Goal: Task Accomplishment & Management: Manage account settings

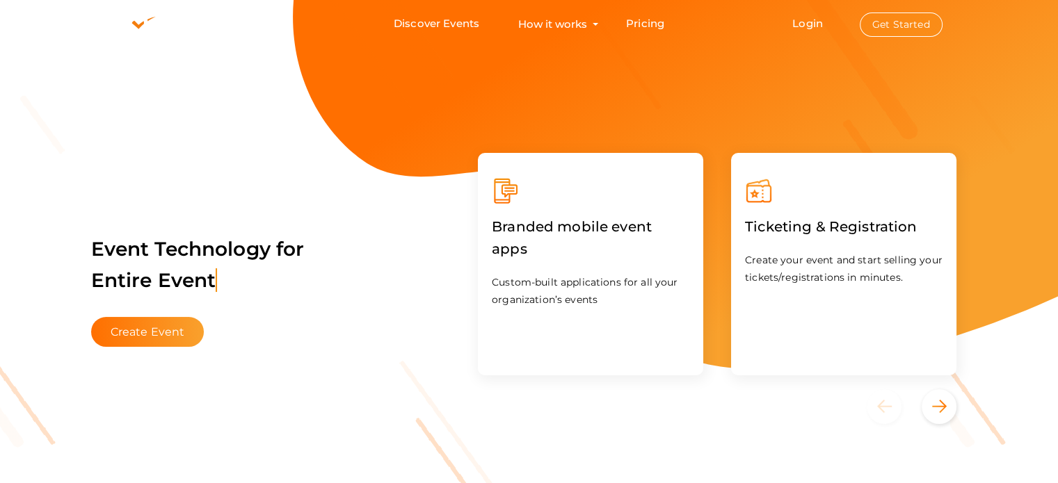
click at [917, 29] on button "Get Started" at bounding box center [901, 25] width 83 height 24
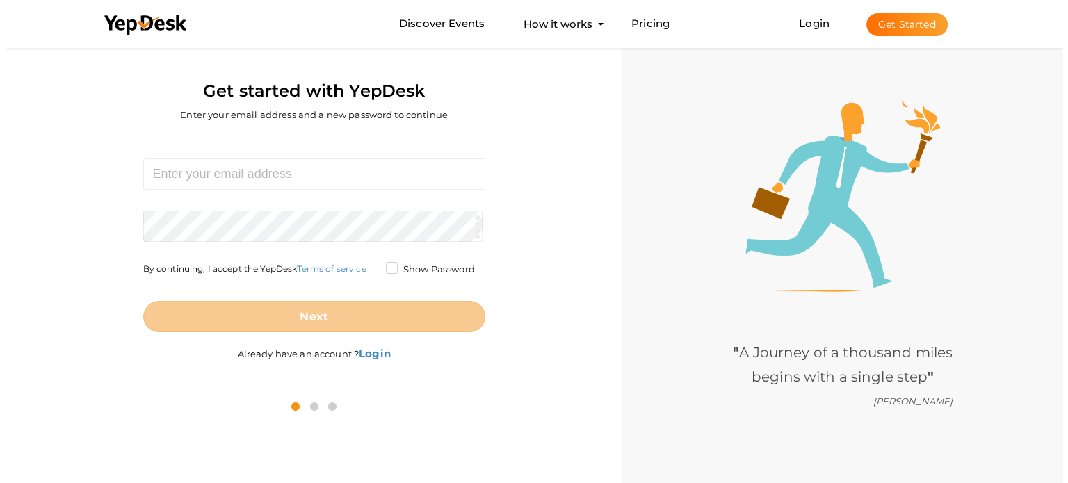
scroll to position [45, 0]
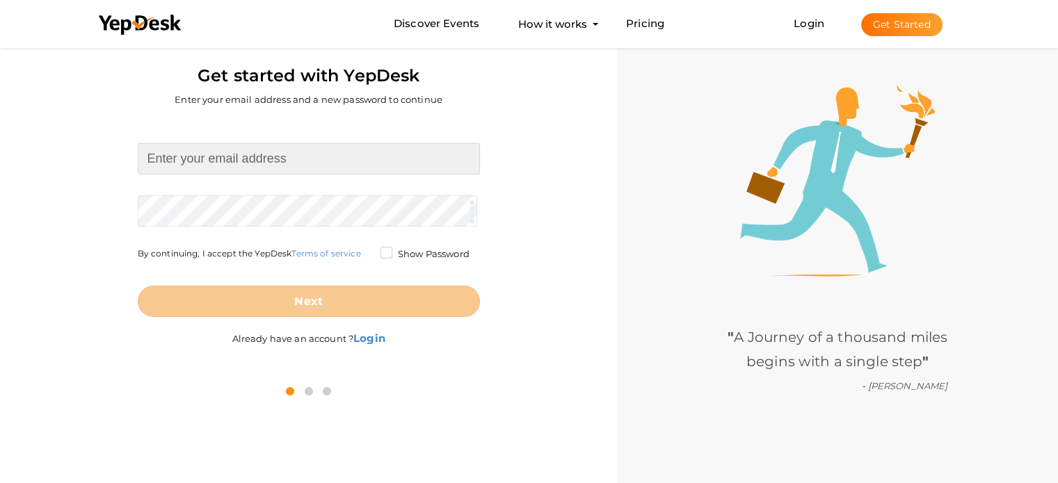
type input "[EMAIL_ADDRESS][DOMAIN_NAME]"
click at [387, 249] on form "vaishaliruhela701@gmail.com Required. Invalid email. Checking You already have …" at bounding box center [309, 230] width 342 height 174
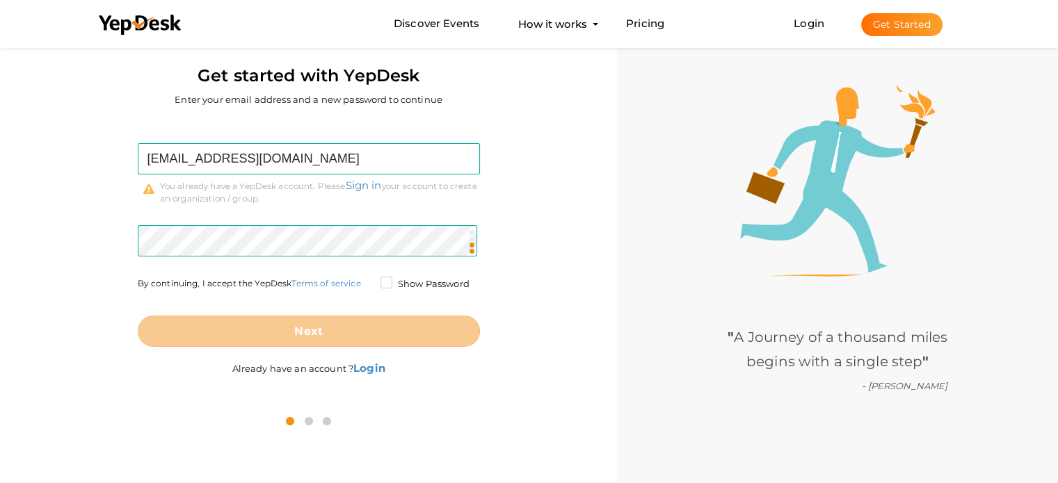
click at [383, 284] on label "Show Password" at bounding box center [424, 285] width 89 height 14
click at [367, 280] on input "Show Password" at bounding box center [367, 280] width 0 height 0
drag, startPoint x: 826, startPoint y: 12, endPoint x: 821, endPoint y: 17, distance: 7.4
click at [825, 14] on li "Login Get Started Branded mobile event apps YepDesk Meet Powerful Registration …" at bounding box center [868, 24] width 204 height 46
click at [809, 24] on link "Login" at bounding box center [809, 23] width 31 height 13
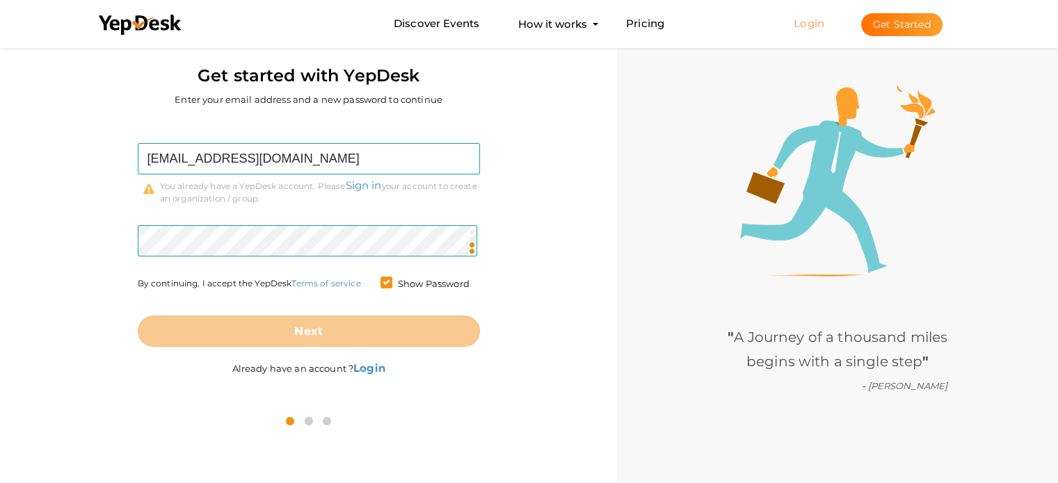
click at [809, 24] on link "Login" at bounding box center [809, 23] width 31 height 13
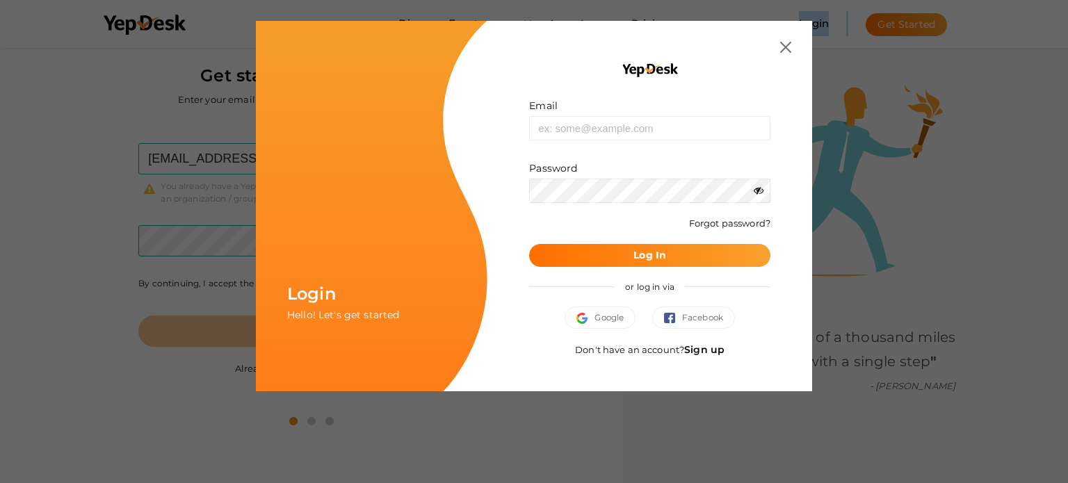
type input "[EMAIL_ADDRESS][DOMAIN_NAME]"
click at [654, 250] on b "Log In" at bounding box center [650, 255] width 33 height 13
click at [604, 320] on span "Google" at bounding box center [600, 318] width 47 height 14
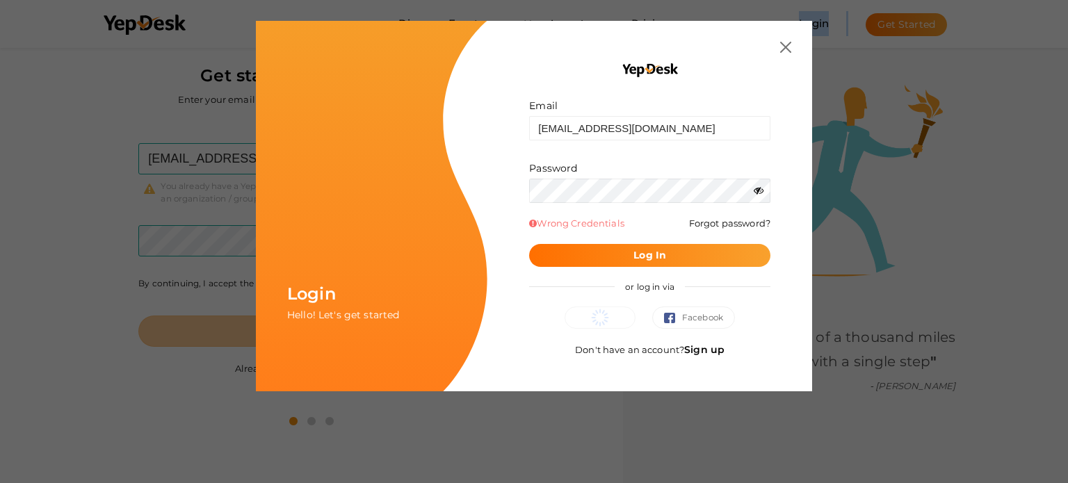
scroll to position [0, 0]
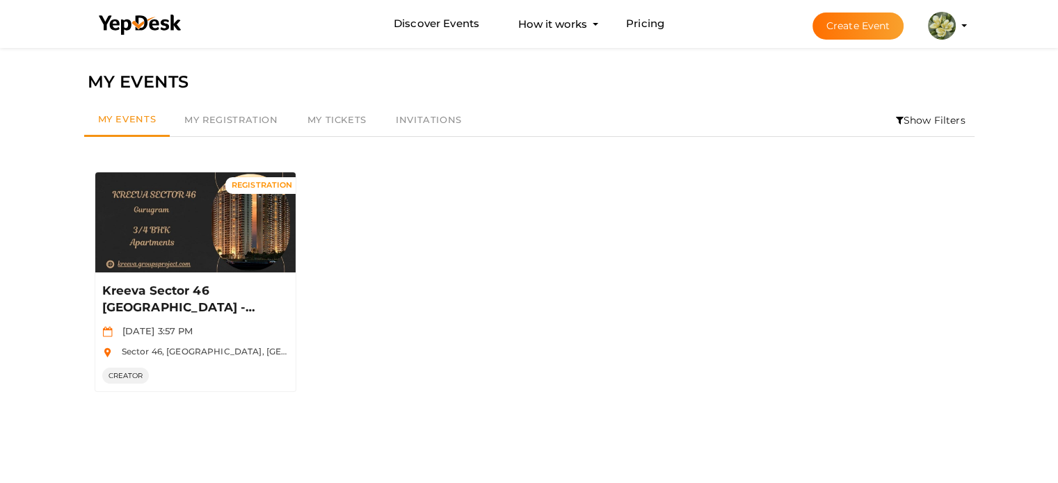
click at [856, 18] on button "Create Event" at bounding box center [858, 26] width 92 height 27
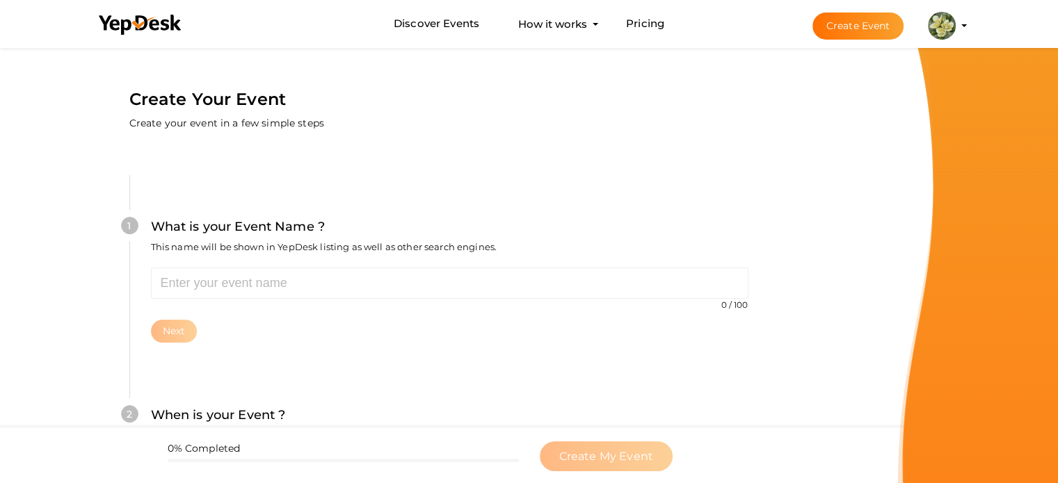
click at [871, 29] on button "Create Event" at bounding box center [858, 26] width 92 height 27
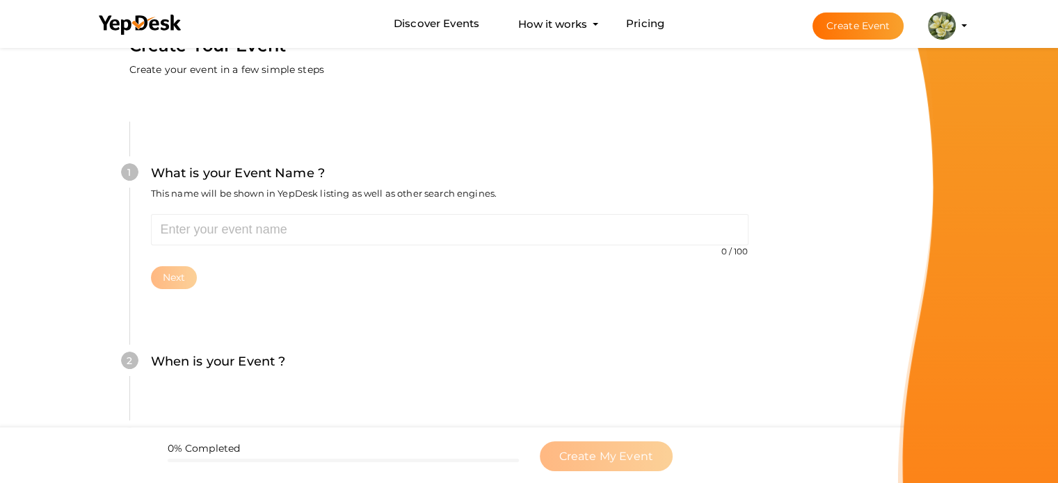
scroll to position [139, 0]
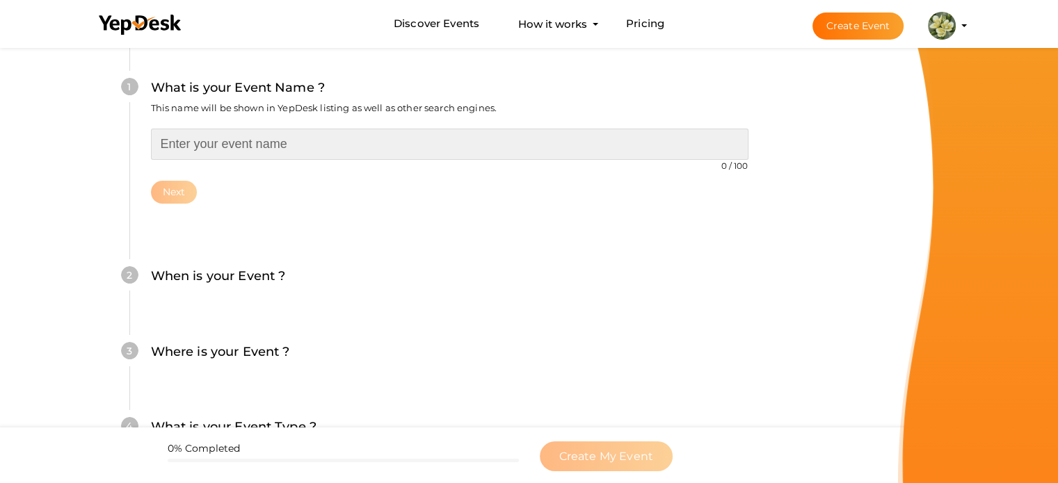
click at [298, 144] on input "text" at bounding box center [449, 144] width 597 height 31
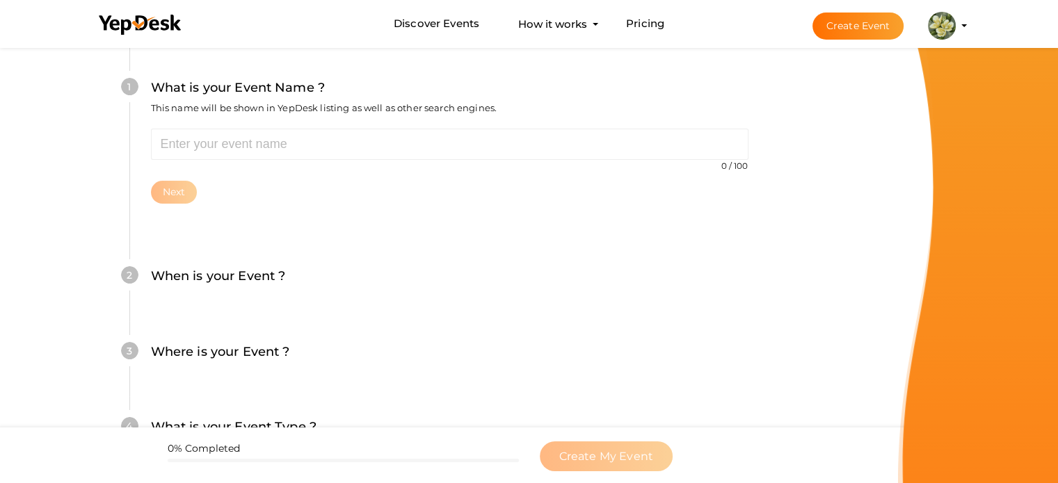
click at [241, 278] on label "When is your Event ?" at bounding box center [218, 276] width 135 height 20
click at [275, 275] on label "When is your Event ?" at bounding box center [218, 276] width 135 height 20
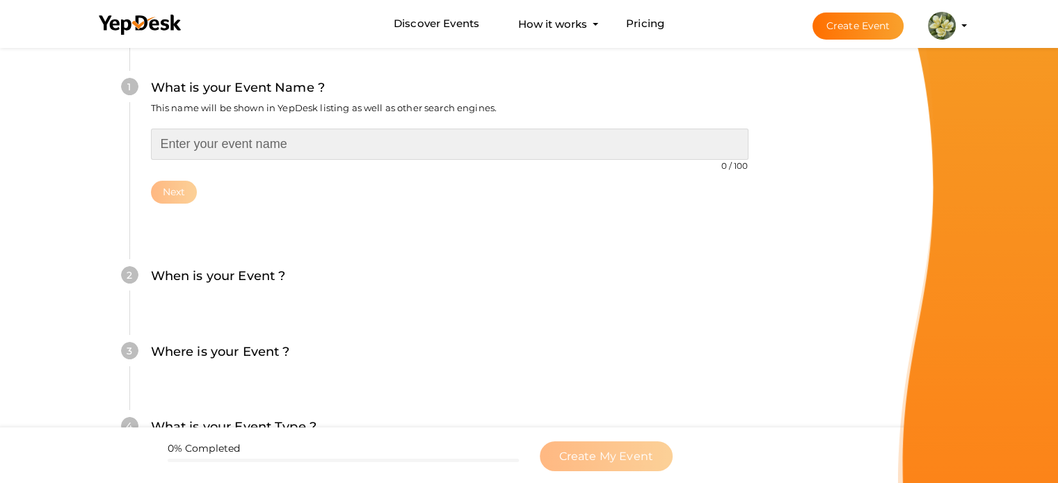
click at [250, 152] on input "text" at bounding box center [449, 144] width 597 height 31
paste input "Delta Aveon City Navi Mumbai,"
type input "[GEOGRAPHIC_DATA]"
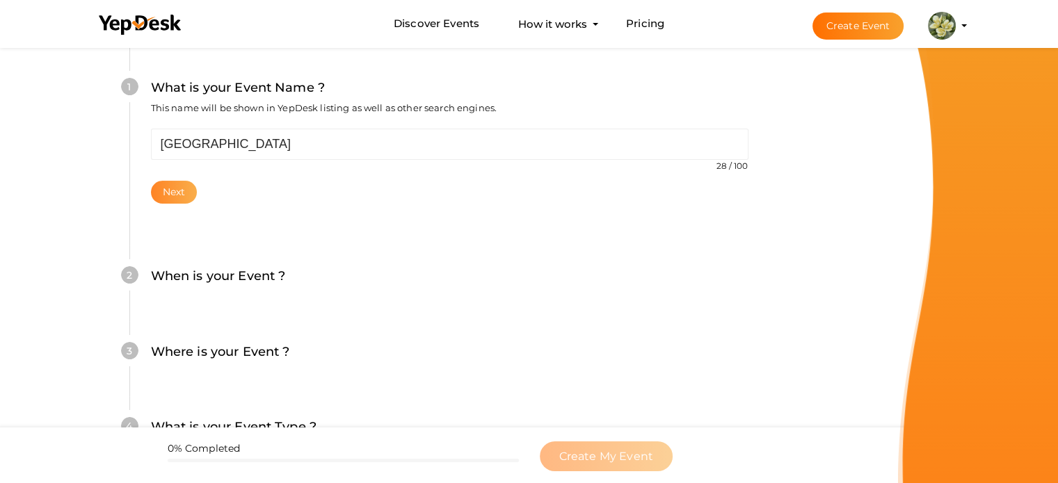
click at [178, 191] on button "Next" at bounding box center [174, 192] width 47 height 23
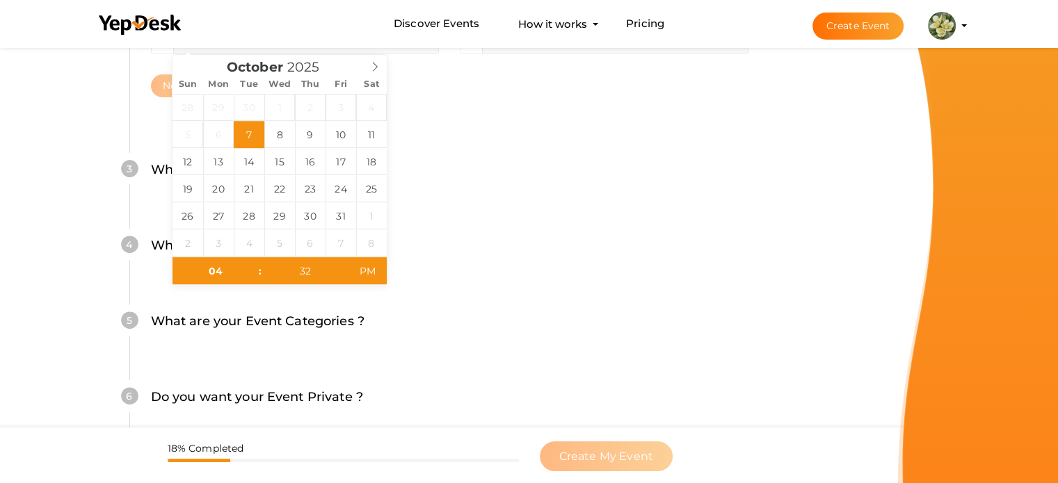
scroll to position [564, 0]
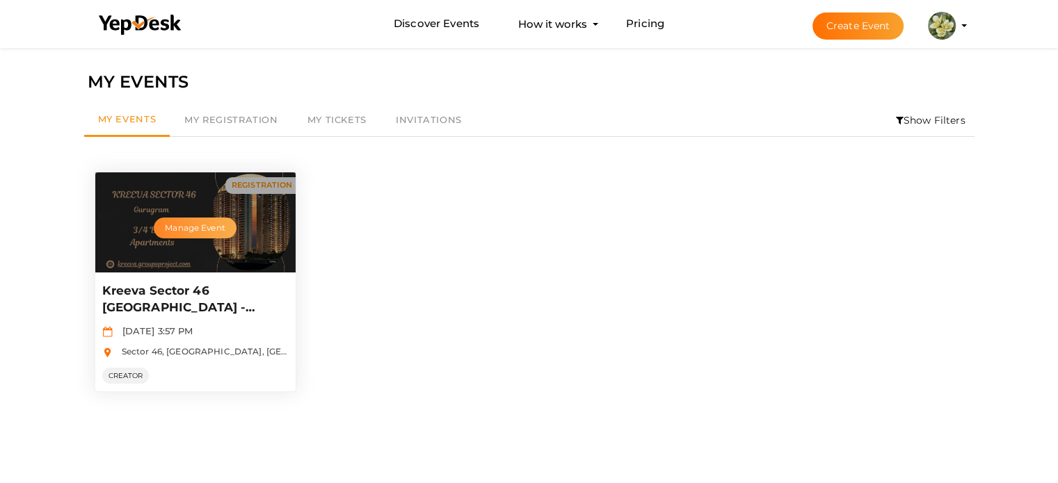
click at [212, 230] on button "Manage Event" at bounding box center [195, 228] width 82 height 21
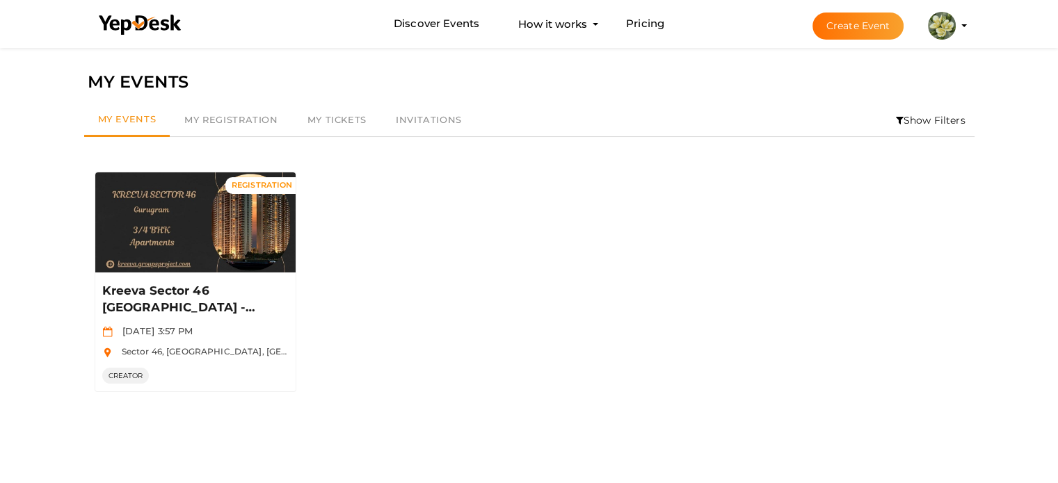
click at [844, 33] on button "Create Event" at bounding box center [858, 26] width 92 height 27
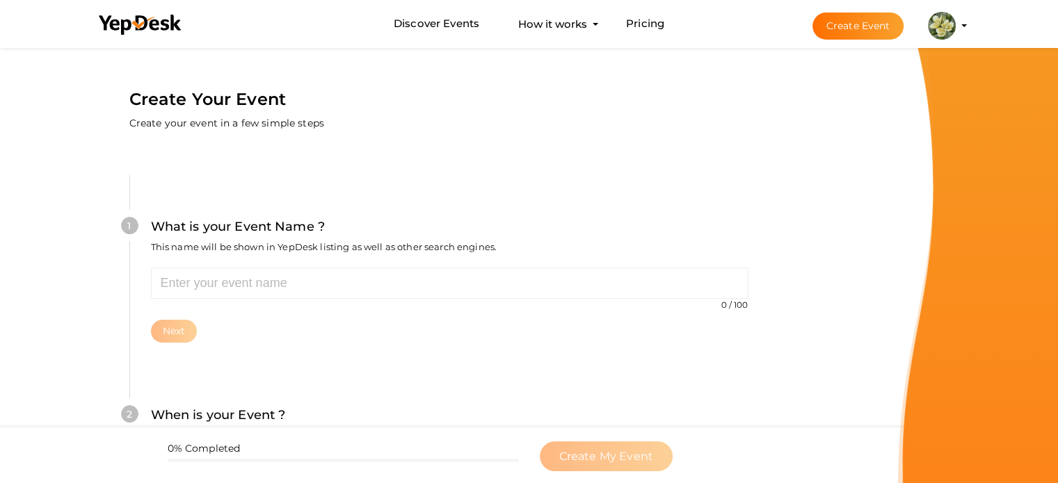
click at [188, 168] on div "1 What is your Event Name ? This name will be shown in YepDesk listing as well …" at bounding box center [449, 469] width 723 height 671
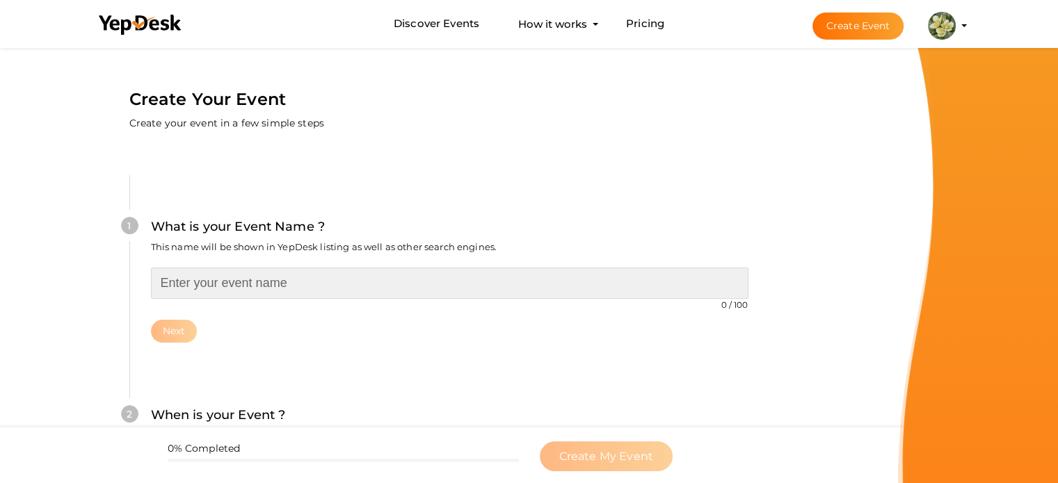
paste input "Delta Aveon City Navi Mumbai,"
click at [236, 272] on input "Delta Aveon City Navi Mumbai," at bounding box center [449, 283] width 597 height 31
paste input "Place Yourself On the Luxury"
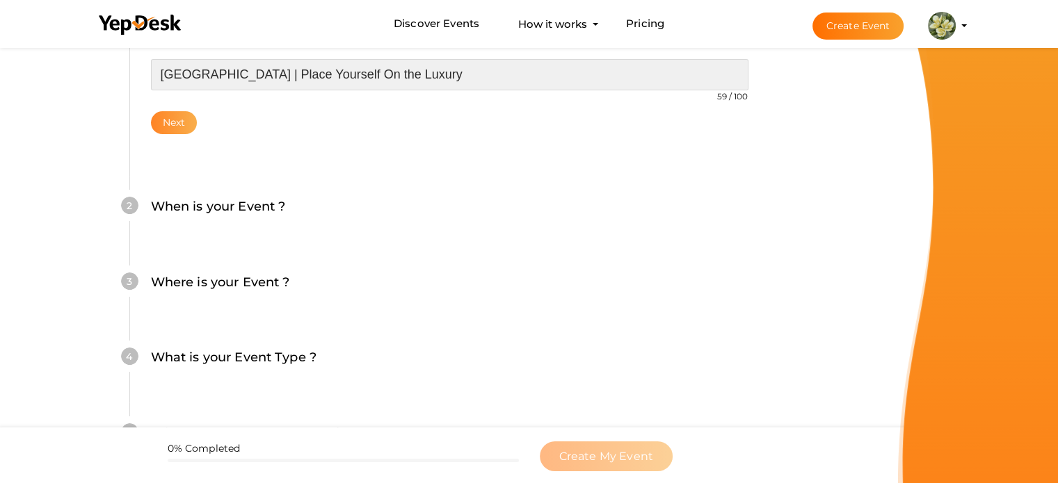
type input "[GEOGRAPHIC_DATA] | Place Yourself On the Luxury"
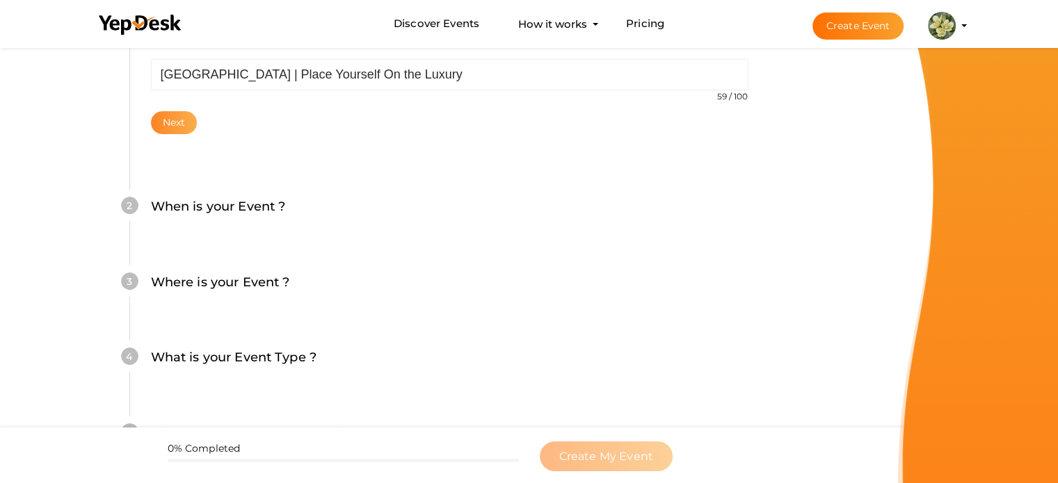
click at [167, 129] on button "Next" at bounding box center [174, 122] width 47 height 23
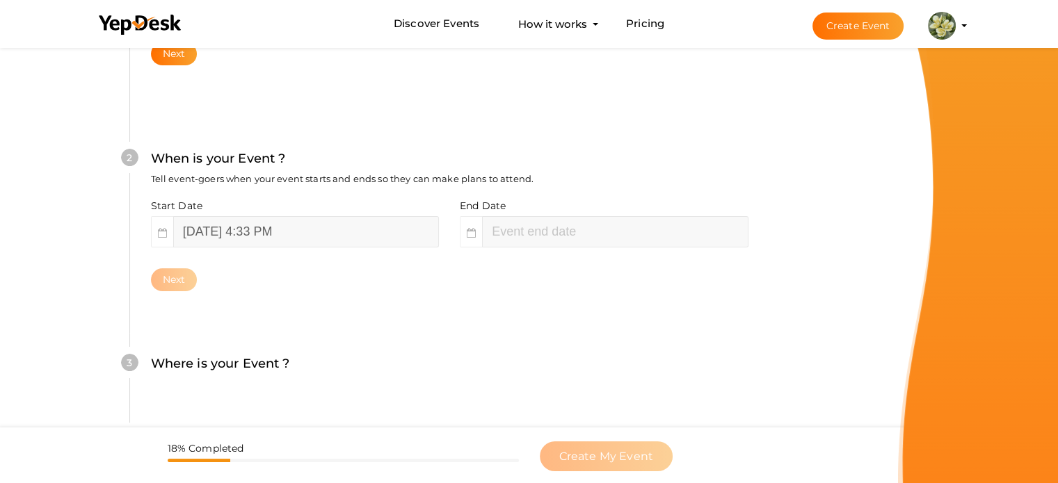
scroll to position [286, 0]
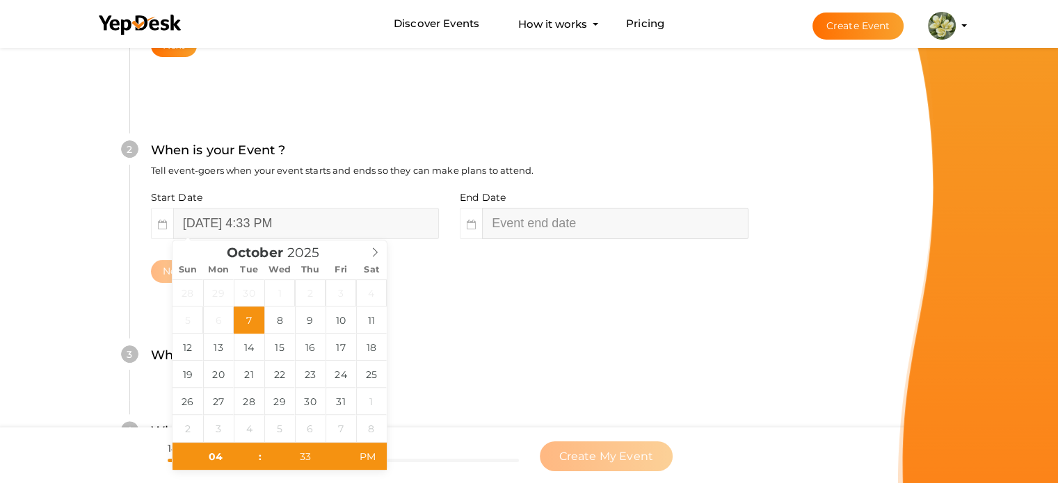
type input "06"
type input "33"
type input "October 7, 2025 6:33 PM"
click at [523, 227] on input "October 7, 2025 6:33 PM" at bounding box center [615, 223] width 266 height 31
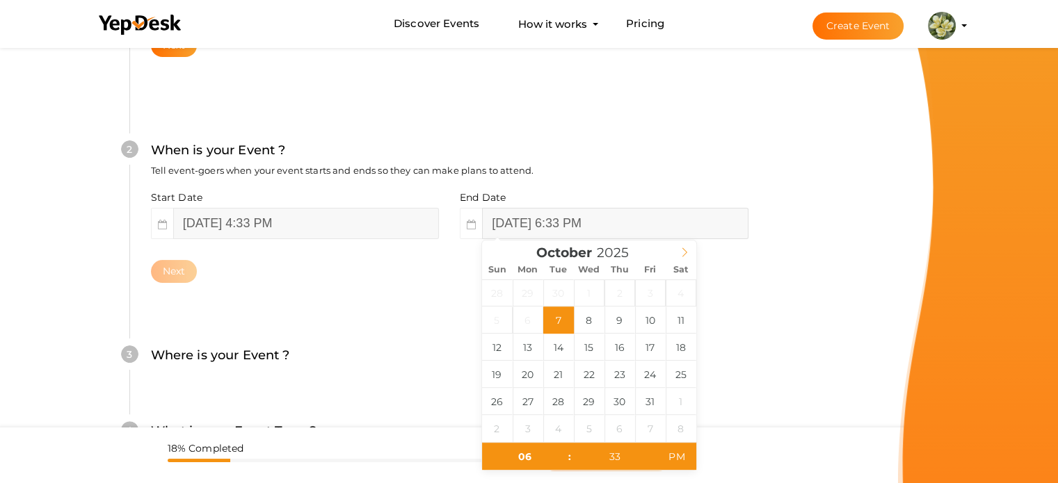
click at [688, 256] on icon at bounding box center [685, 253] width 10 height 10
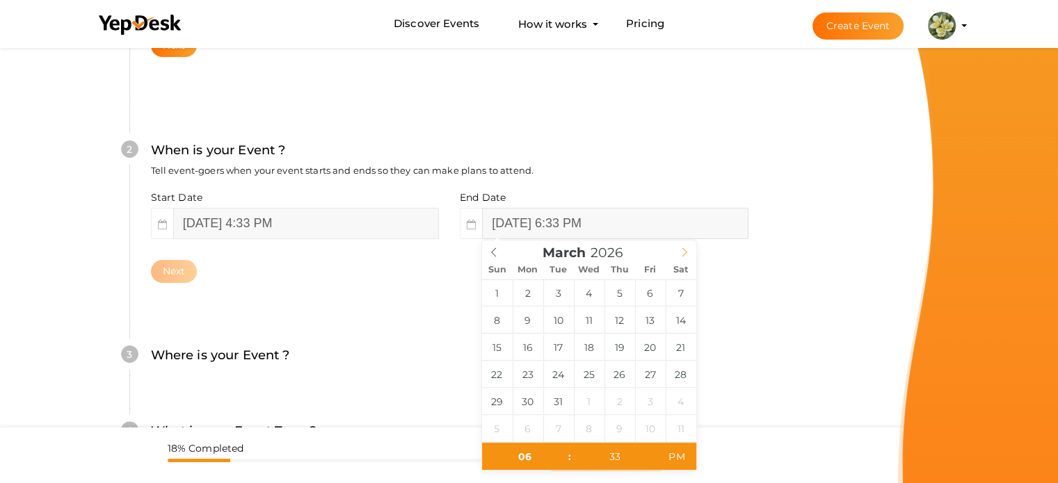
click at [688, 256] on icon at bounding box center [685, 253] width 10 height 10
click at [578, 255] on span "June" at bounding box center [564, 253] width 34 height 13
click at [563, 255] on span "June" at bounding box center [564, 253] width 34 height 13
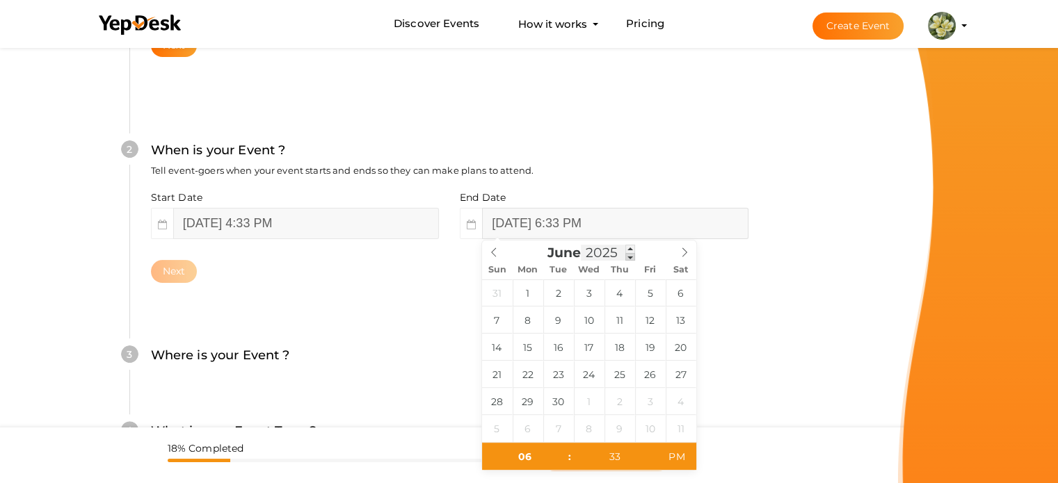
click at [628, 255] on div "2025" at bounding box center [608, 253] width 54 height 16
click at [628, 255] on input "2025" at bounding box center [619, 253] width 54 height 16
click at [641, 256] on span at bounding box center [641, 257] width 10 height 8
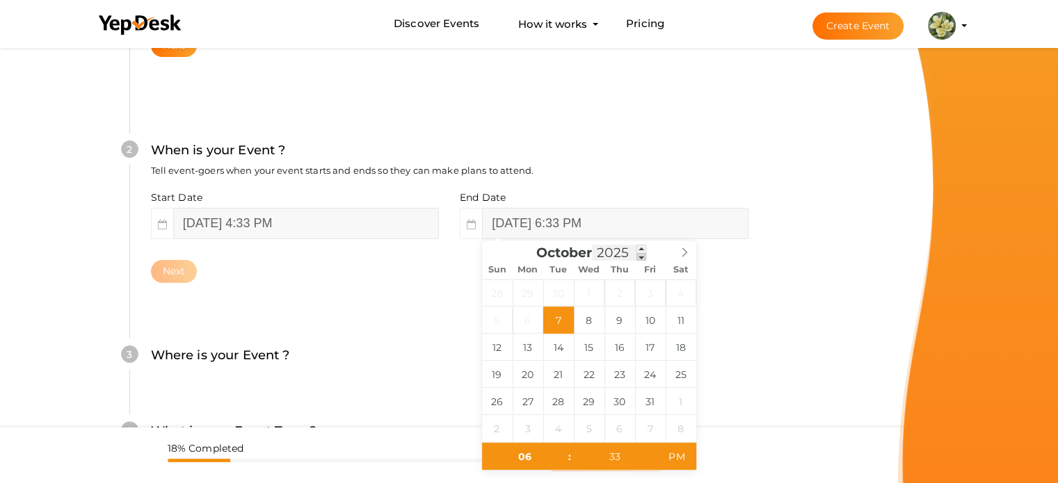
click at [641, 256] on span at bounding box center [641, 257] width 10 height 8
click at [639, 248] on span at bounding box center [641, 249] width 10 height 8
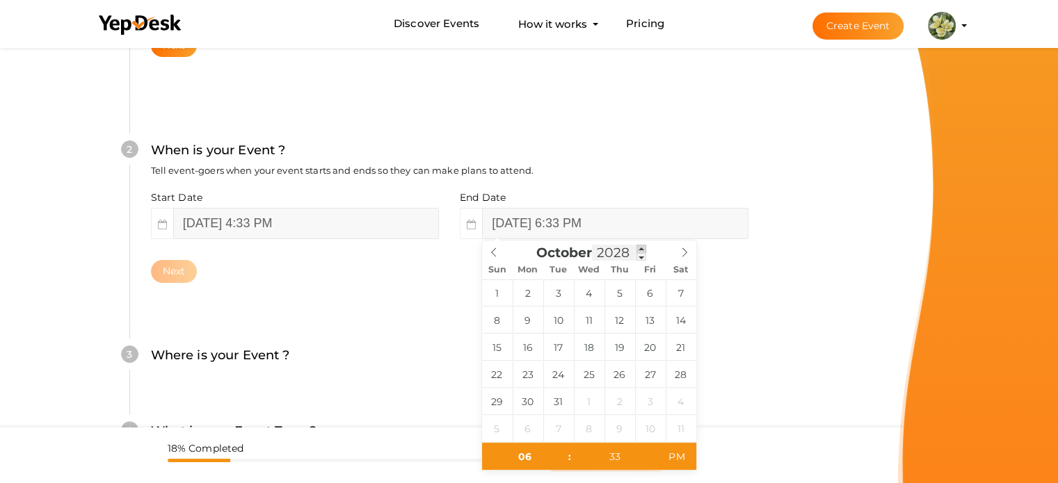
click at [639, 248] on span at bounding box center [641, 249] width 10 height 8
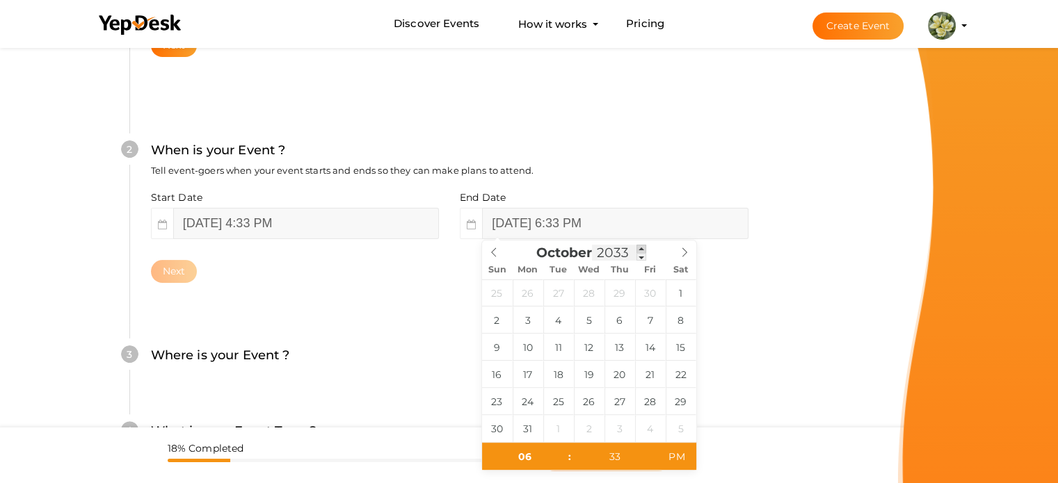
click at [639, 248] on span at bounding box center [641, 249] width 10 height 8
type input "2036"
click at [639, 248] on span at bounding box center [641, 249] width 10 height 8
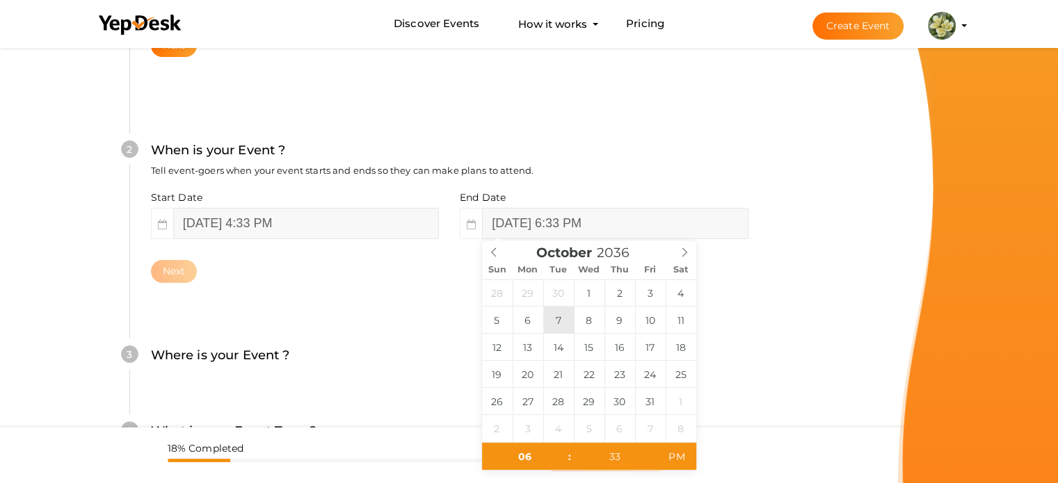
type input "[DATE] 6:33 PM"
click at [161, 272] on button "Next" at bounding box center [174, 271] width 47 height 23
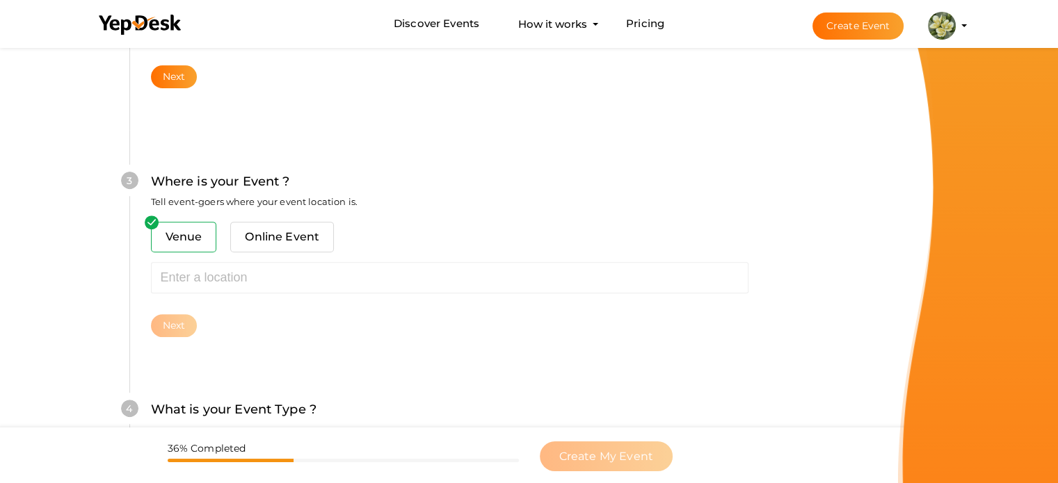
scroll to position [512, 0]
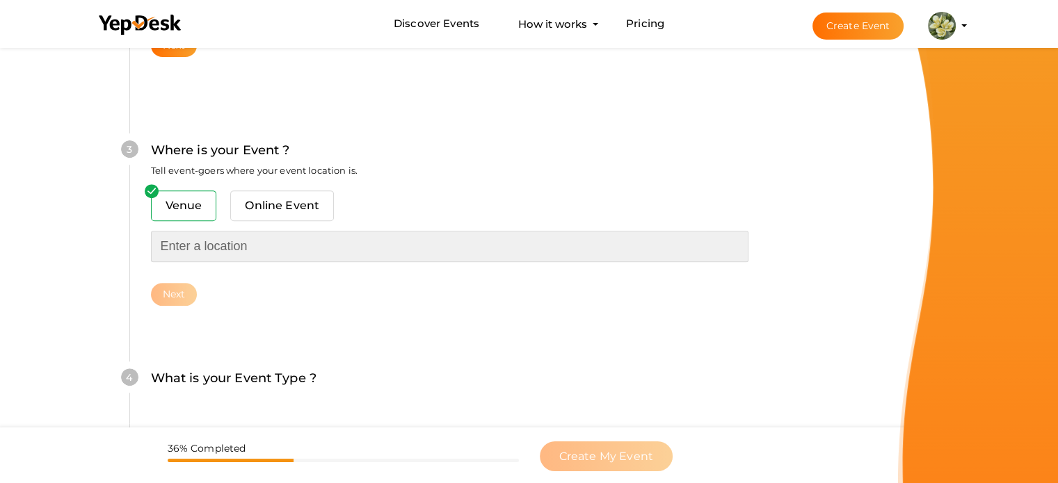
drag, startPoint x: 211, startPoint y: 251, endPoint x: 219, endPoint y: 246, distance: 9.5
click at [211, 251] on input "text" at bounding box center [449, 246] width 597 height 31
paste input "Navi Mumbai"
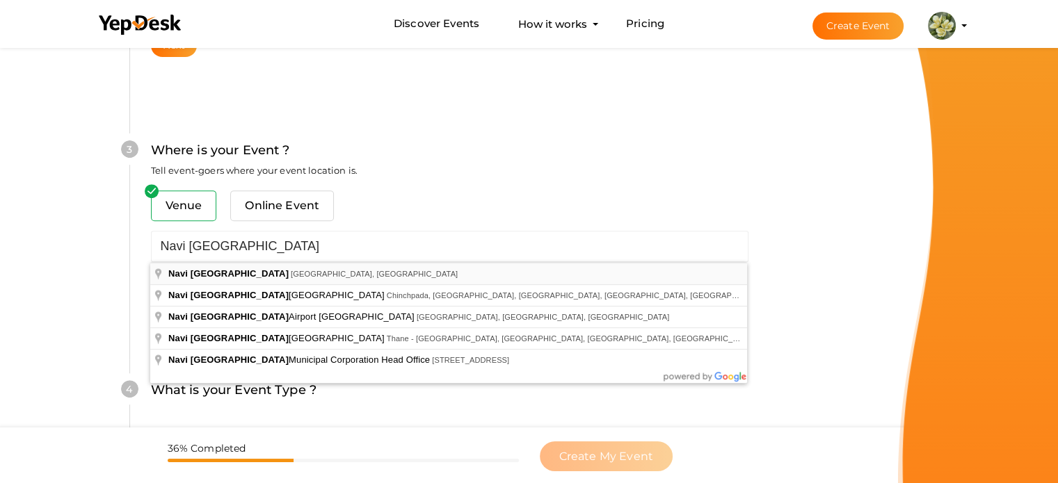
type input "Navi Mumbai, Maharashtra, India"
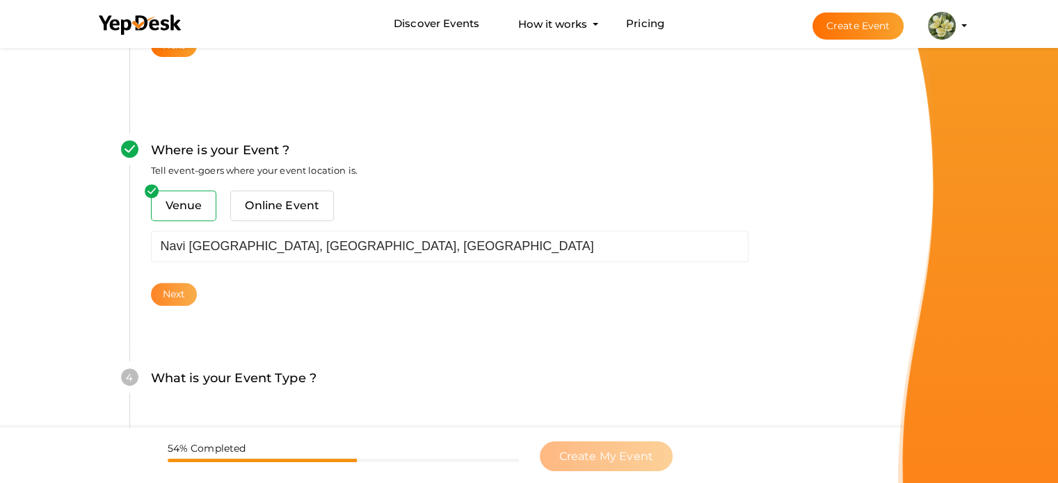
click at [168, 297] on button "Next" at bounding box center [174, 294] width 47 height 23
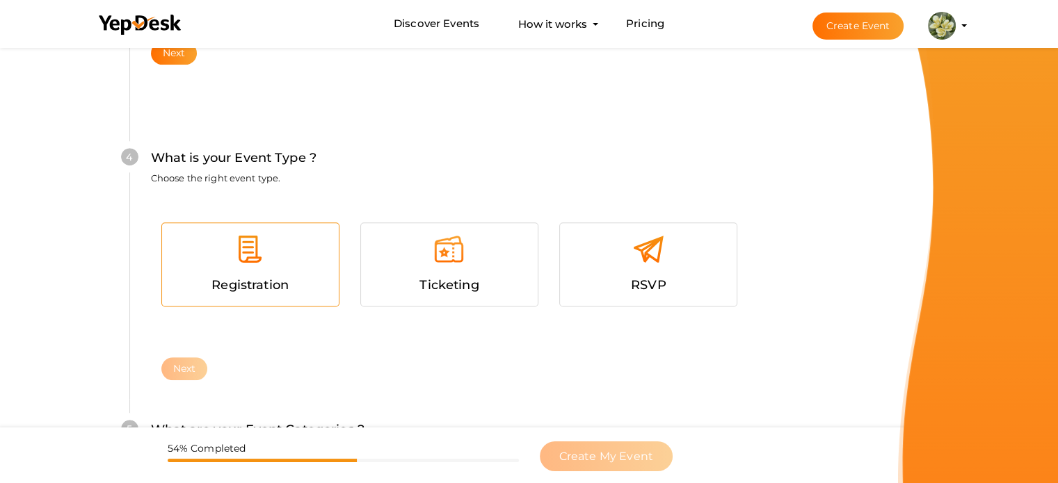
scroll to position [761, 0]
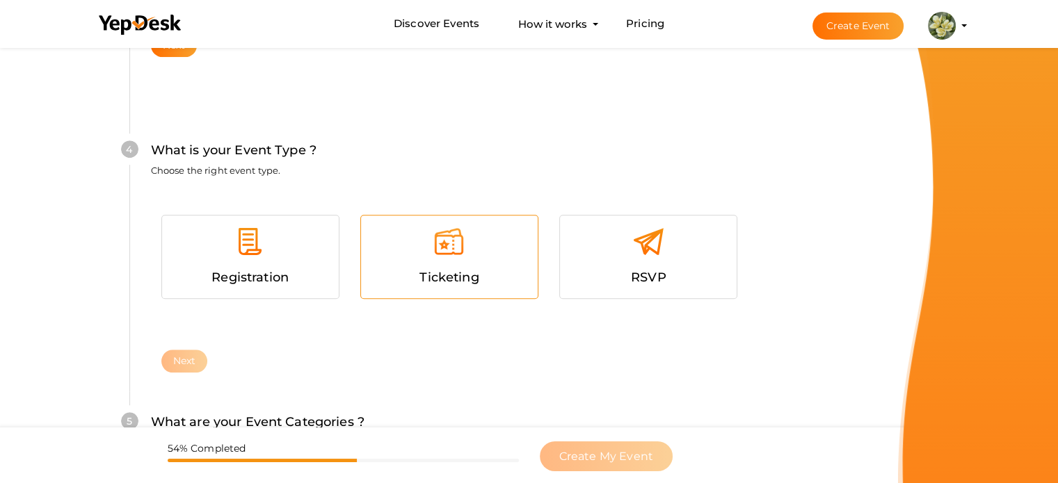
click at [474, 283] on span "Ticketing" at bounding box center [448, 277] width 59 height 15
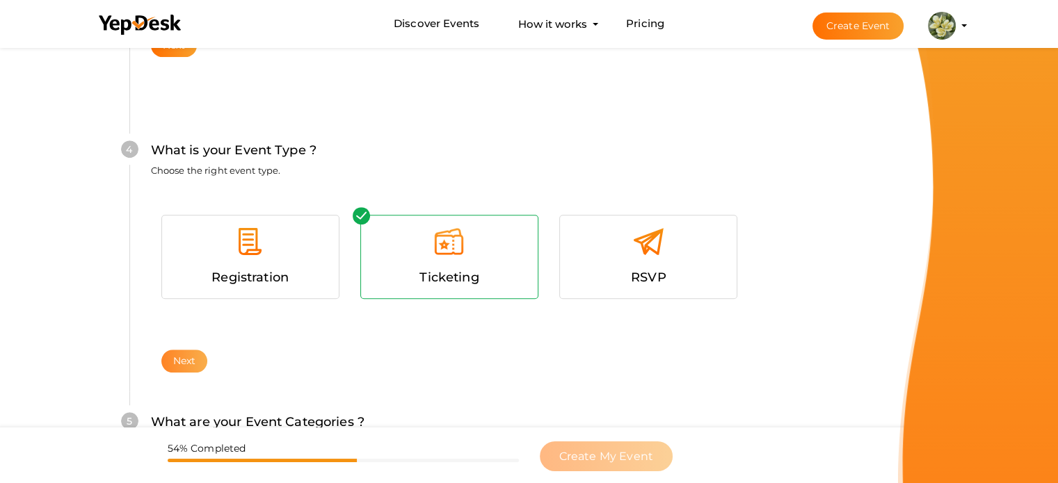
click at [183, 361] on button "Next" at bounding box center [184, 361] width 47 height 23
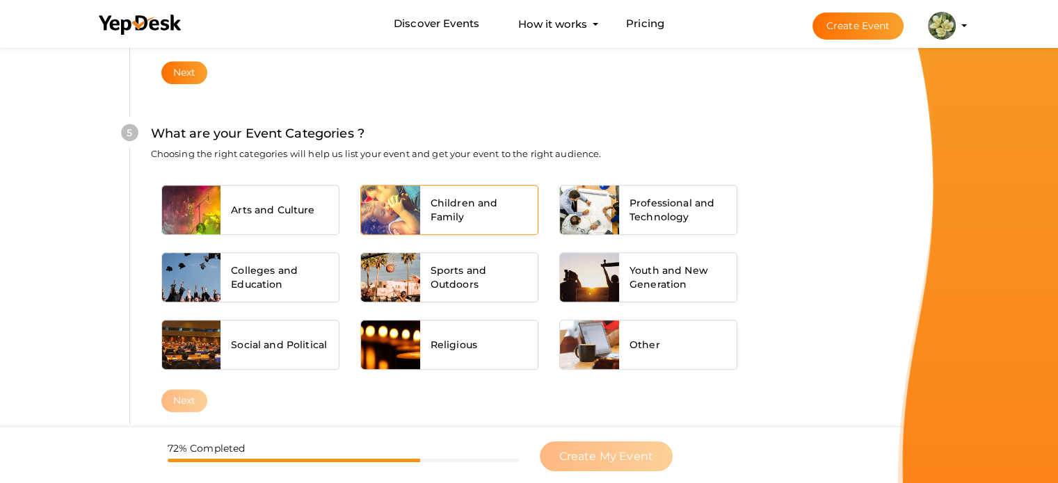
scroll to position [1052, 0]
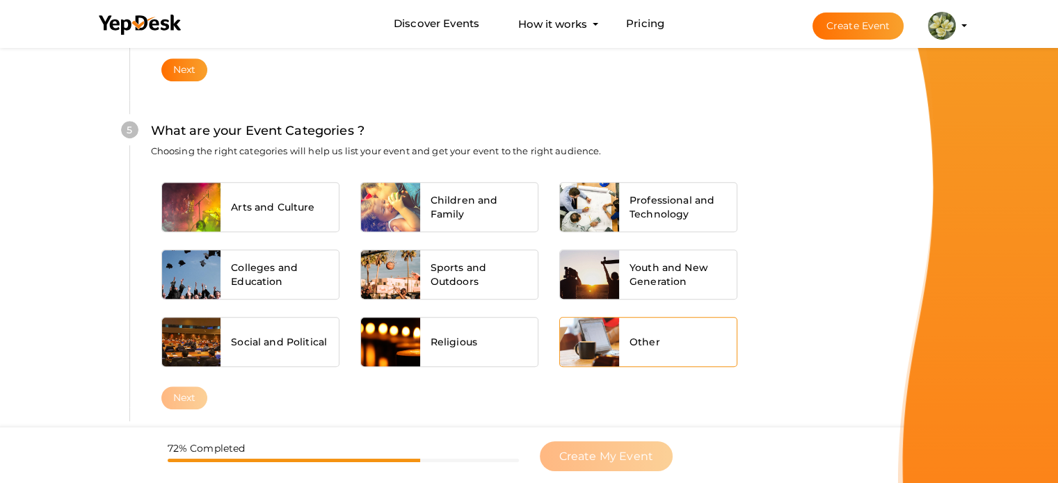
click at [659, 327] on div "Other" at bounding box center [678, 342] width 118 height 49
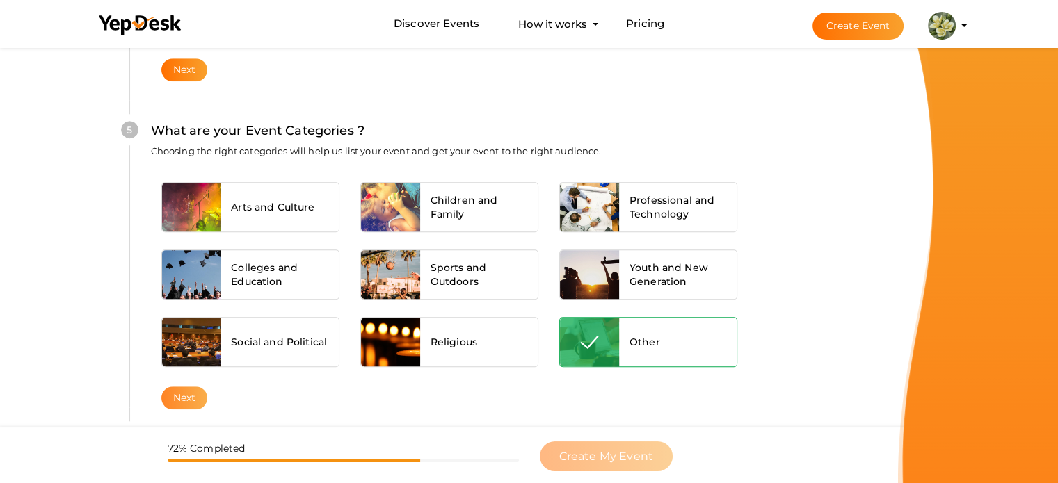
click at [182, 391] on button "Next" at bounding box center [184, 398] width 47 height 23
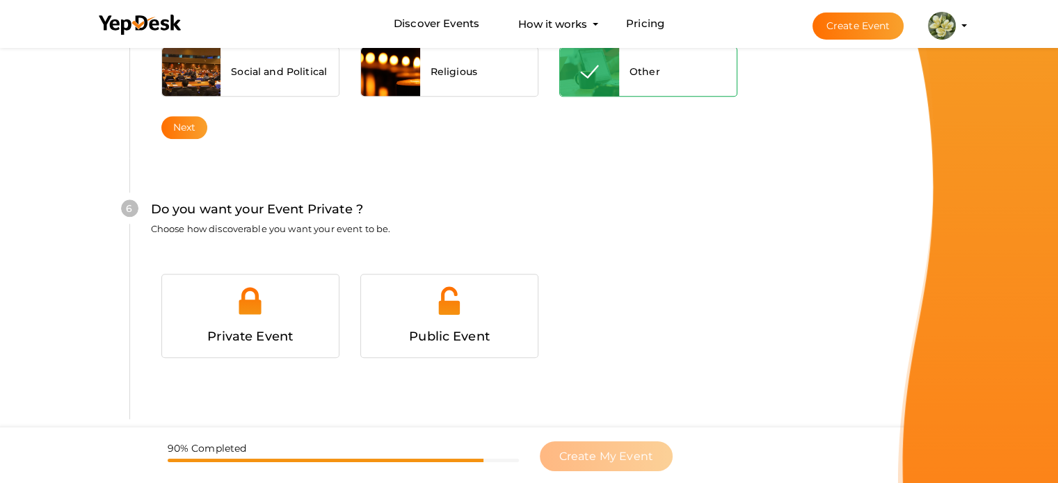
scroll to position [1358, 0]
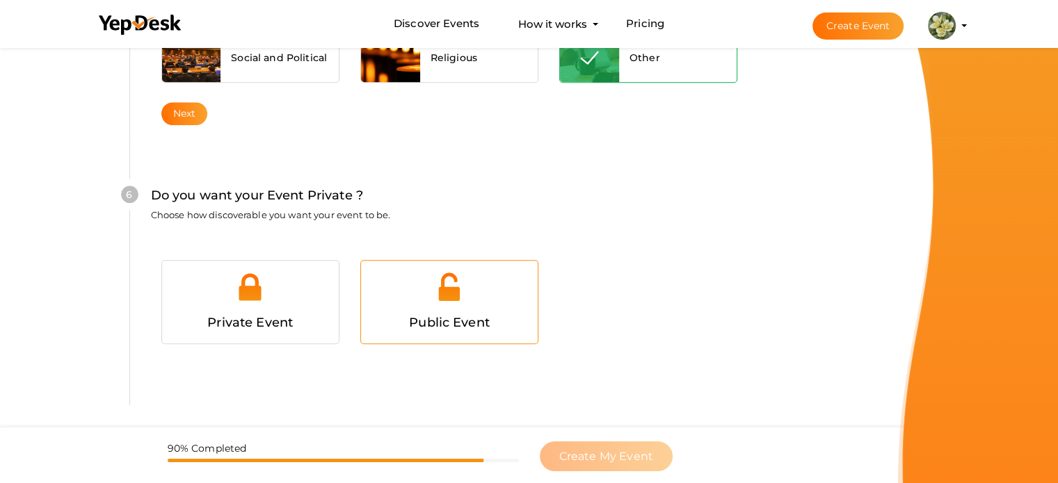
click at [441, 315] on span "Public Event" at bounding box center [449, 322] width 81 height 15
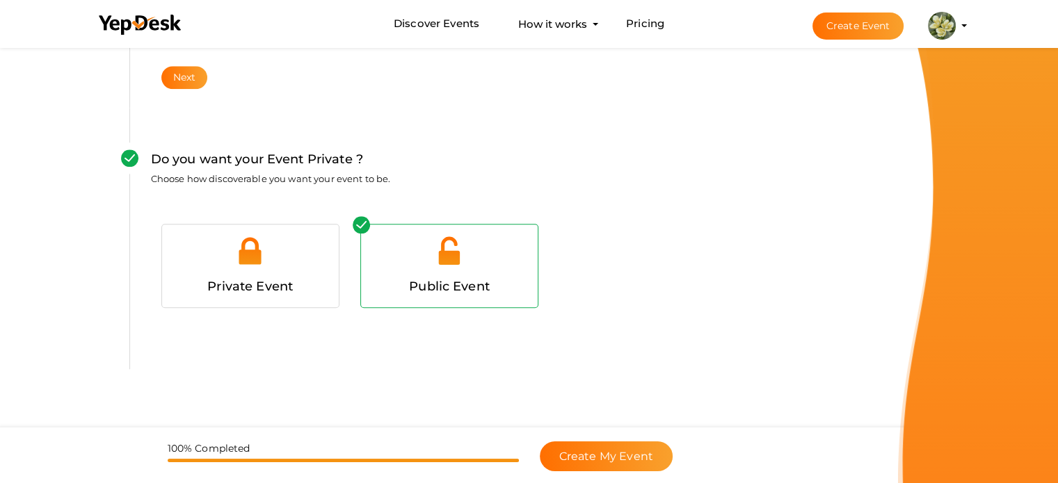
scroll to position [1413, 0]
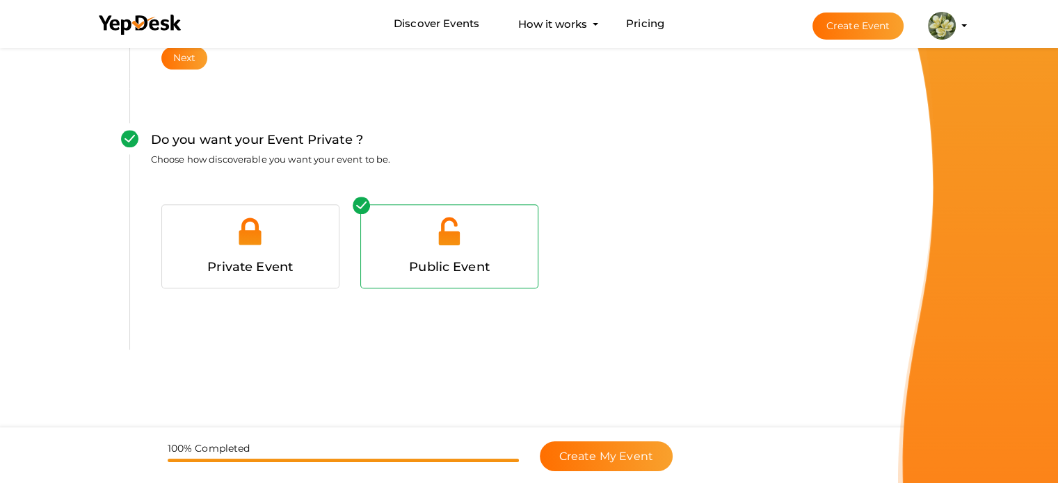
drag, startPoint x: 612, startPoint y: 460, endPoint x: 581, endPoint y: 394, distance: 72.5
click at [600, 458] on span "Create My Event" at bounding box center [606, 456] width 94 height 13
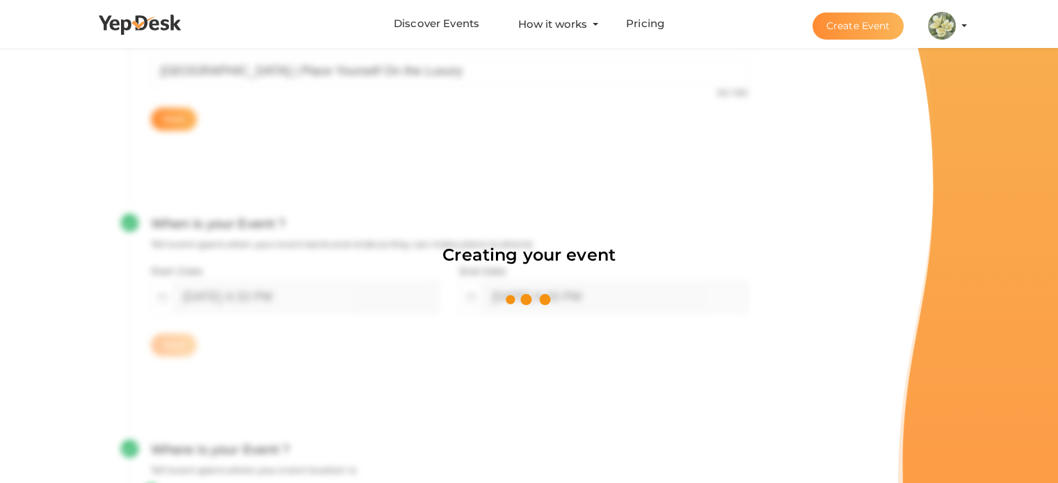
scroll to position [209, 0]
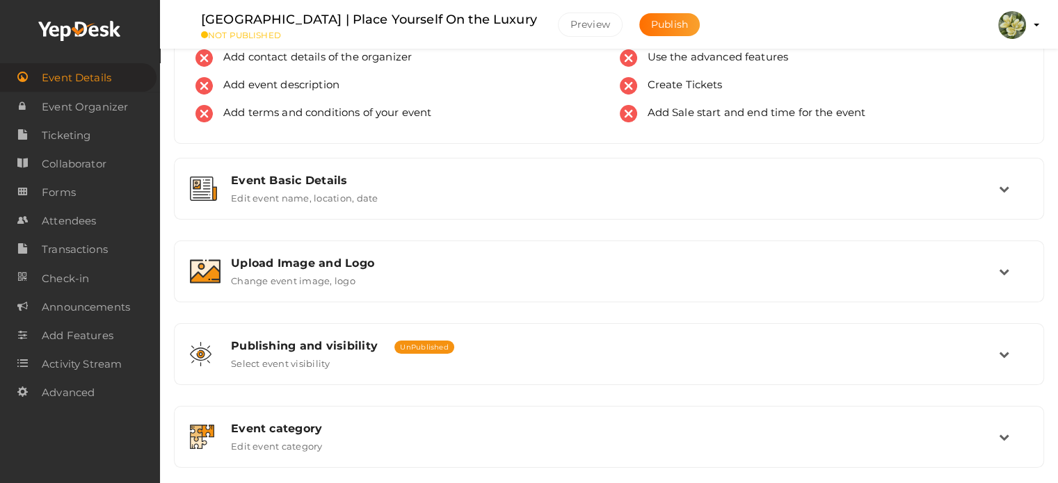
scroll to position [259, 0]
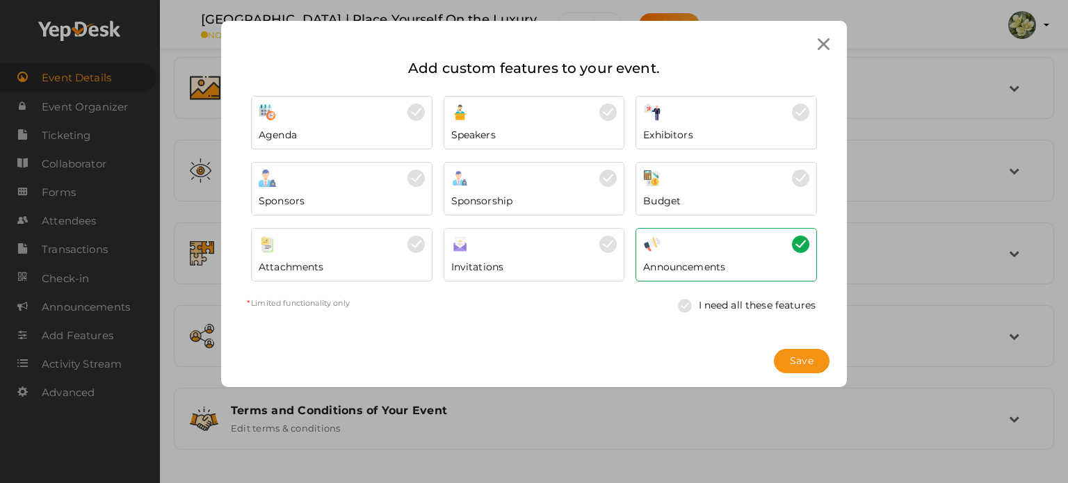
click at [827, 40] on icon at bounding box center [824, 44] width 12 height 12
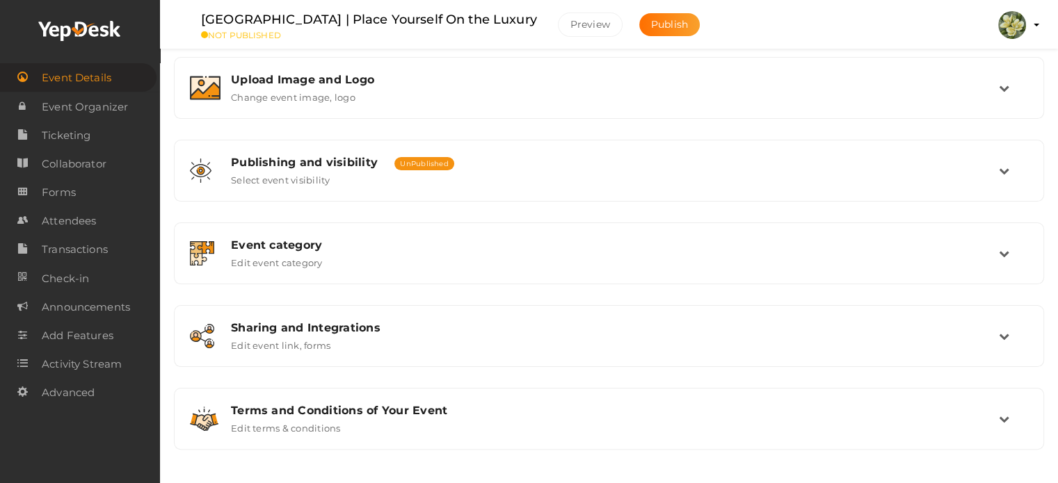
scroll to position [0, 0]
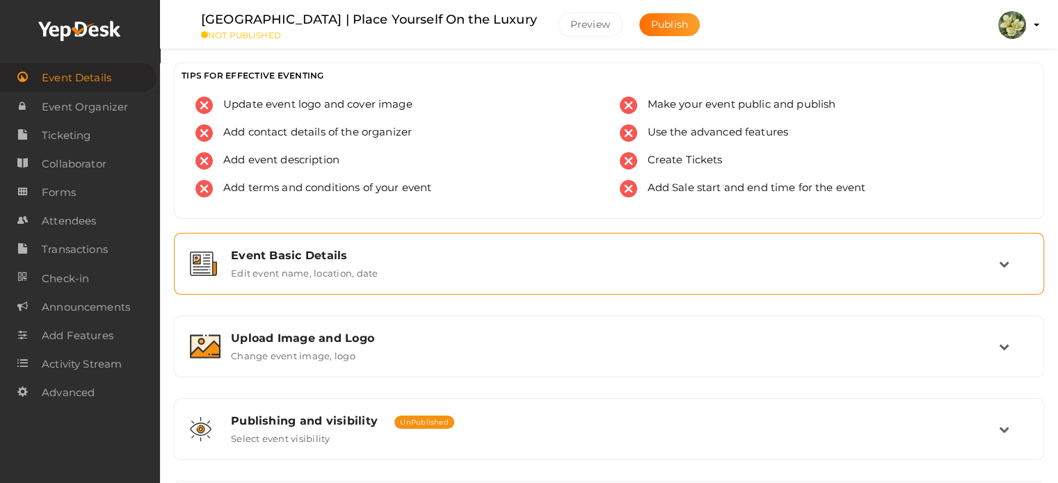
click at [1008, 266] on icon at bounding box center [1004, 264] width 10 height 10
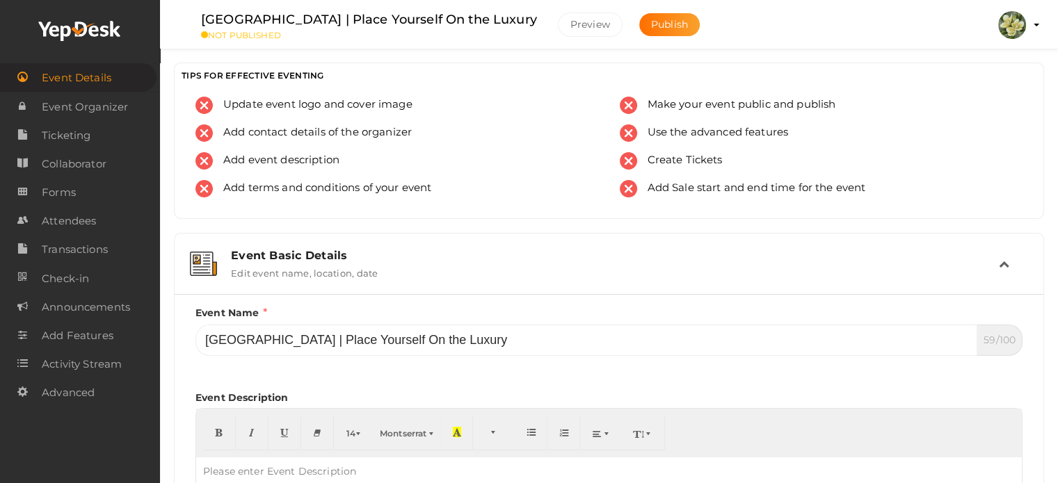
click at [1008, 266] on icon at bounding box center [1004, 264] width 10 height 10
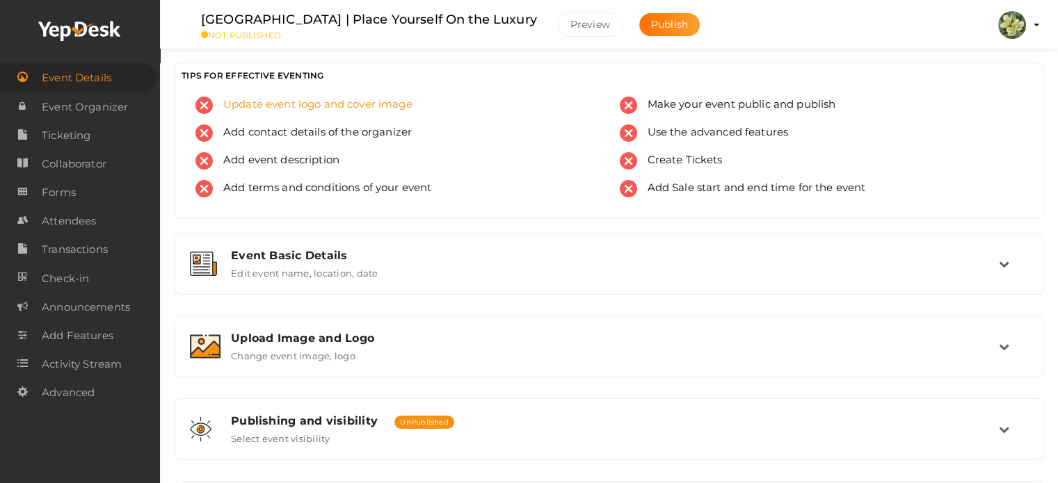
click at [248, 102] on span "Update event logo and cover image" at bounding box center [313, 105] width 200 height 17
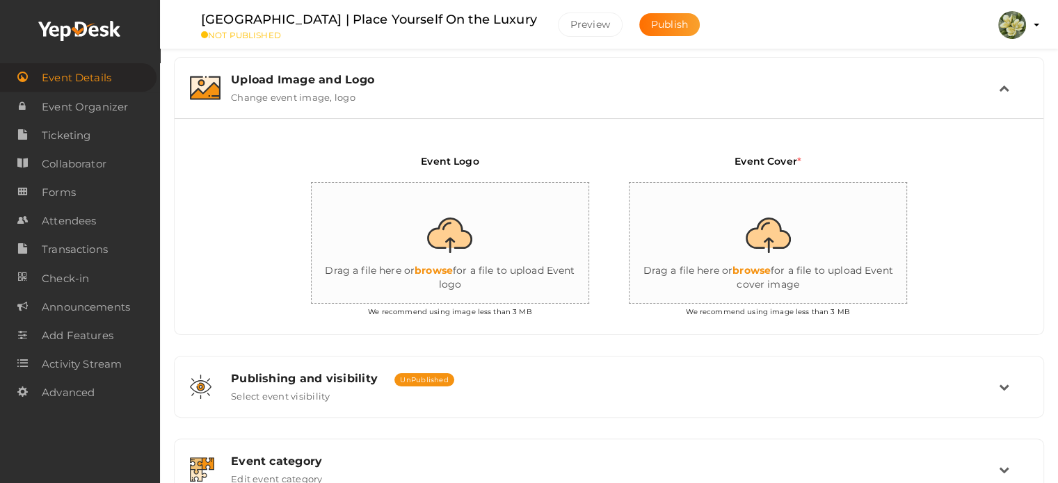
click at [449, 242] on input "file" at bounding box center [451, 244] width 278 height 122
type input "C:\fakepath\1.jpg"
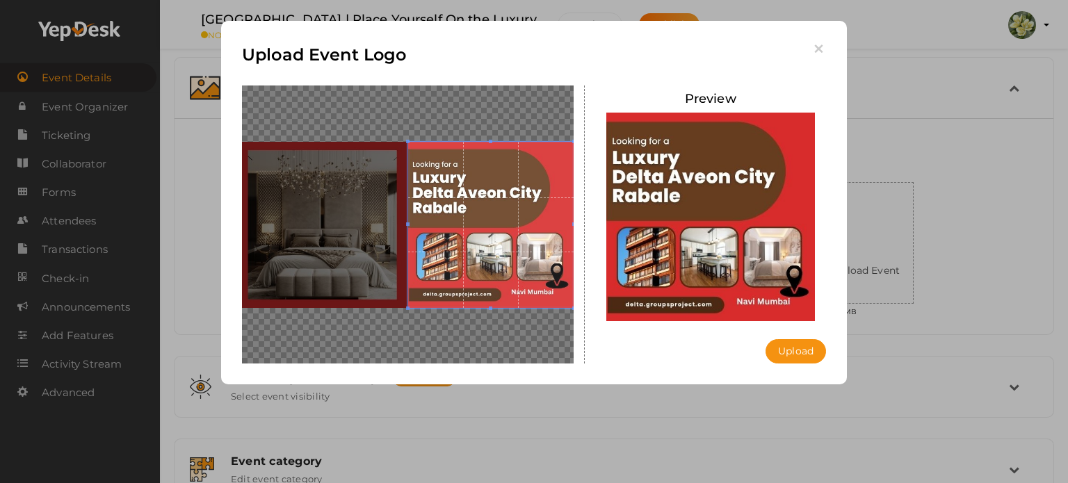
drag, startPoint x: 447, startPoint y: 246, endPoint x: 517, endPoint y: 240, distance: 69.8
click at [517, 240] on span at bounding box center [491, 225] width 166 height 166
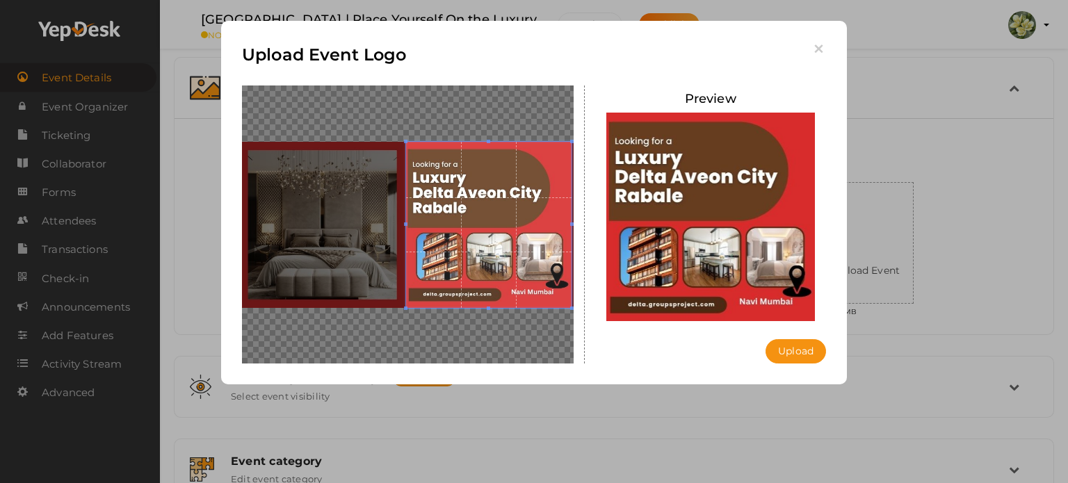
click at [498, 238] on span at bounding box center [489, 225] width 166 height 166
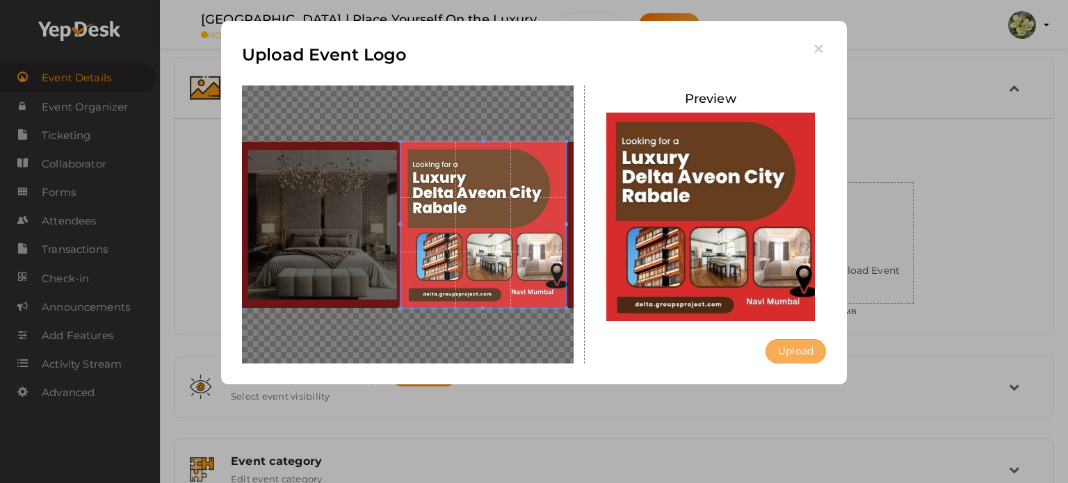
click at [792, 358] on button "Upload" at bounding box center [796, 351] width 61 height 24
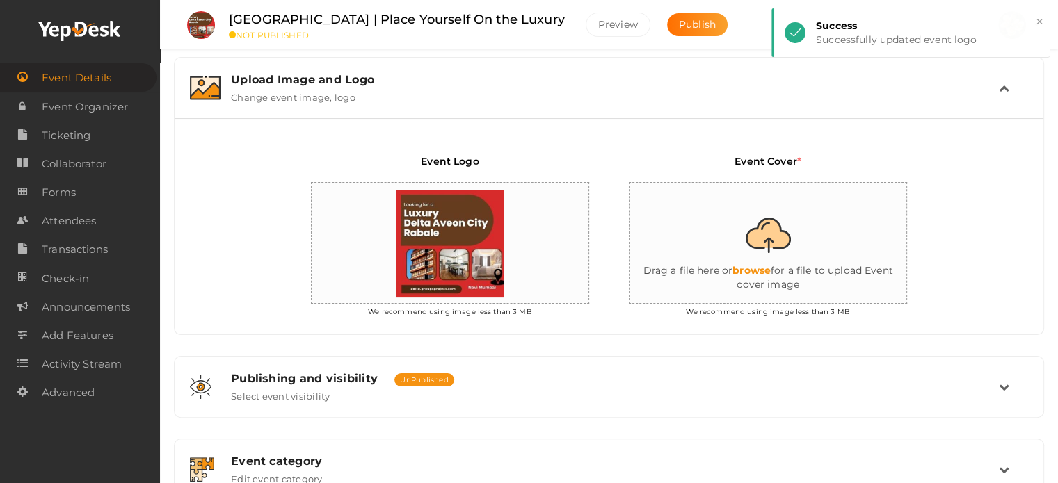
click at [769, 226] on input "file" at bounding box center [768, 244] width 278 height 122
type input "C:\fakepath\fb3a2fc15841908b4755619164445450.jpg"
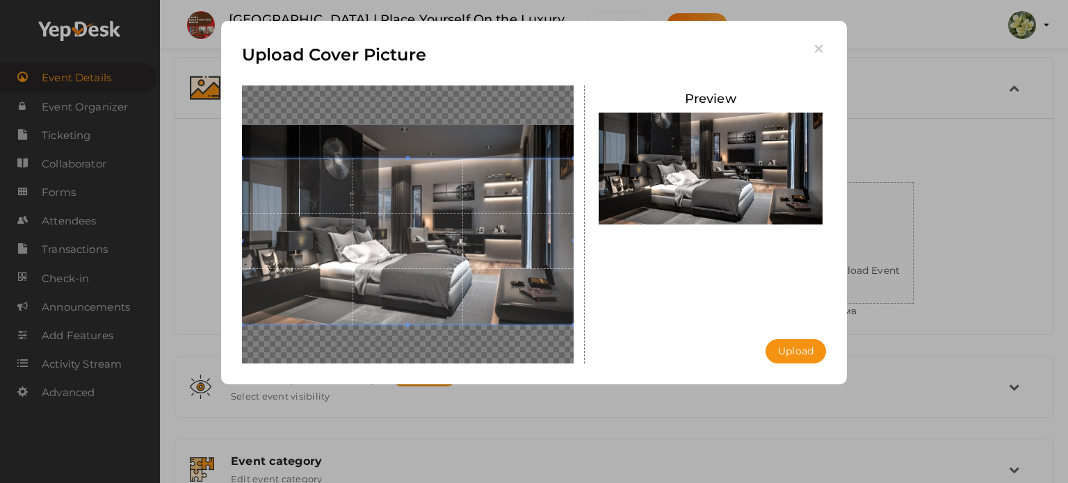
drag, startPoint x: 484, startPoint y: 233, endPoint x: 461, endPoint y: 300, distance: 70.6
click at [461, 300] on span at bounding box center [408, 242] width 332 height 166
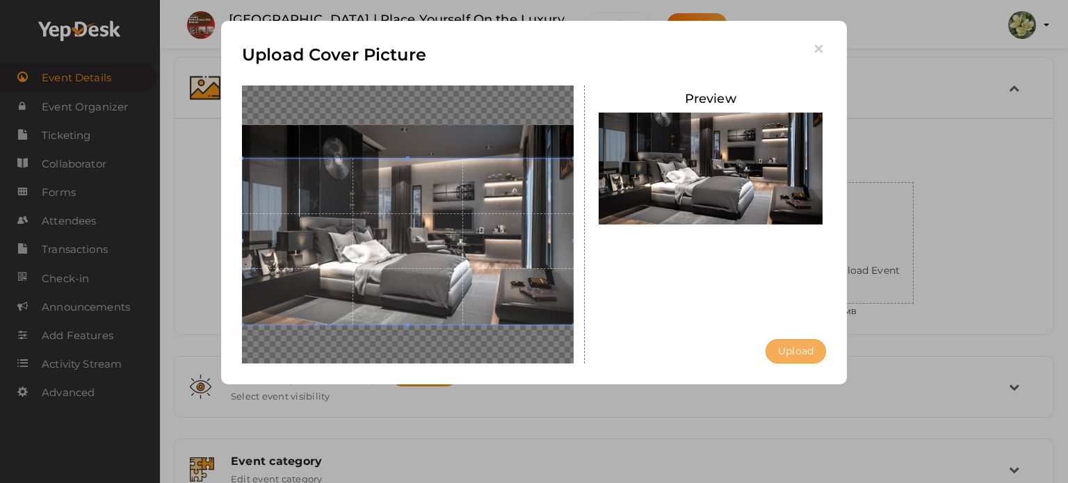
click at [802, 355] on button "Upload" at bounding box center [796, 351] width 61 height 24
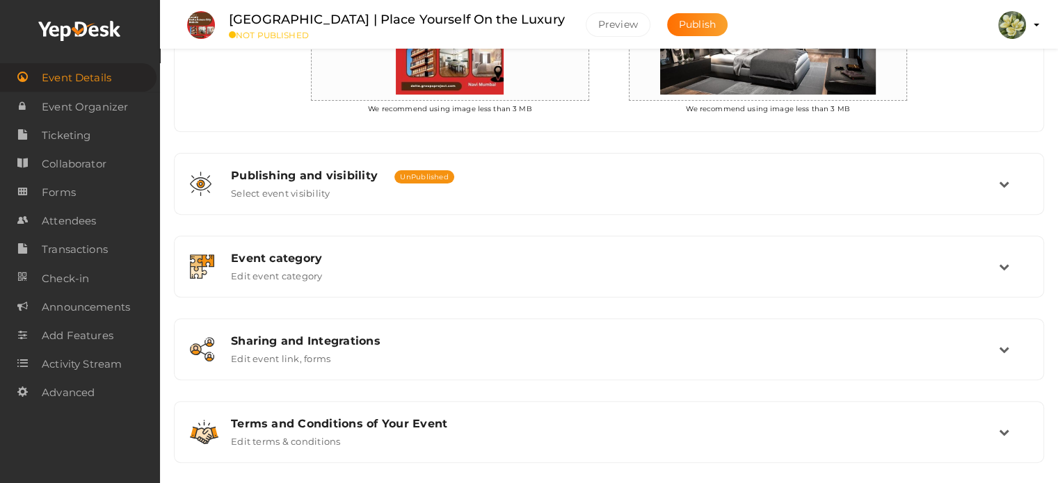
scroll to position [473, 0]
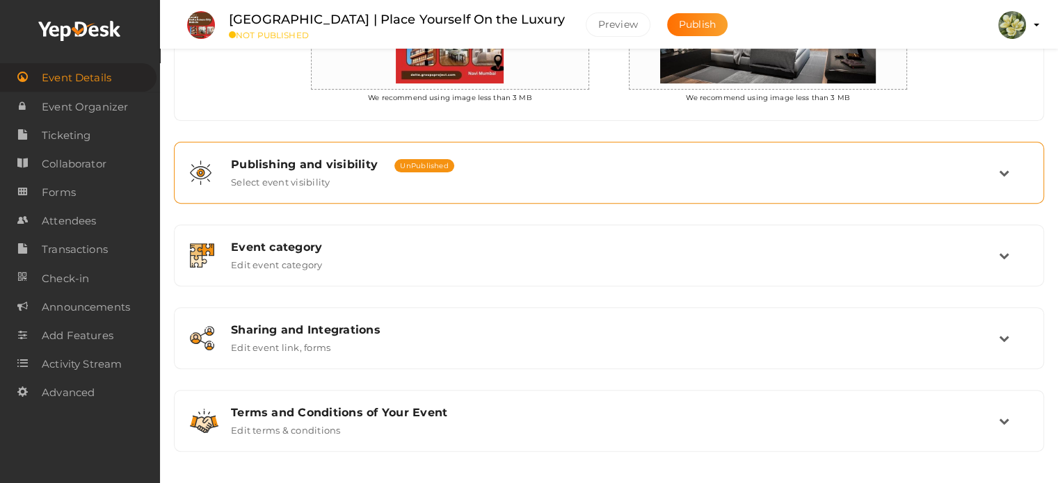
click at [1003, 170] on icon at bounding box center [1004, 173] width 10 height 10
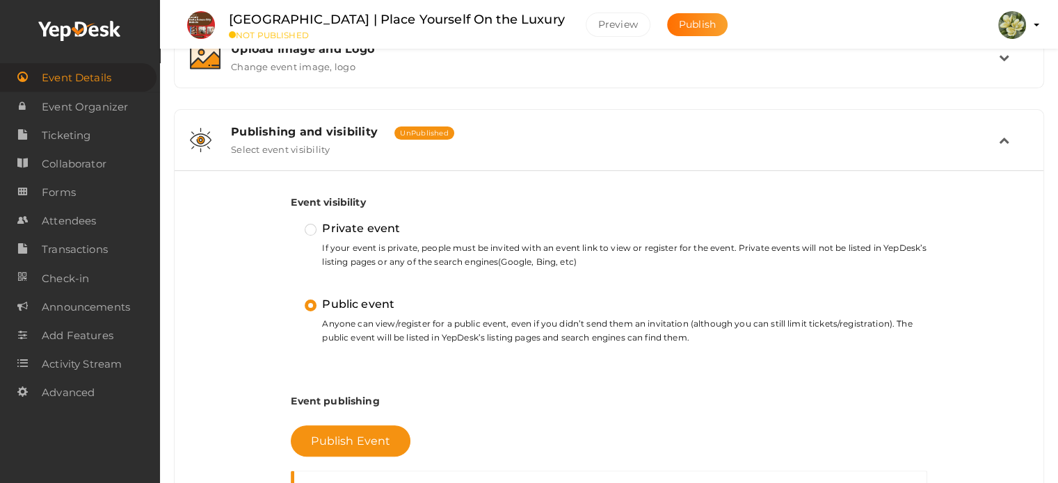
scroll to position [264, 0]
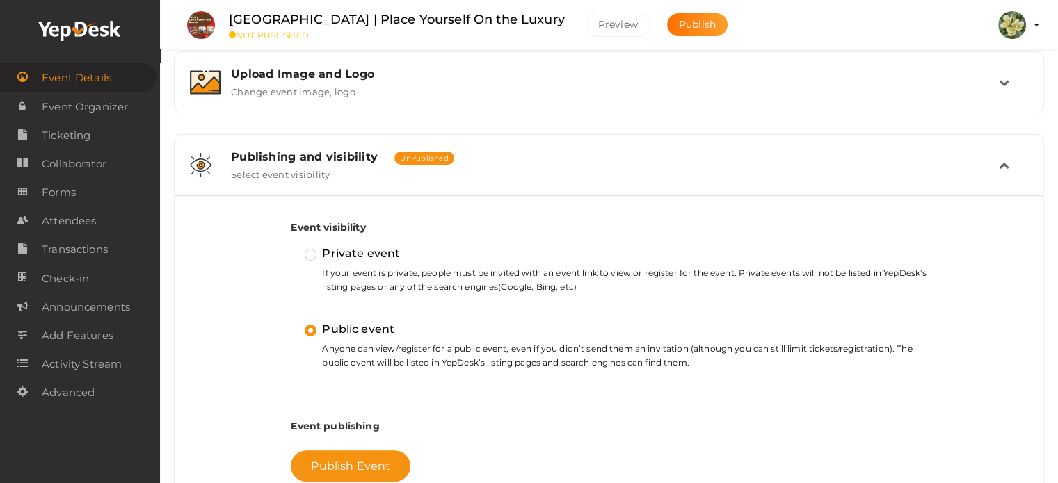
click at [1001, 163] on icon at bounding box center [1004, 165] width 10 height 10
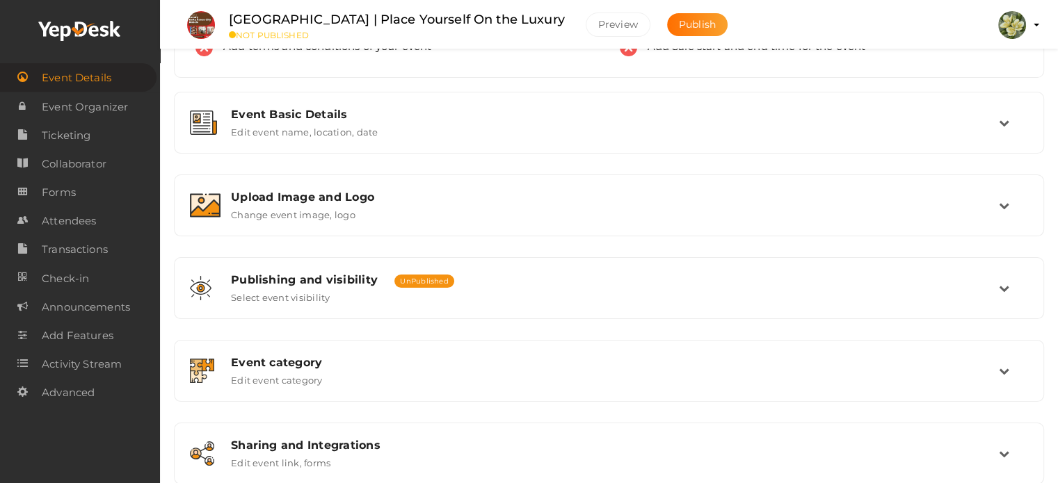
scroll to position [0, 0]
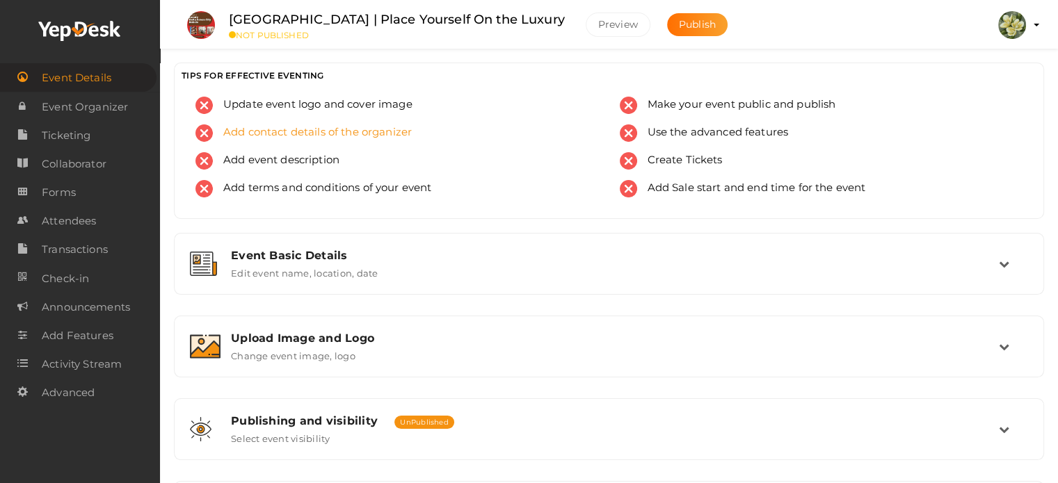
click at [353, 135] on span "Add contact details of the organizer" at bounding box center [312, 133] width 199 height 17
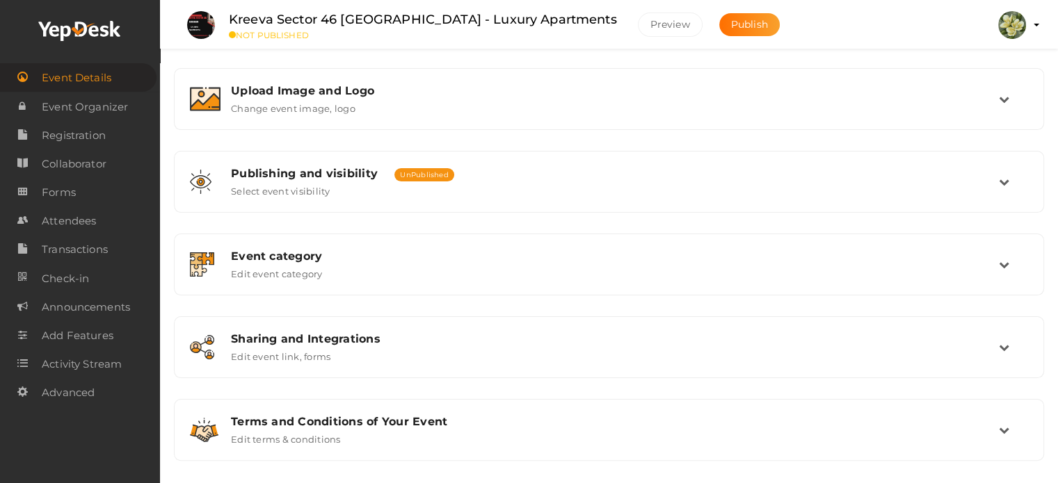
scroll to position [259, 0]
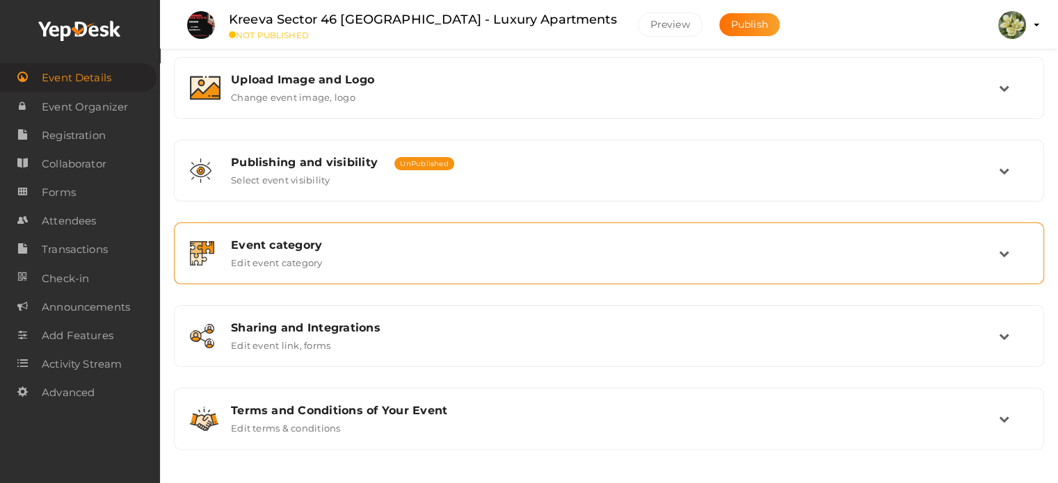
click at [449, 267] on div "Event category Edit event category" at bounding box center [609, 254] width 778 height 30
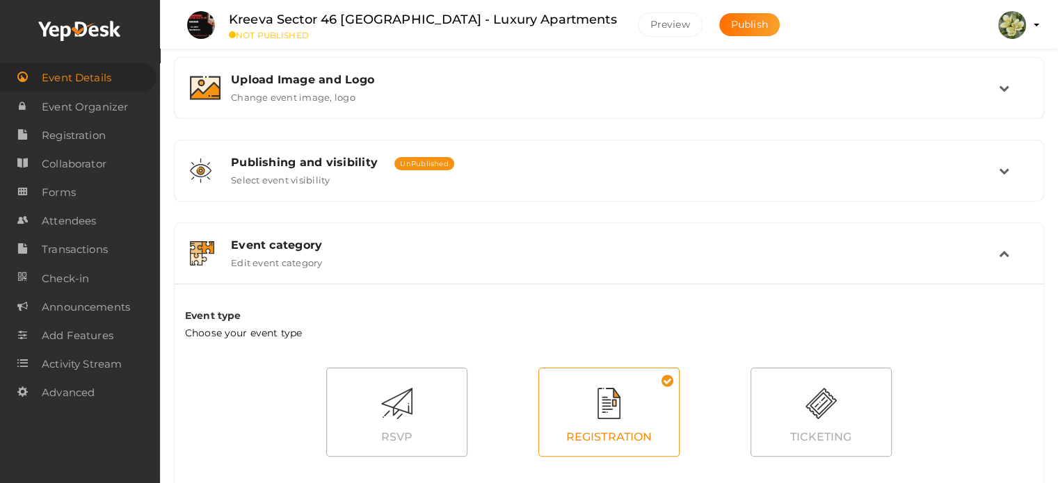
click at [449, 267] on div "Event category Edit event category" at bounding box center [609, 254] width 778 height 30
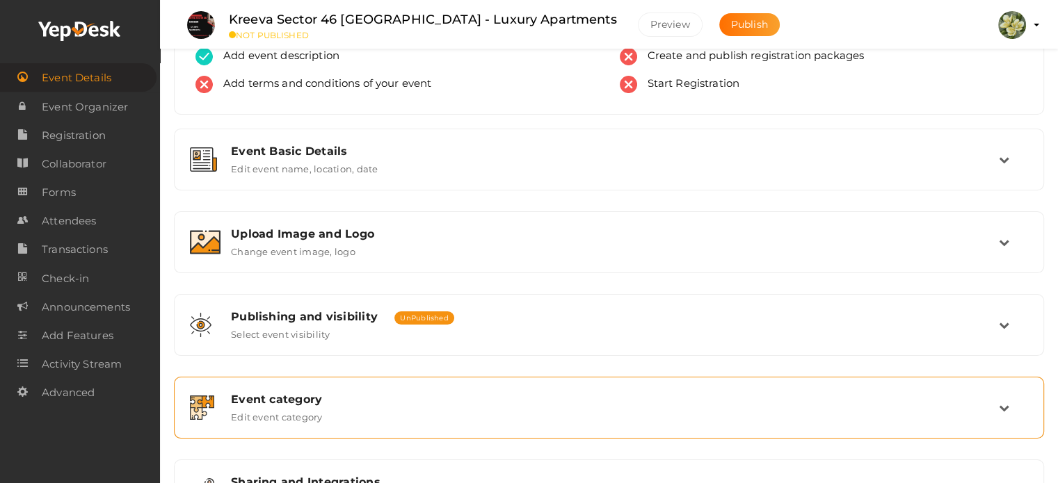
scroll to position [0, 0]
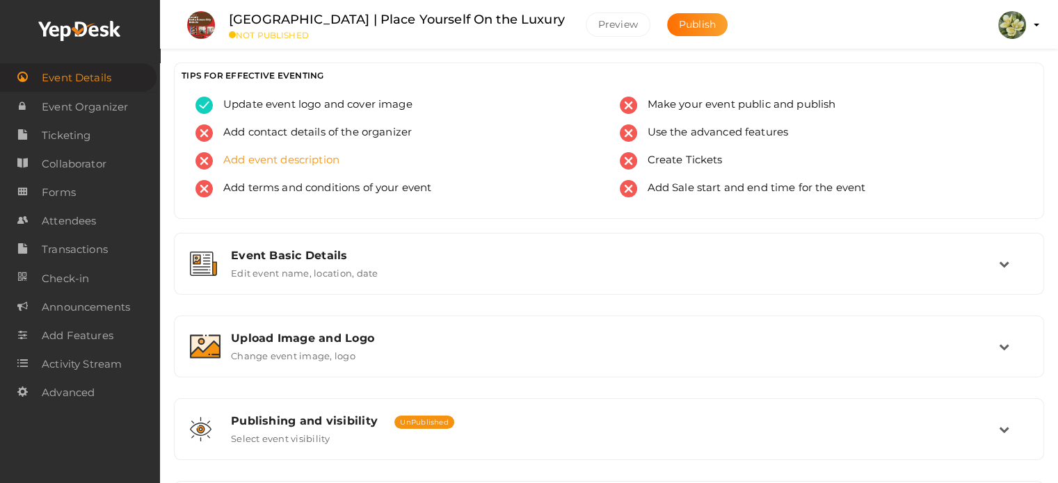
click at [246, 162] on span "Add event description" at bounding box center [276, 160] width 127 height 17
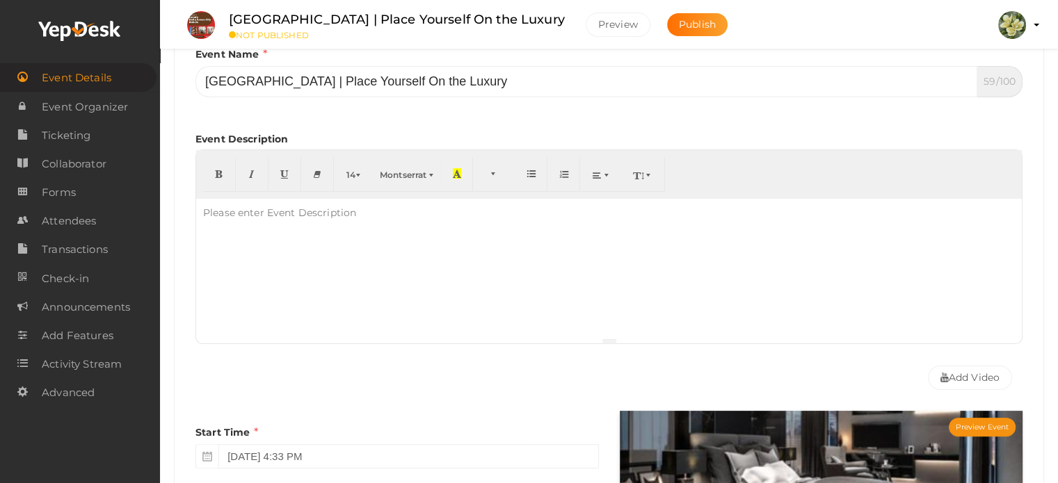
click at [415, 210] on p at bounding box center [609, 212] width 812 height 13
click at [342, 253] on div "To enrich screen reader interactions, please activate Accessibility in Grammarl…" at bounding box center [609, 268] width 826 height 139
paste div "To enrich screen reader interactions, please activate Accessibility in Grammarl…"
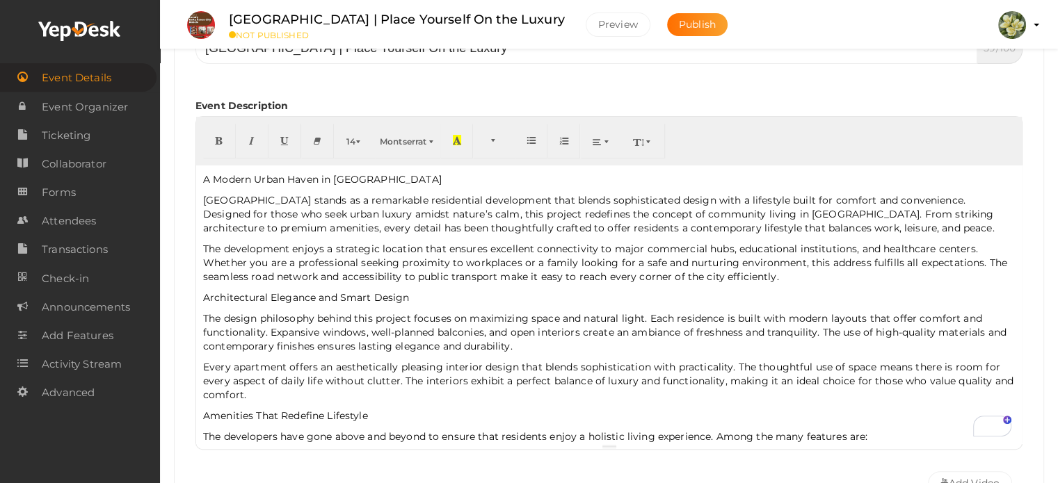
scroll to position [417, 0]
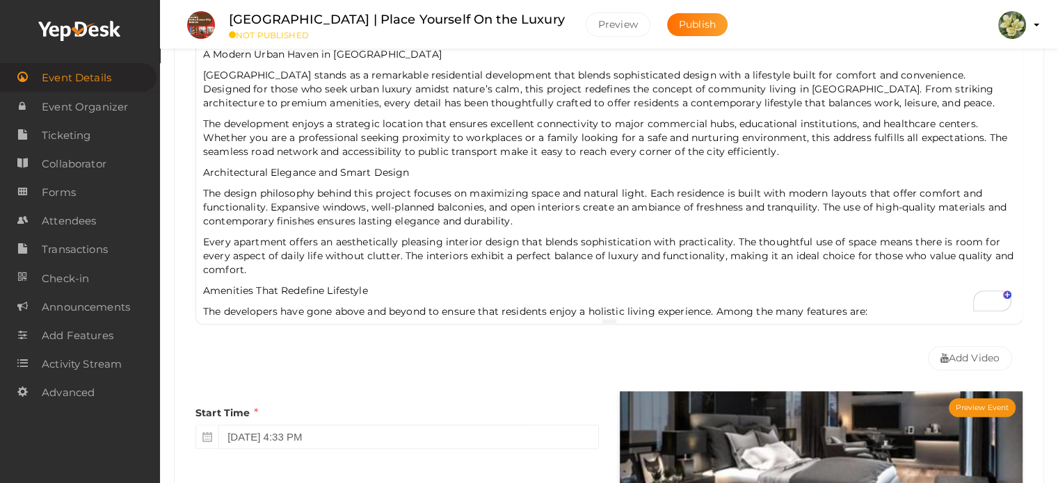
click at [359, 197] on p "The design philosophy behind this project focuses on maximizing space and natur…" at bounding box center [609, 207] width 812 height 42
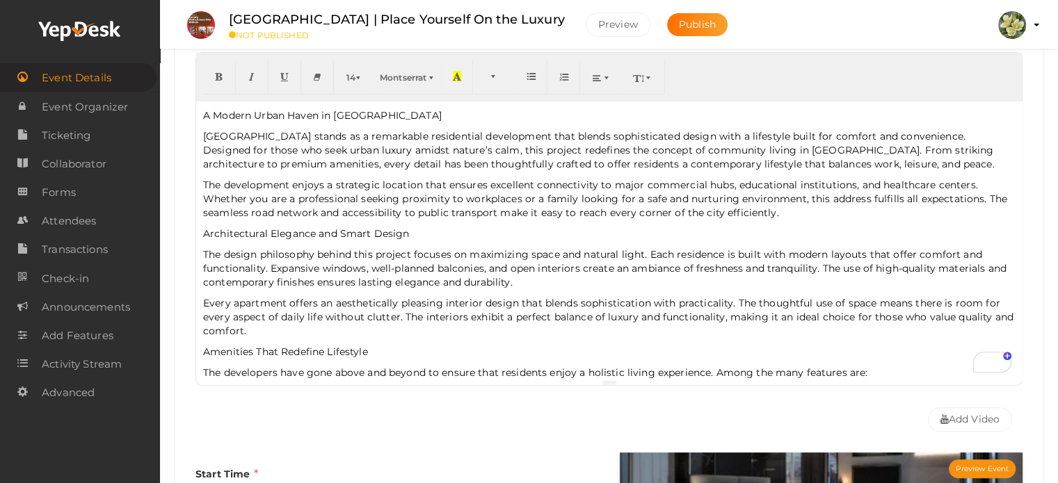
scroll to position [278, 0]
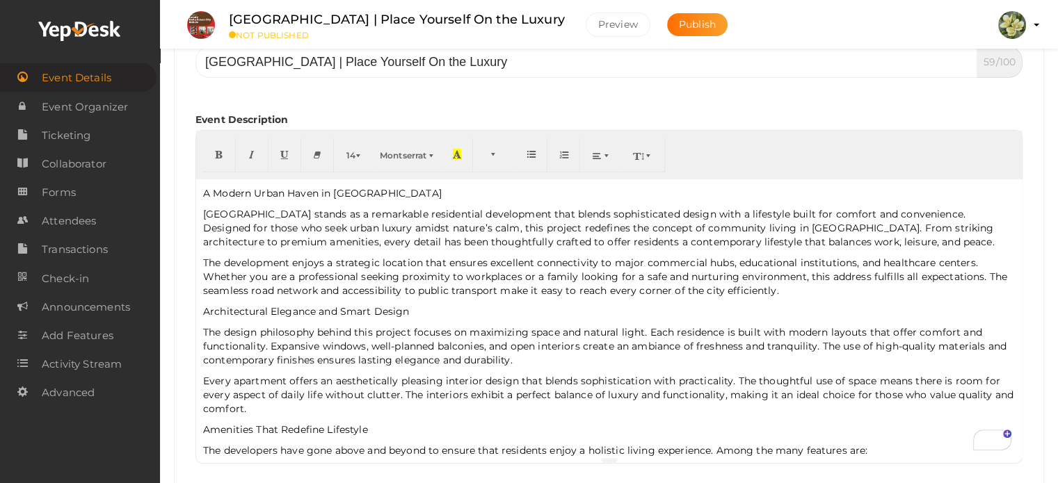
click at [399, 312] on p "Architectural Elegance and Smart Design" at bounding box center [609, 312] width 812 height 14
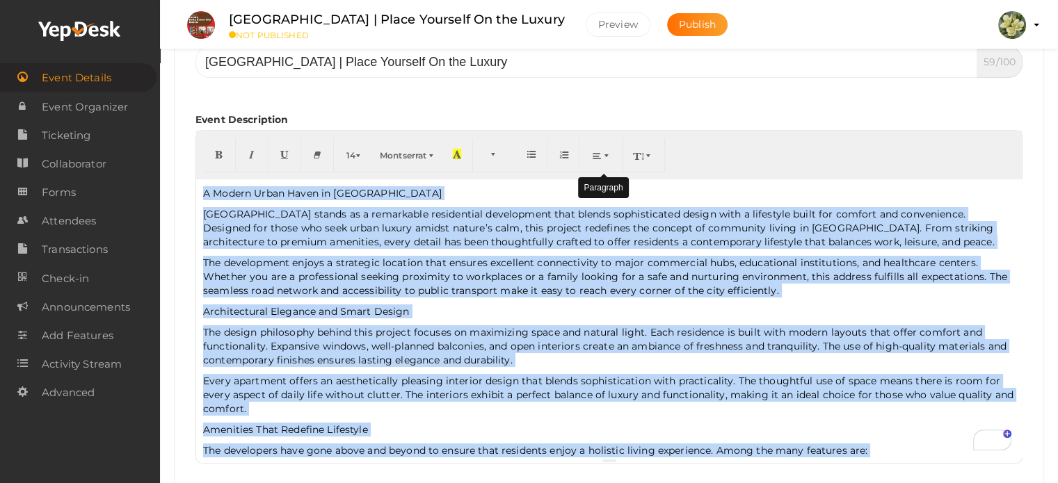
click at [596, 152] on icon "button" at bounding box center [597, 155] width 8 height 10
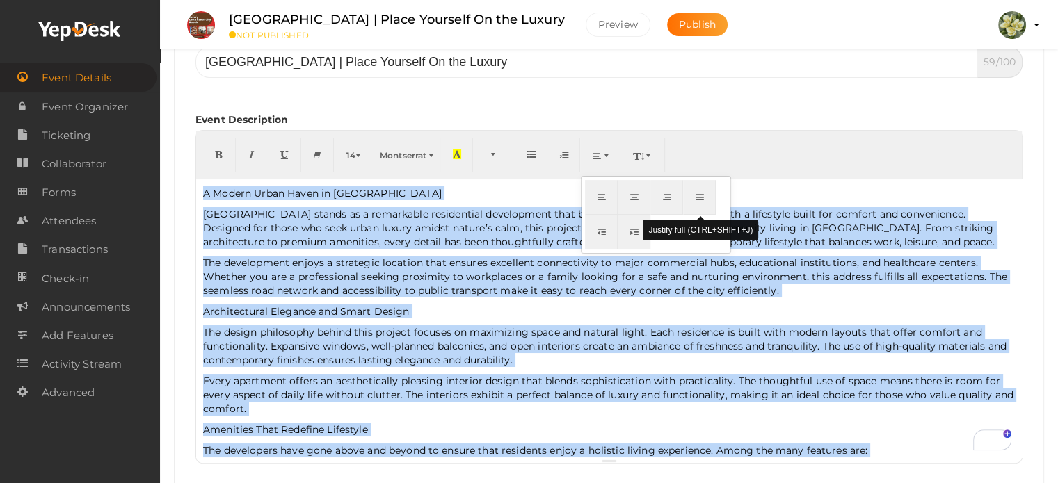
click at [694, 198] on button "button" at bounding box center [699, 197] width 33 height 35
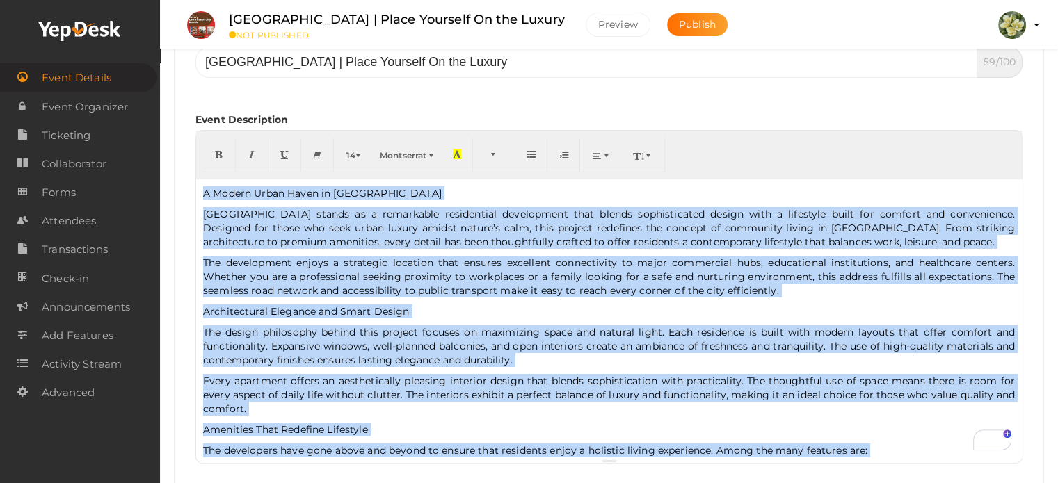
drag, startPoint x: 428, startPoint y: 286, endPoint x: 371, endPoint y: 202, distance: 101.5
click at [428, 286] on p "The development enjoys a strategic location that ensures excellent connectivity…" at bounding box center [609, 277] width 812 height 42
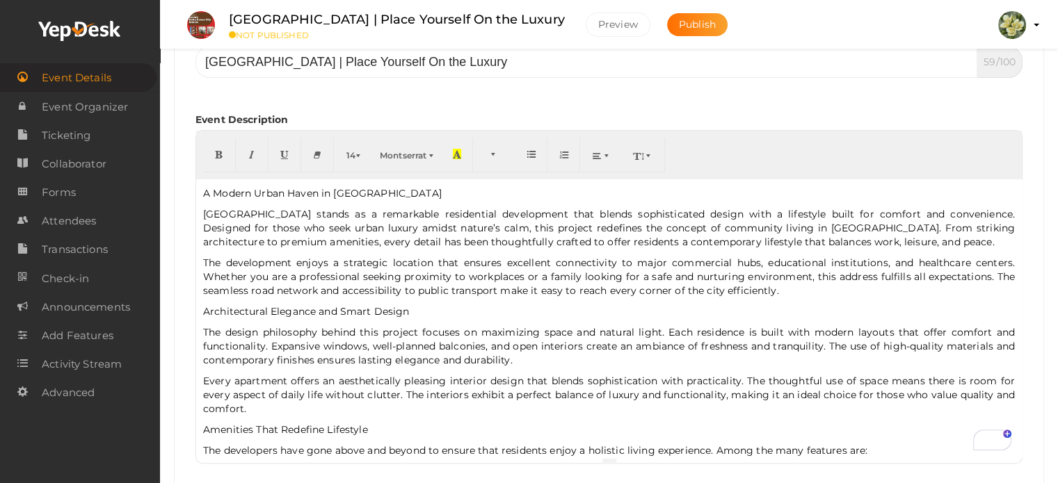
click at [365, 192] on p "A Modern Urban Haven in [GEOGRAPHIC_DATA]" at bounding box center [609, 193] width 812 height 14
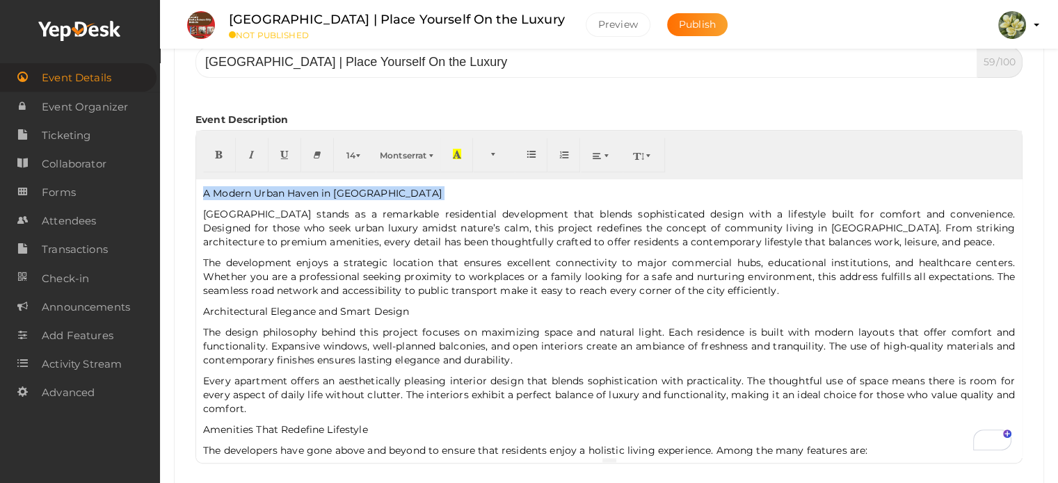
click at [365, 192] on p "A Modern Urban Haven in [GEOGRAPHIC_DATA]" at bounding box center [609, 193] width 812 height 14
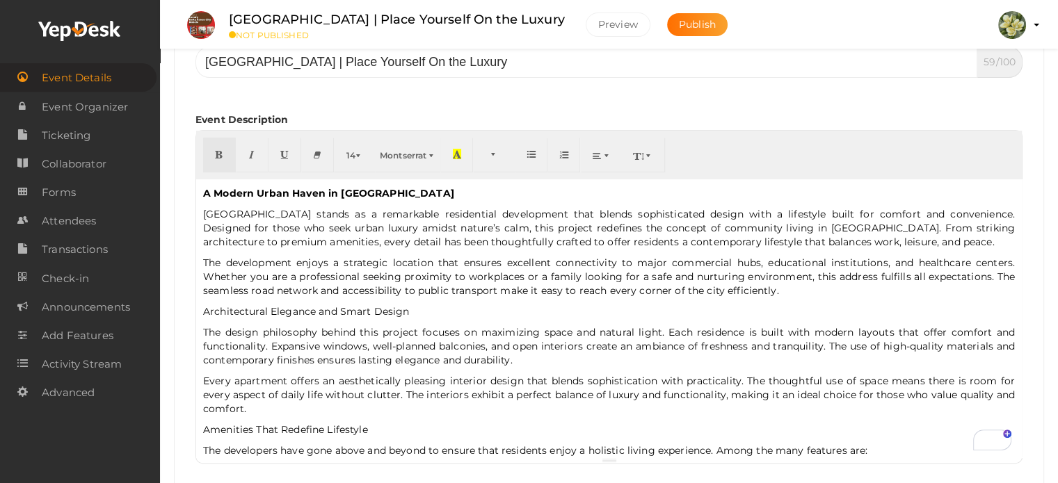
click at [429, 314] on p "Architectural Elegance and Smart Design" at bounding box center [609, 312] width 812 height 14
click at [365, 434] on p "Amenities That Redefine Lifestyle" at bounding box center [609, 430] width 812 height 14
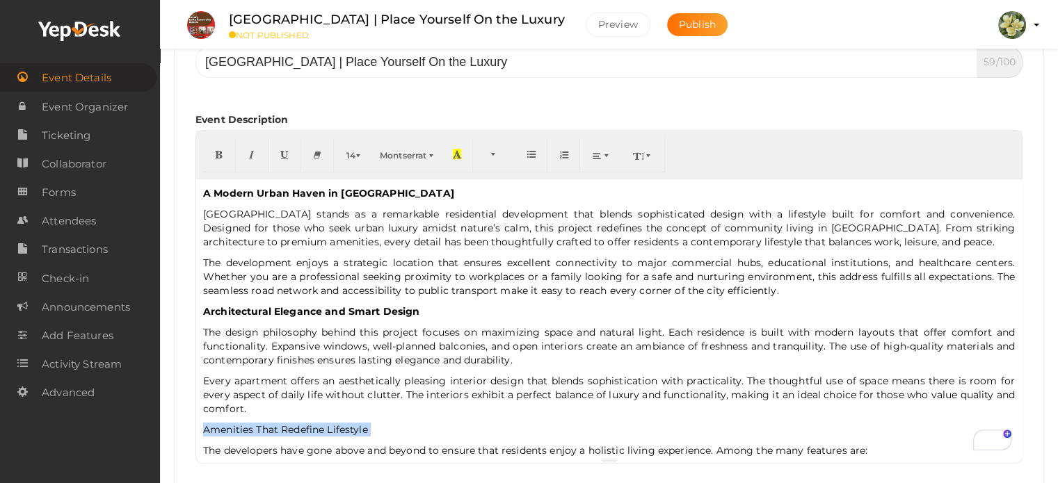
click at [365, 434] on p "Amenities That Redefine Lifestyle" at bounding box center [609, 430] width 812 height 14
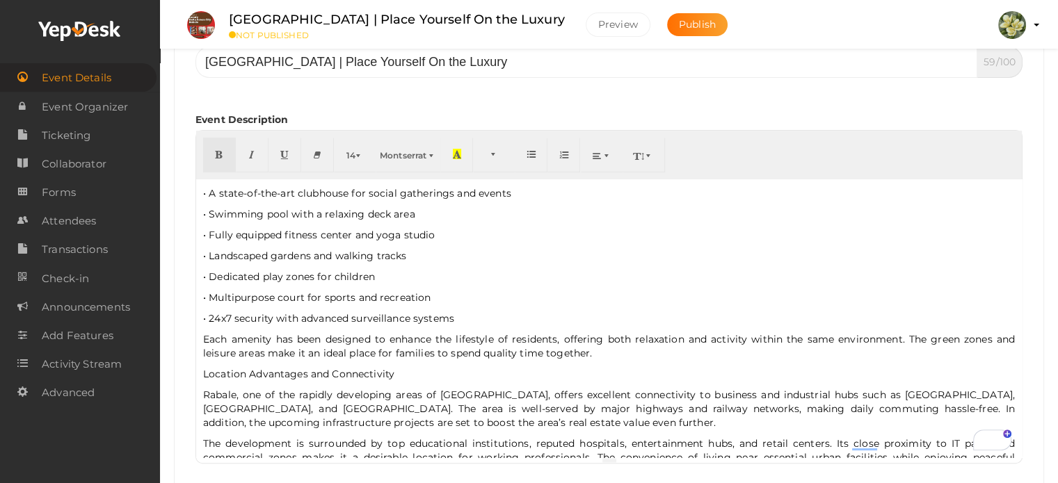
click at [401, 371] on p "Location Advantages and Connectivity" at bounding box center [609, 374] width 812 height 14
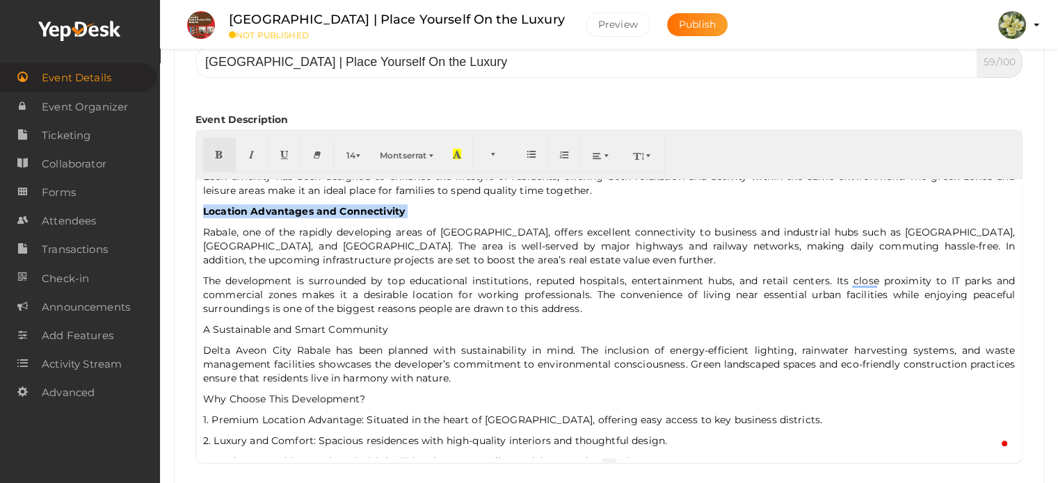
scroll to position [0, 0]
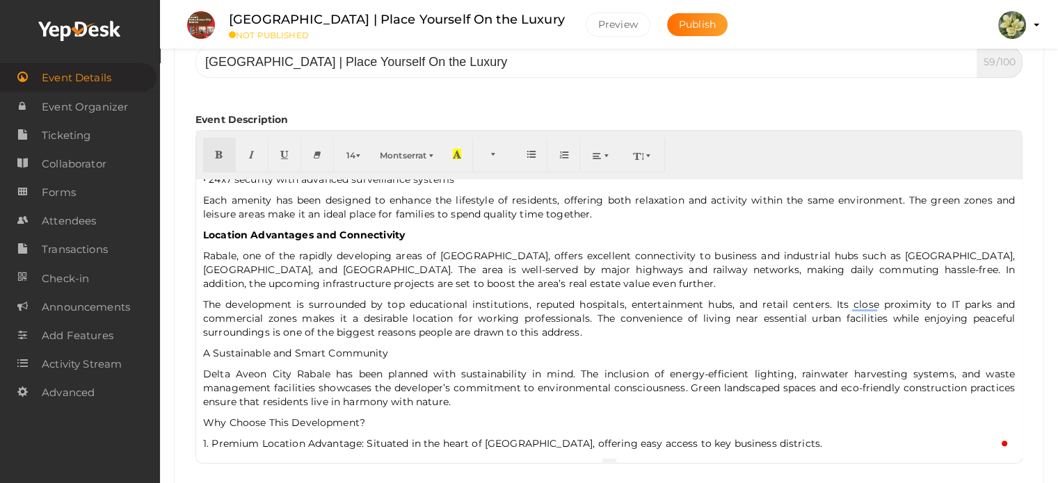
click at [395, 353] on p "A Sustainable and Smart Community" at bounding box center [609, 353] width 812 height 14
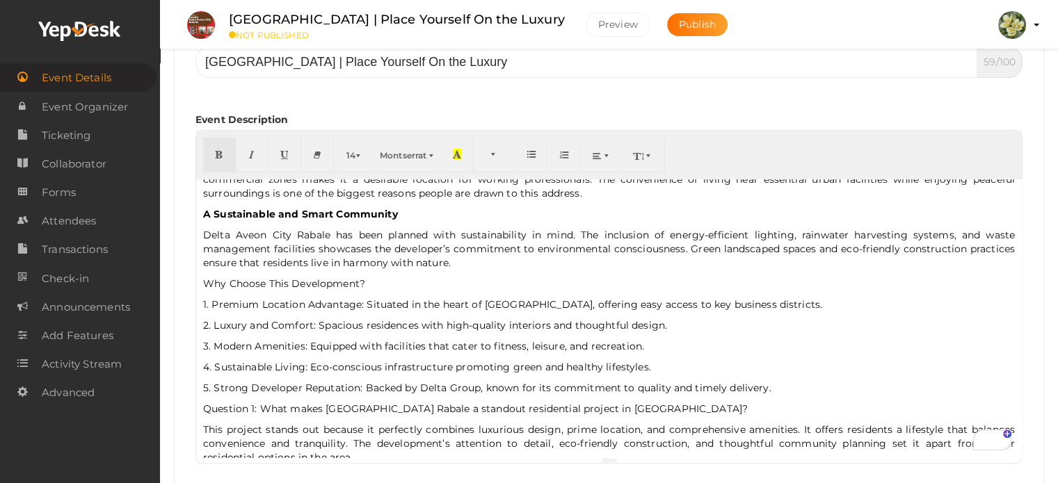
click at [353, 286] on p "Why Choose This Development?" at bounding box center [609, 284] width 812 height 14
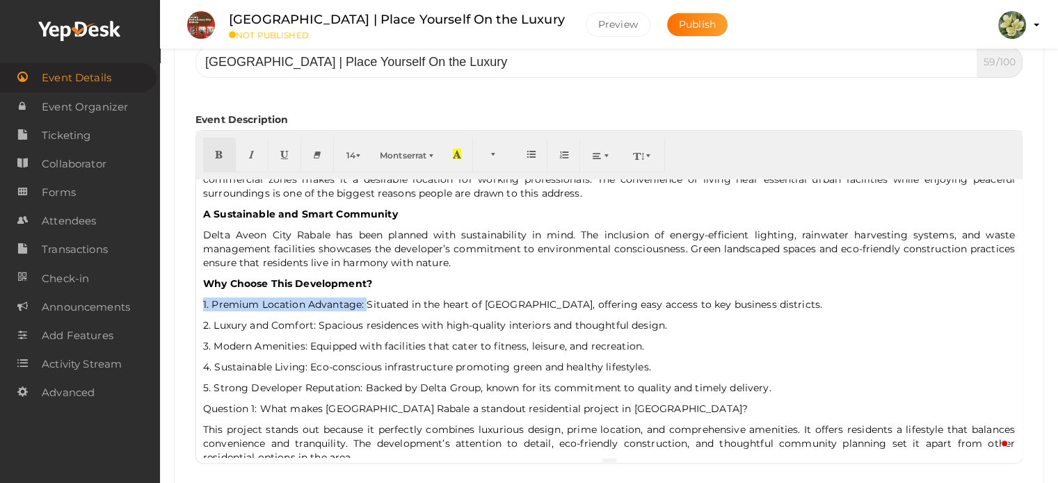
drag, startPoint x: 364, startPoint y: 303, endPoint x: 190, endPoint y: 302, distance: 173.9
click at [190, 302] on div "Event Name Delta Aveon City Navi Mumbai | Place Yourself On the Luxury 59/100 I…" at bounding box center [609, 272] width 848 height 490
drag, startPoint x: 315, startPoint y: 325, endPoint x: 175, endPoint y: 324, distance: 140.5
click at [175, 324] on div "Event Name Delta Aveon City Navi Mumbai | Place Yourself On the Luxury 59/100 I…" at bounding box center [609, 460] width 869 height 888
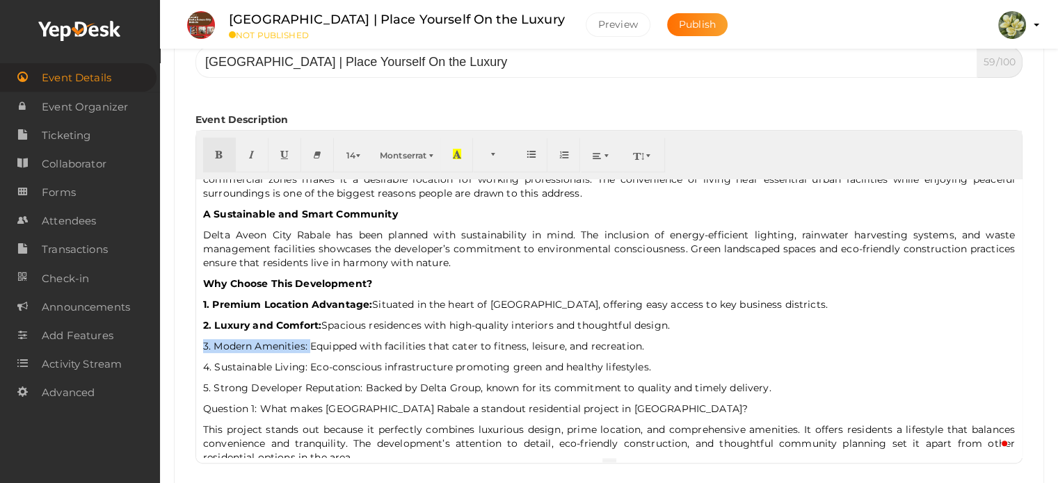
drag, startPoint x: 310, startPoint y: 343, endPoint x: 184, endPoint y: 345, distance: 125.9
click at [184, 345] on div "Event Name Delta Aveon City Navi Mumbai | Place Yourself On the Luxury 59/100 I…" at bounding box center [609, 460] width 869 height 888
drag, startPoint x: 307, startPoint y: 366, endPoint x: 164, endPoint y: 358, distance: 143.5
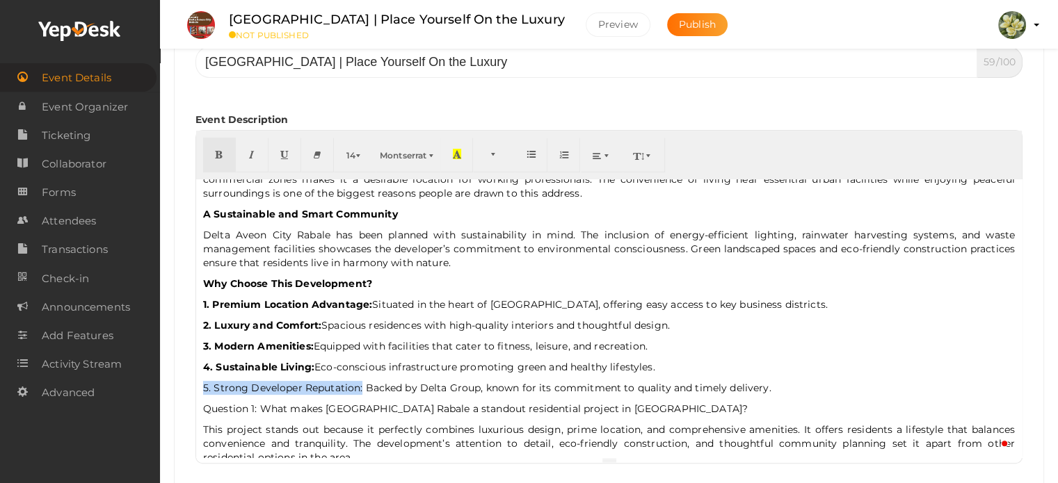
drag, startPoint x: 362, startPoint y: 386, endPoint x: 203, endPoint y: 385, distance: 158.6
click at [203, 385] on p "5. Strong Developer Reputation: Backed by Delta Group, known for its commitment…" at bounding box center [609, 388] width 812 height 14
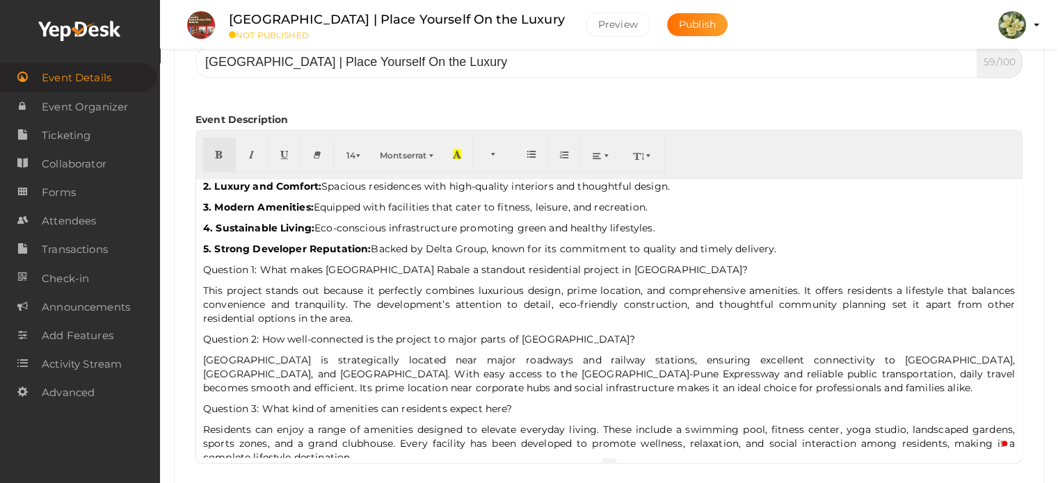
click at [467, 269] on p "Question 1: What makes [GEOGRAPHIC_DATA] Rabale a standout residential project …" at bounding box center [609, 270] width 812 height 14
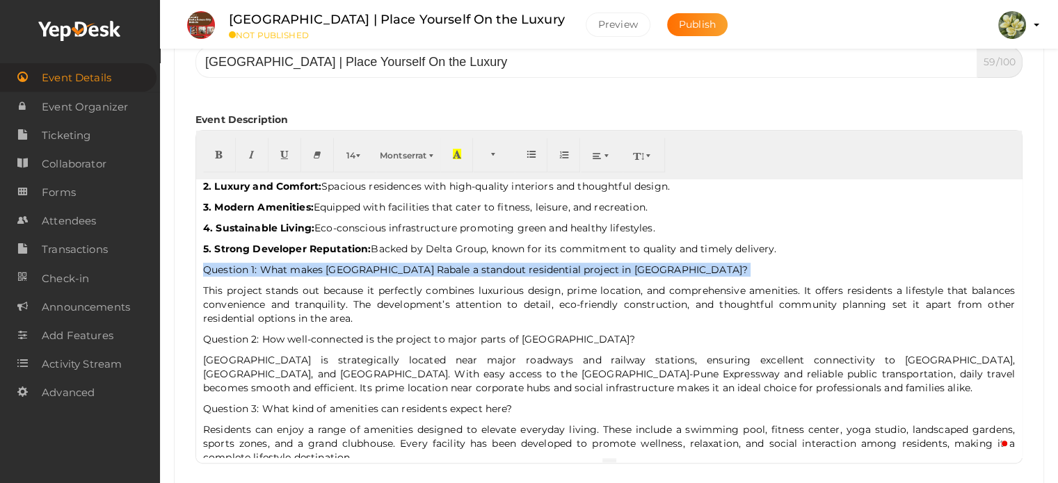
click at [467, 269] on p "Question 1: What makes [GEOGRAPHIC_DATA] Rabale a standout residential project …" at bounding box center [609, 270] width 812 height 14
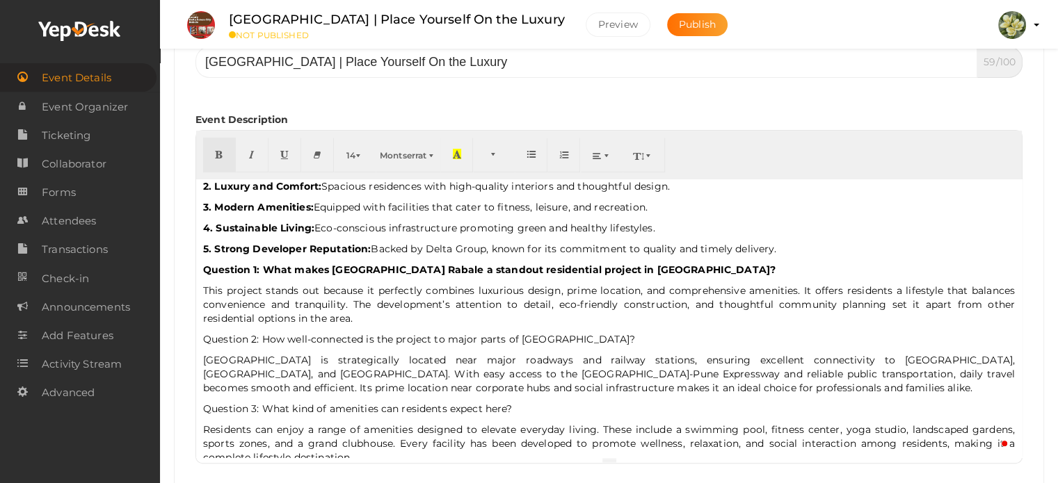
click at [380, 335] on p "Question 2: How well-connected is the project to major parts of [GEOGRAPHIC_DAT…" at bounding box center [609, 339] width 812 height 14
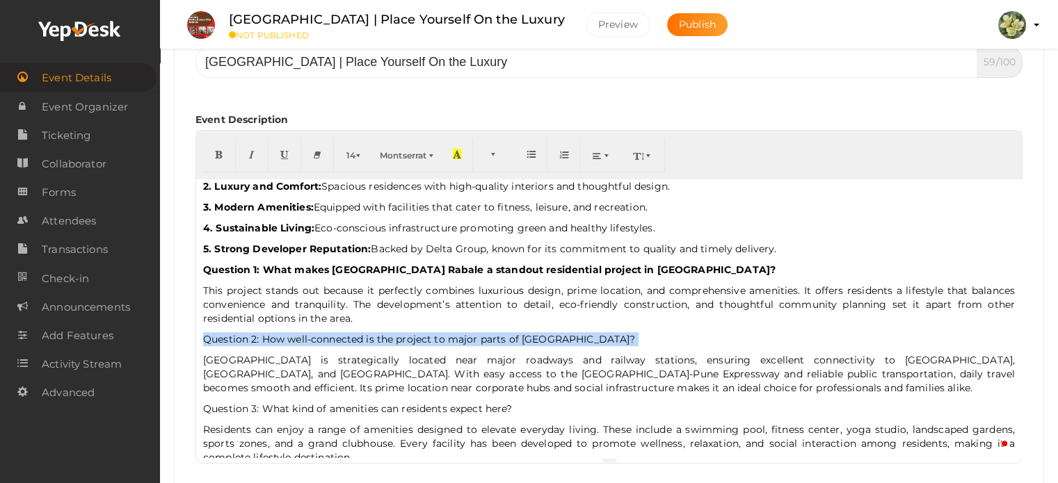
click at [380, 335] on p "Question 2: How well-connected is the project to major parts of [GEOGRAPHIC_DAT…" at bounding box center [609, 339] width 812 height 14
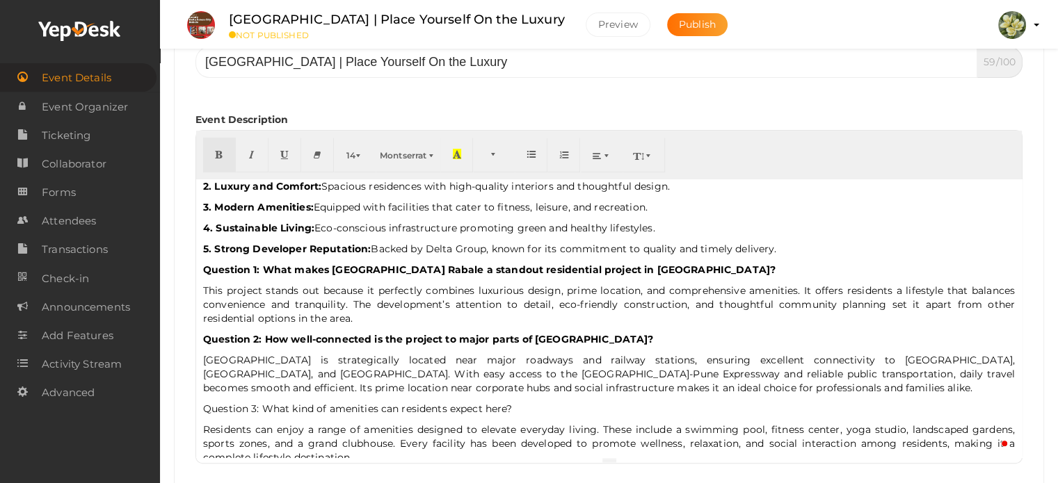
click at [367, 411] on p "Question 3: What kind of amenities can residents expect here?" at bounding box center [609, 409] width 812 height 14
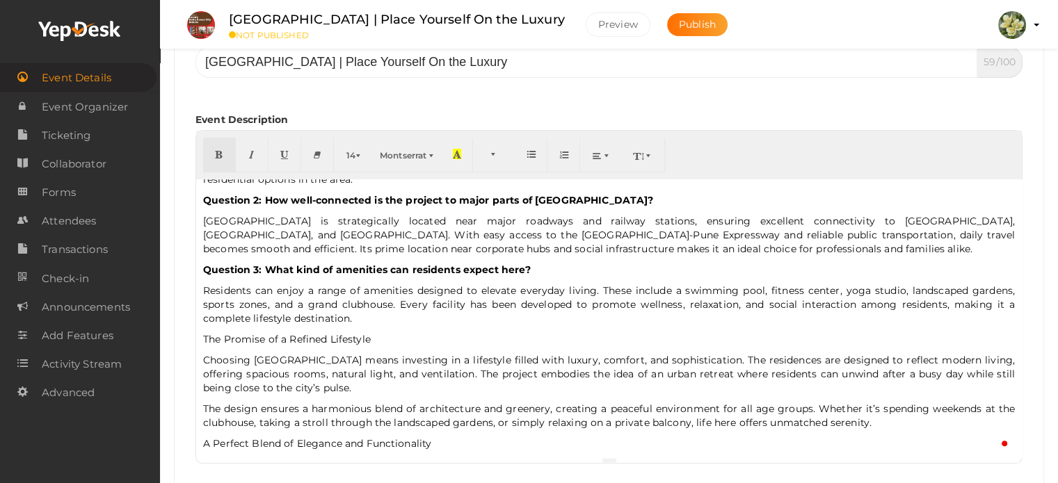
click at [348, 342] on p "The Promise of a Refined Lifestyle" at bounding box center [609, 339] width 812 height 14
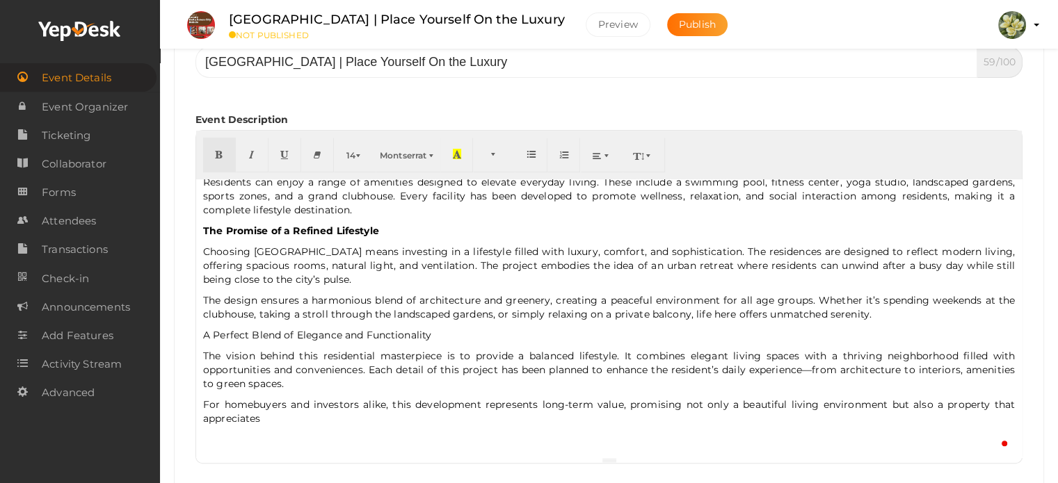
click at [418, 336] on p "A Perfect Blend of Elegance and Functionality" at bounding box center [609, 335] width 812 height 14
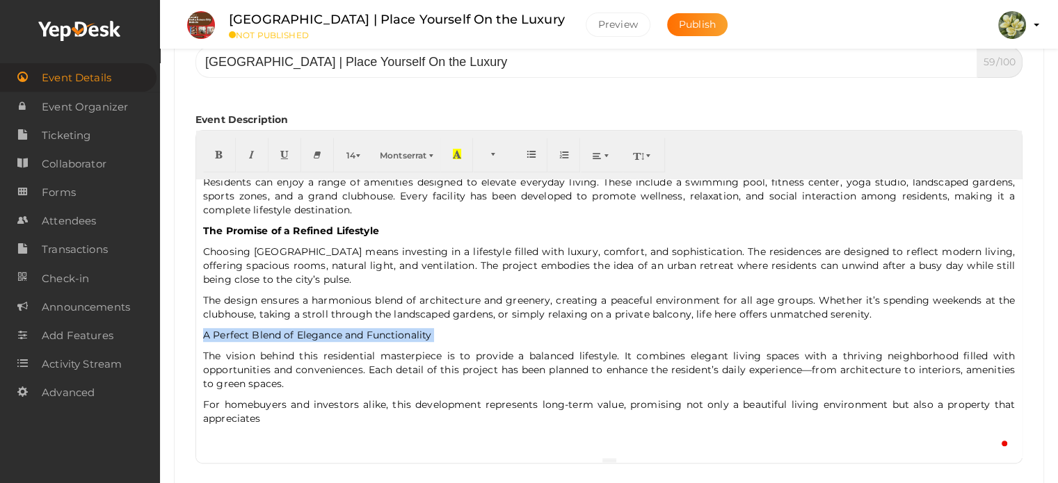
click at [418, 336] on p "A Perfect Blend of Elegance and Functionality" at bounding box center [609, 335] width 812 height 14
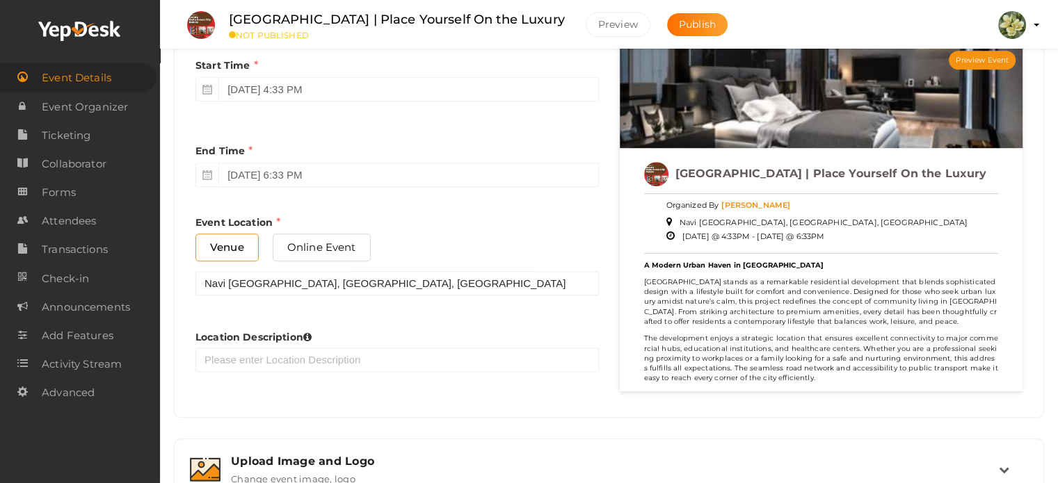
click at [935, 308] on p "Delta Aveon City stands as a remarkable residential development that blends sop…" at bounding box center [821, 302] width 355 height 49
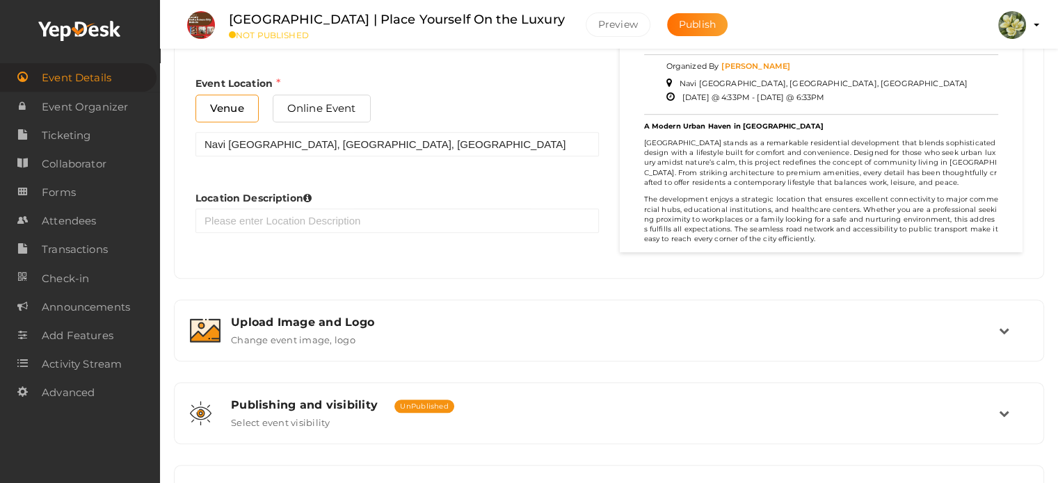
click at [797, 183] on p "Delta Aveon City stands as a remarkable residential development that blends sop…" at bounding box center [821, 162] width 355 height 49
drag, startPoint x: 703, startPoint y: 138, endPoint x: 639, endPoint y: 139, distance: 64.0
click at [639, 139] on div "Preview Event Delta Aveon City Navi Mumbai | Place Yourself On the Luxury Organ…" at bounding box center [821, 79] width 403 height 348
click at [982, 233] on p "The development enjoys a strategic location that ensures excellent connectivity…" at bounding box center [821, 219] width 355 height 49
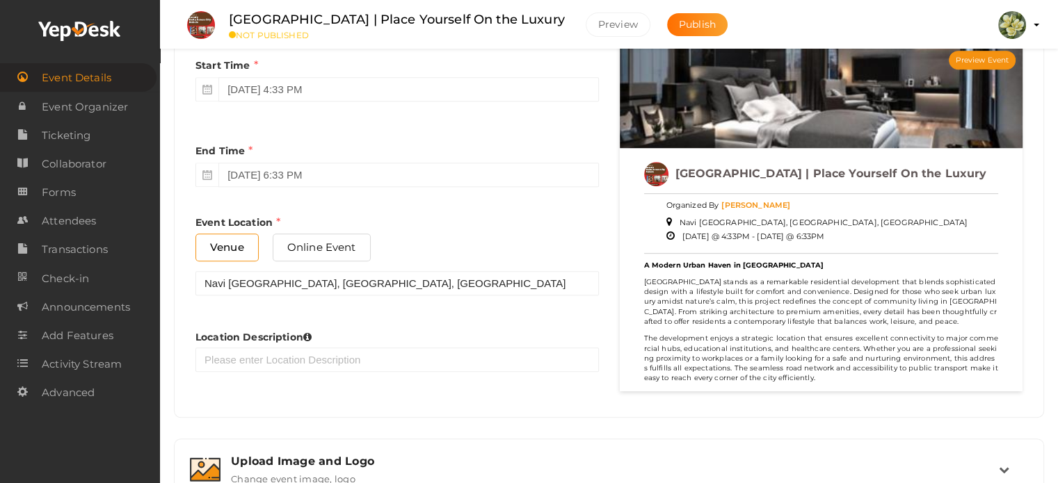
click at [779, 335] on p "The development enjoys a strategic location that ensures excellent connectivity…" at bounding box center [821, 358] width 355 height 49
click at [790, 328] on div "A Modern Urban Haven in Rabale Delta Aveon City stands as a remarkable residen…" at bounding box center [821, 323] width 355 height 125
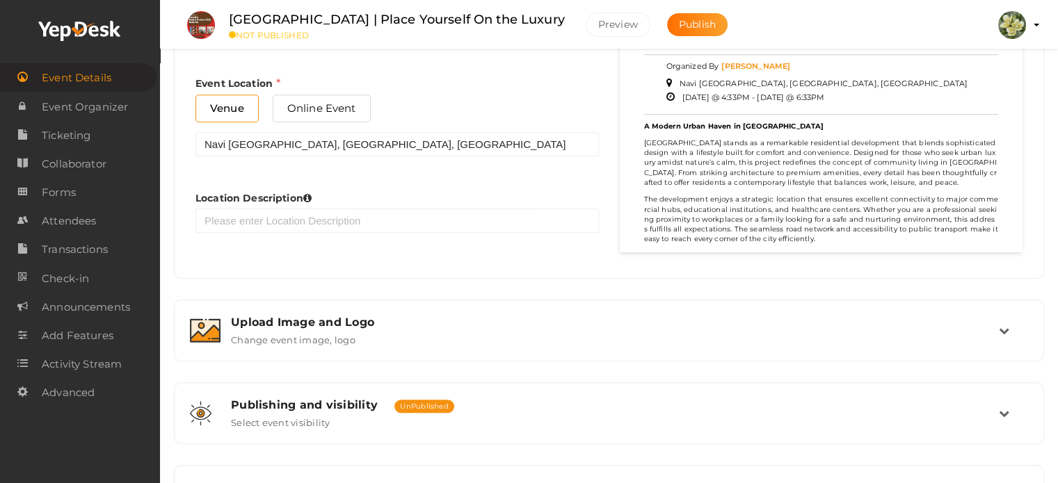
drag, startPoint x: 831, startPoint y: 207, endPoint x: 791, endPoint y: 198, distance: 41.3
click at [824, 204] on p "The development enjoys a strategic location that ensures excellent connectivity…" at bounding box center [821, 219] width 355 height 49
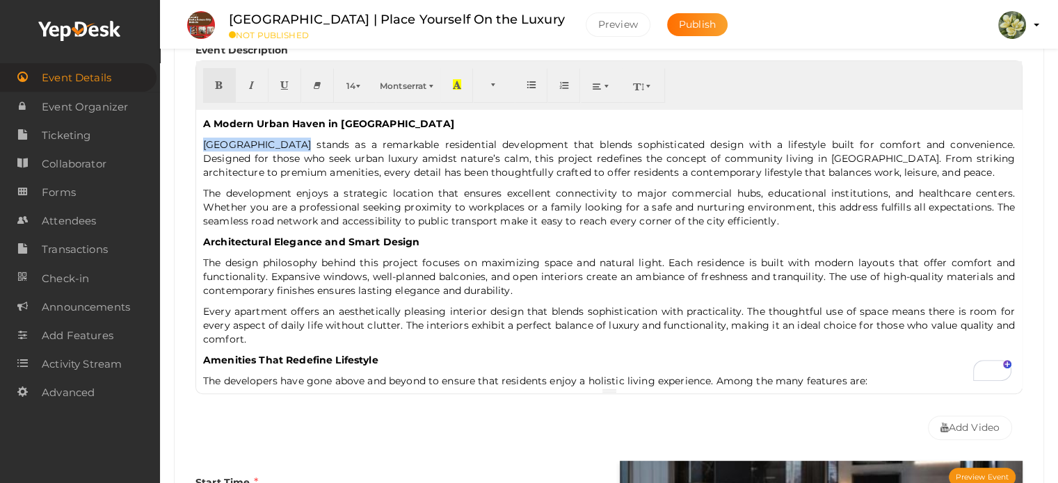
drag, startPoint x: 288, startPoint y: 140, endPoint x: 186, endPoint y: 143, distance: 102.3
click at [186, 143] on div "Event Name Delta Aveon City Navi Mumbai | Place Yourself On the Luxury 59/100 I…" at bounding box center [609, 203] width 848 height 490
type input "[GEOGRAPHIC_DATA]"
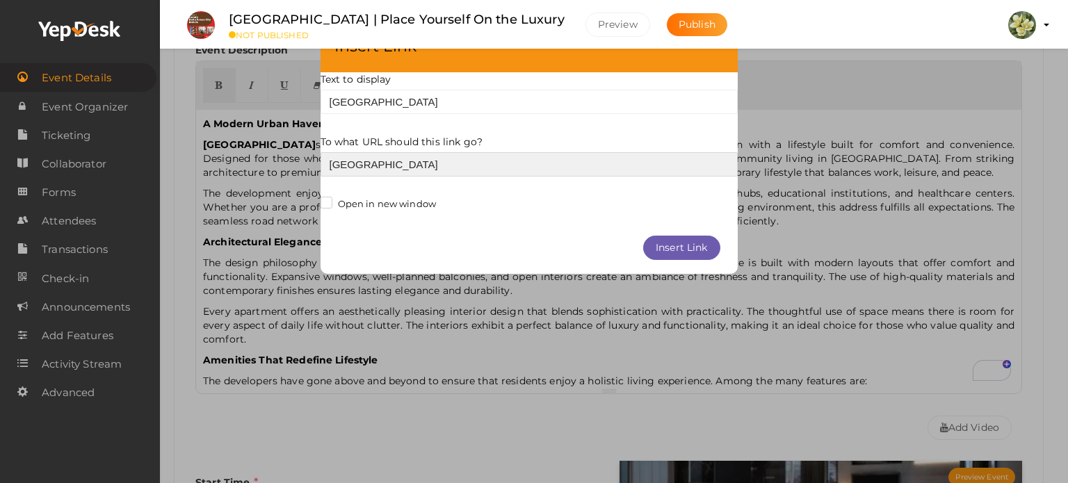
paste input "https://delta.groupsproject.com/residential/navi-mumbai/delta-aveon-city-rabale/"
type input "Delta Aveon City https://delta.groupsproject.com/residential/navi-mumbai/delta-…"
click at [409, 168] on input "Delta Aveon City https://delta.groupsproject.com/residential/navi-mumbai/delta-…" at bounding box center [529, 164] width 417 height 24
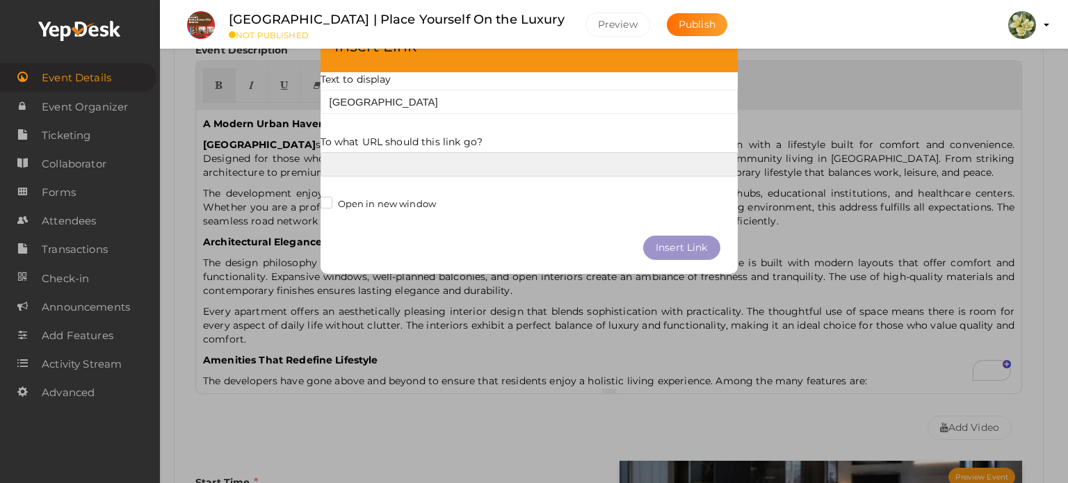
paste input "https://delta.groupsproject.com/residential/navi-mumbai/delta-aveon-city-rabale/"
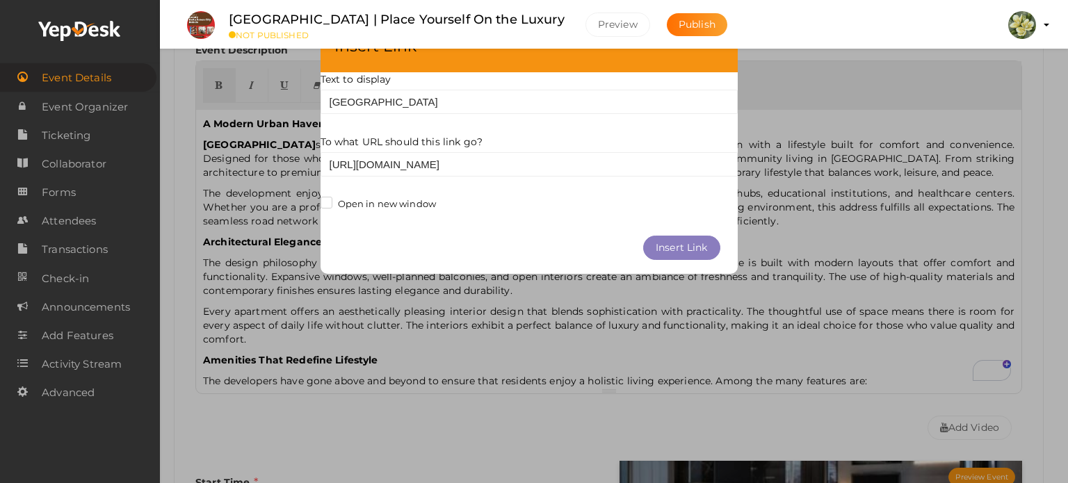
click at [707, 249] on button "Insert Link" at bounding box center [681, 248] width 77 height 24
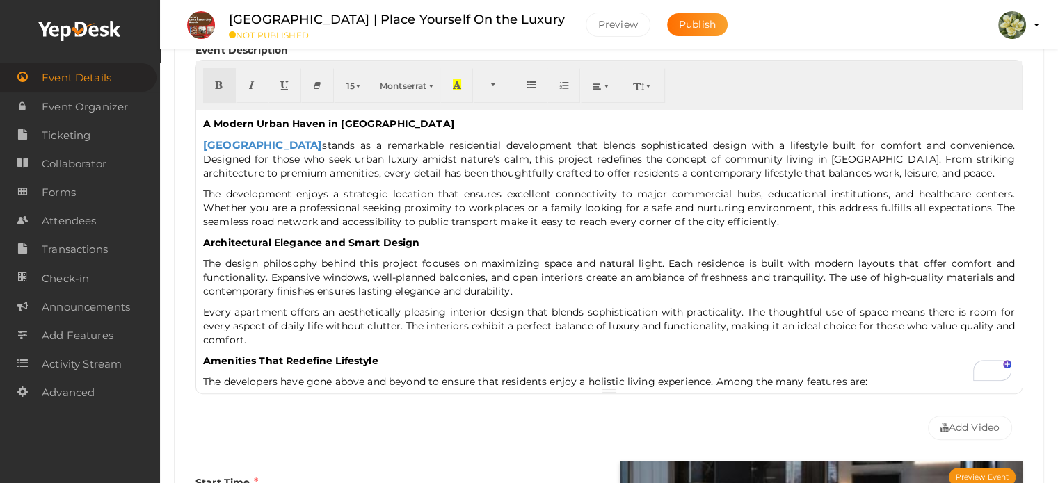
click at [420, 177] on p "Delta Aveon City stands as a remarkable residential development that blends sop…" at bounding box center [609, 159] width 812 height 42
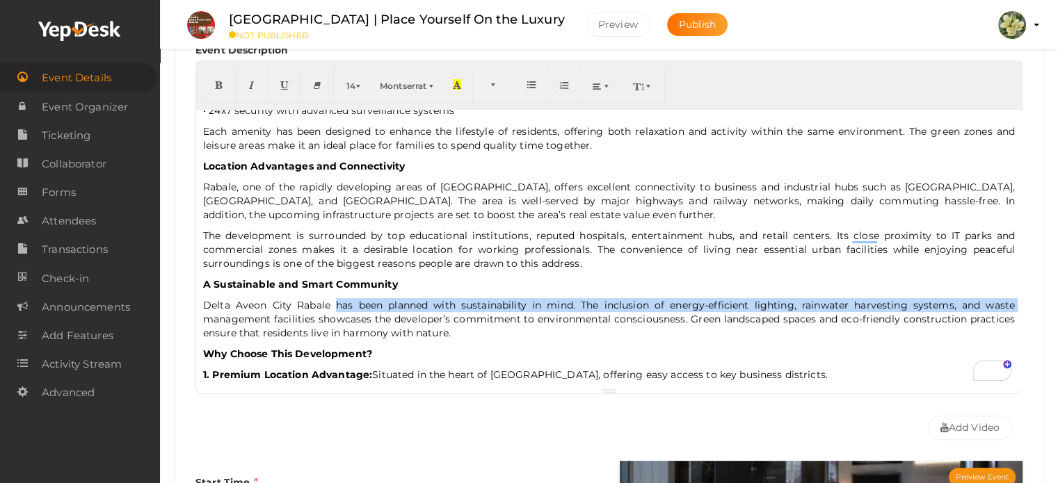
drag, startPoint x: 332, startPoint y: 305, endPoint x: 202, endPoint y: 313, distance: 129.6
click at [203, 313] on p "Delta Aveon City Rabale has been planned with sustainability in mind. The inclu…" at bounding box center [609, 319] width 812 height 42
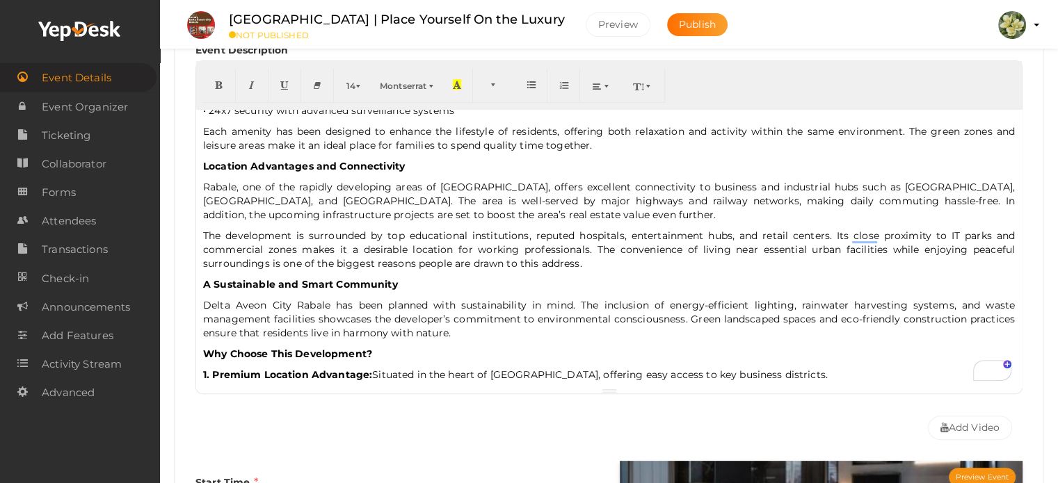
click at [201, 311] on div "A Modern Urban Haven in Rabale Delta Aveon City stands as a remarkable residen…" at bounding box center [609, 249] width 826 height 278
drag, startPoint x: 331, startPoint y: 301, endPoint x: 189, endPoint y: 303, distance: 141.9
click at [189, 303] on div "Event Name Delta Aveon City Navi Mumbai | Place Yourself On the Luxury 59/100 I…" at bounding box center [609, 203] width 848 height 490
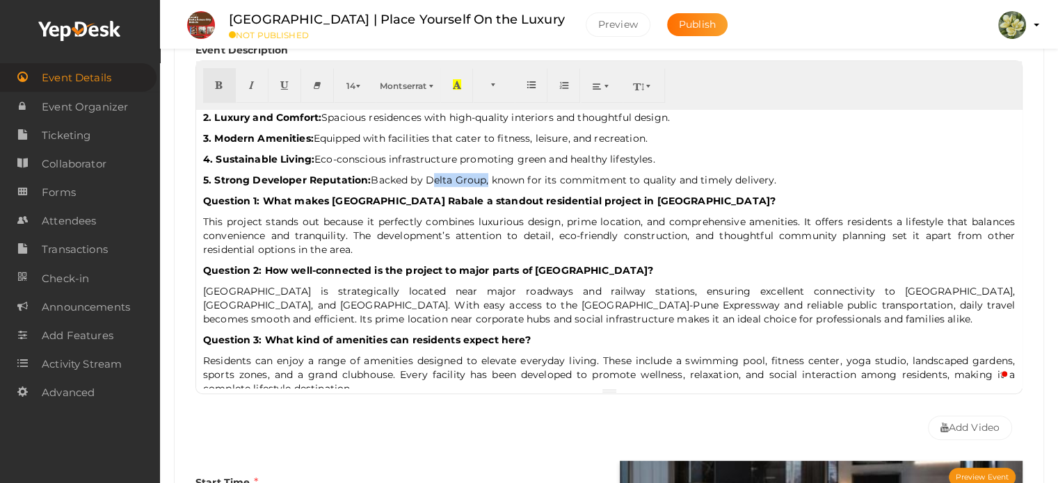
drag, startPoint x: 428, startPoint y: 179, endPoint x: 483, endPoint y: 175, distance: 55.1
click at [483, 175] on p "5. Strong Developer Reputation: Backed by Delta Group, known for its commitment…" at bounding box center [609, 180] width 812 height 14
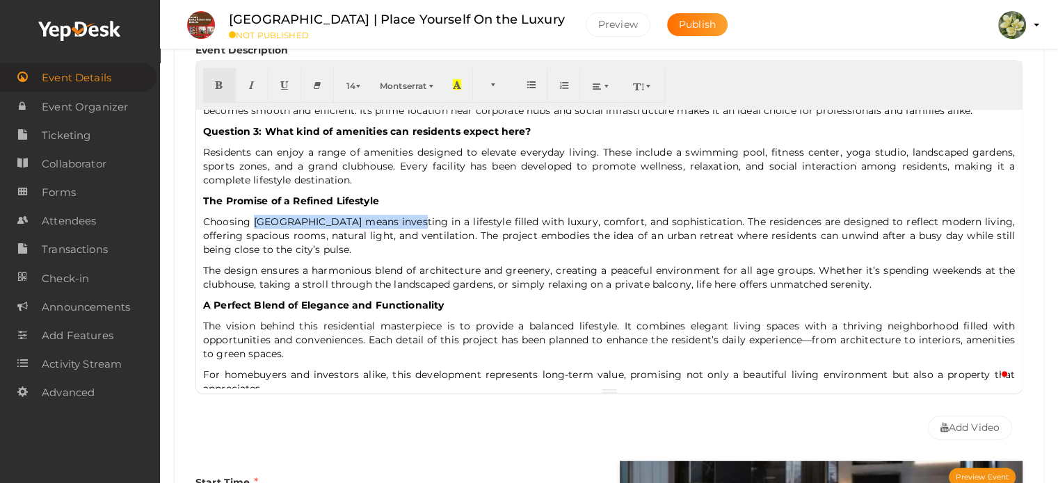
drag, startPoint x: 256, startPoint y: 218, endPoint x: 407, endPoint y: 219, distance: 150.9
click at [407, 219] on p "Choosing Delta Aveon City Navi Mumbai means investing in a lifestyle filled wit…" at bounding box center [609, 236] width 812 height 42
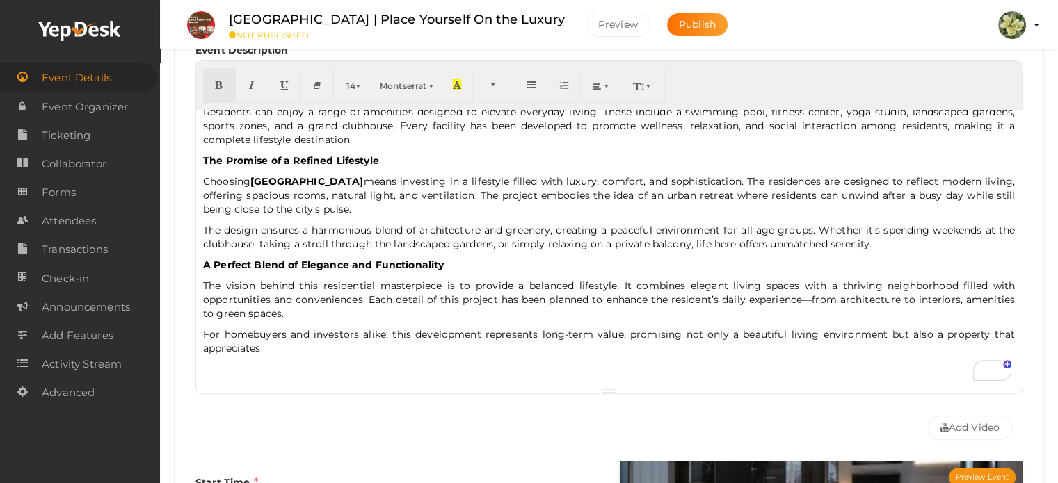
type input "[GEOGRAPHIC_DATA]"
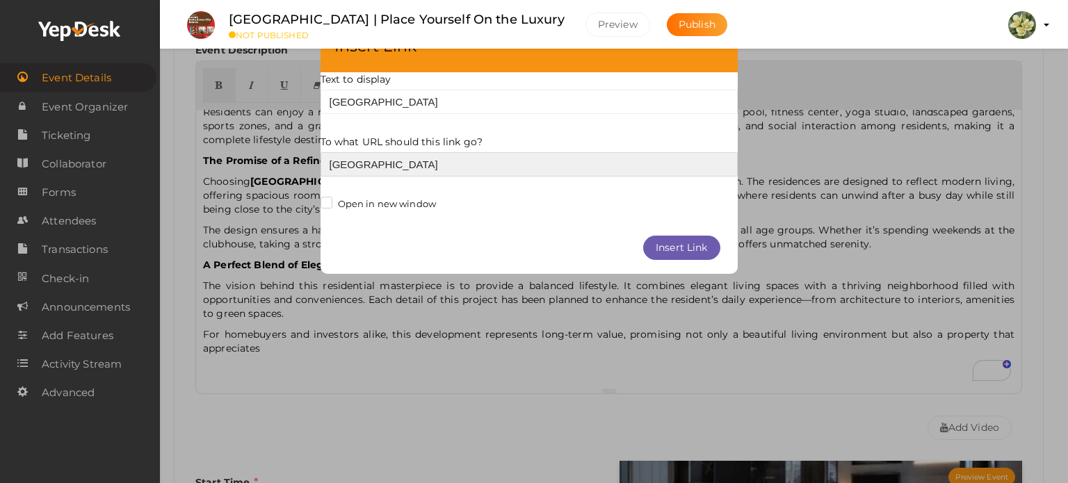
paste input "https://delta.groupsproject.com/residential/navi-mumbai/delta-aveon-city-rabale/"
type input "Delta Aveon City Navi Mumbai https://delta.groupsproject.com/residential/navi-m…"
click at [502, 158] on input "Delta Aveon City Navi Mumbai https://delta.groupsproject.com/residential/navi-m…" at bounding box center [529, 164] width 417 height 24
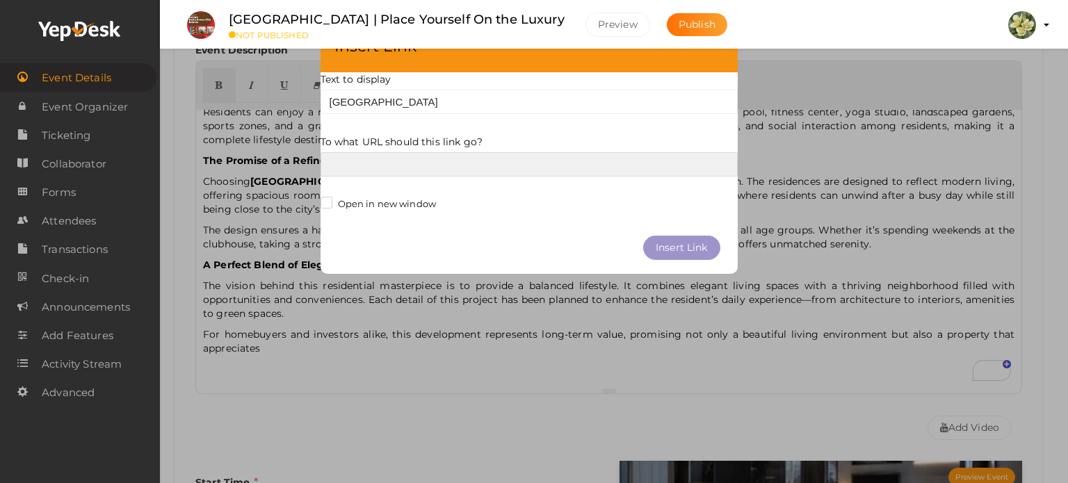
paste input "https://delta.groupsproject.com/residential/navi-mumbai/delta-aveon-city-rabale/"
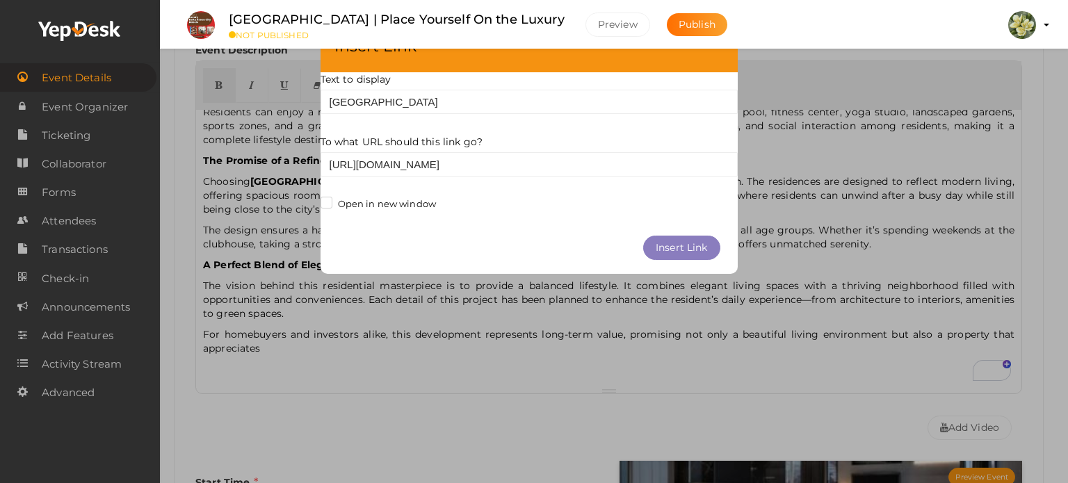
click at [685, 247] on button "Insert Link" at bounding box center [681, 248] width 77 height 24
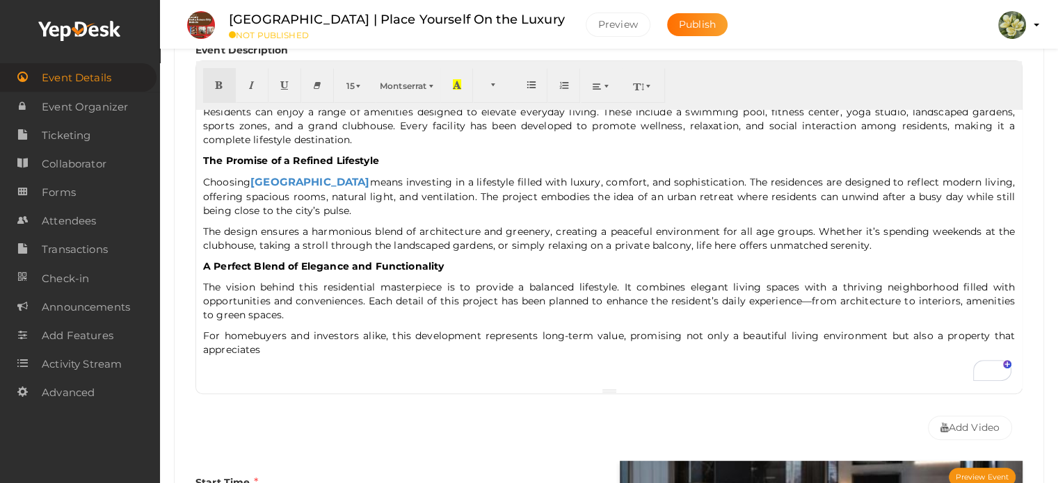
click at [567, 255] on div "A Modern Urban Haven in Rabale Delta Aveon City stands as a remarkable residen…" at bounding box center [609, 249] width 826 height 278
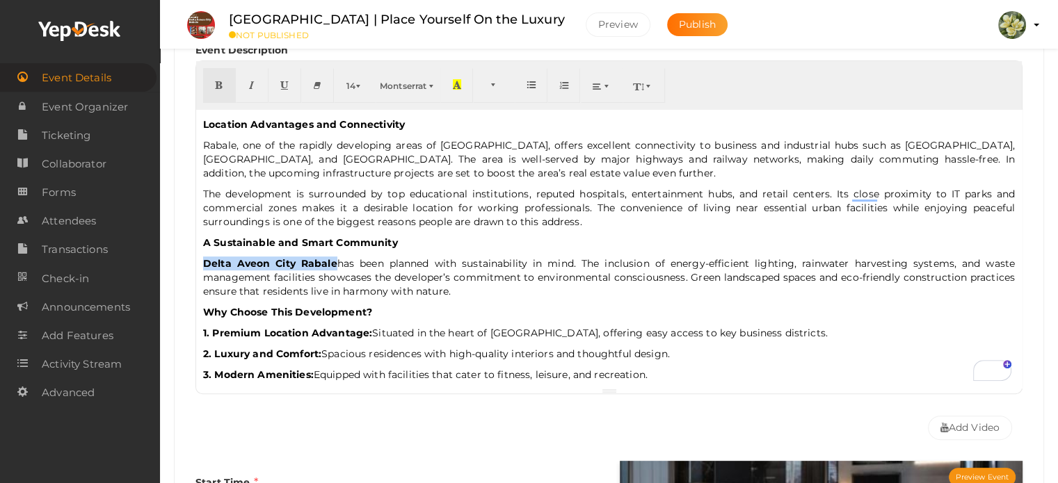
drag, startPoint x: 337, startPoint y: 262, endPoint x: 186, endPoint y: 255, distance: 150.4
click at [186, 255] on div "Event Name Delta Aveon City Navi Mumbai | Place Yourself On the Luxury 59/100 I…" at bounding box center [609, 203] width 848 height 490
type input "Delta Aveon City Rabale"
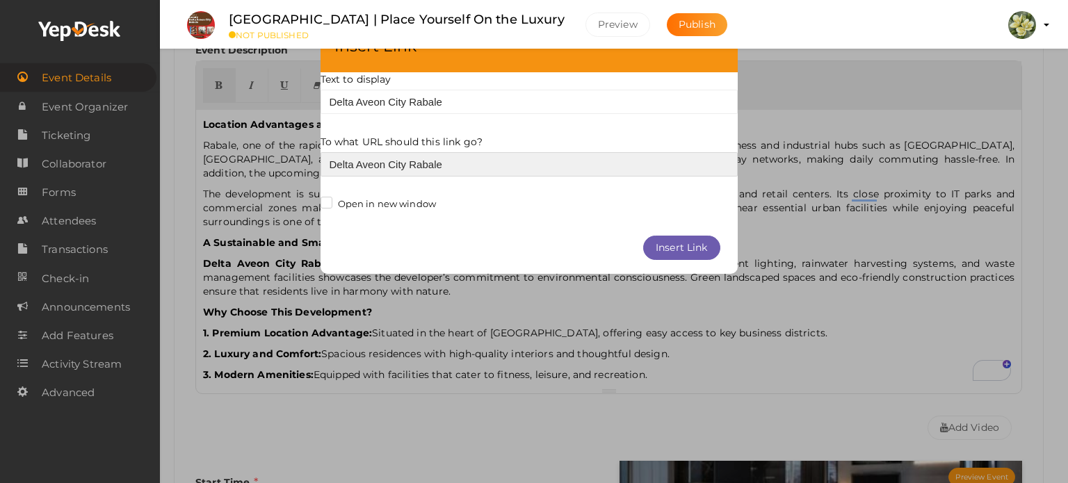
paste input "https://delta.groupsproject.com/residential/navi-mumbai/delta-aveon-city-rabale/"
type input "Delta Aveon City Rabalehttps://delta.groupsproject.com/residential/navi-mumbai/…"
click at [465, 175] on input "Delta Aveon City Rabalehttps://delta.groupsproject.com/residential/navi-mumbai/…" at bounding box center [529, 164] width 417 height 24
click at [468, 172] on input "Delta Aveon City Rabalehttps://delta.groupsproject.com/residential/navi-mumbai/…" at bounding box center [529, 164] width 417 height 24
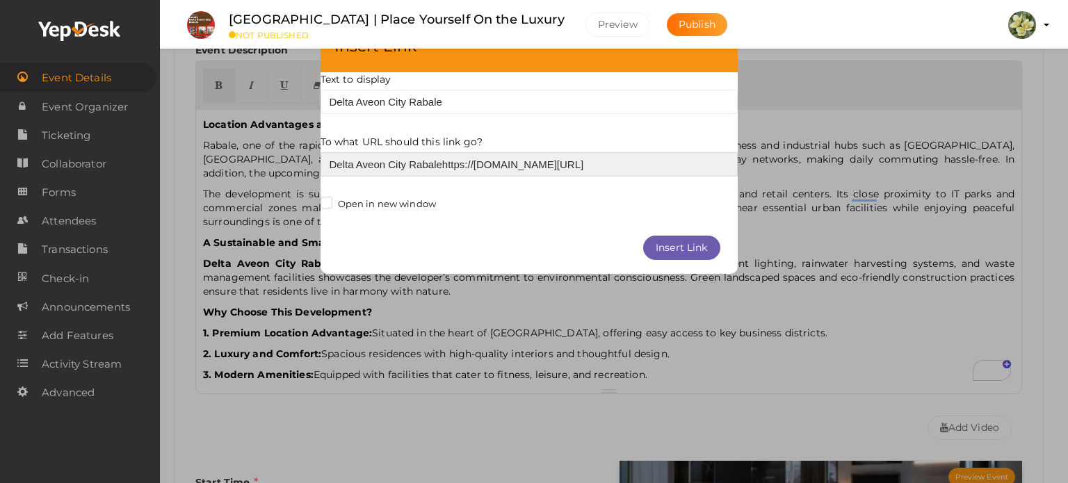
click at [468, 172] on input "Delta Aveon City Rabalehttps://delta.groupsproject.com/residential/navi-mumbai/…" at bounding box center [529, 164] width 417 height 24
paste input "https://delta.groupsproject.com/residential/navi-mumbai/delta-aveon-city-rabale/"
type input "https://delta.groupsproject.com/residential/navi-mumbai"
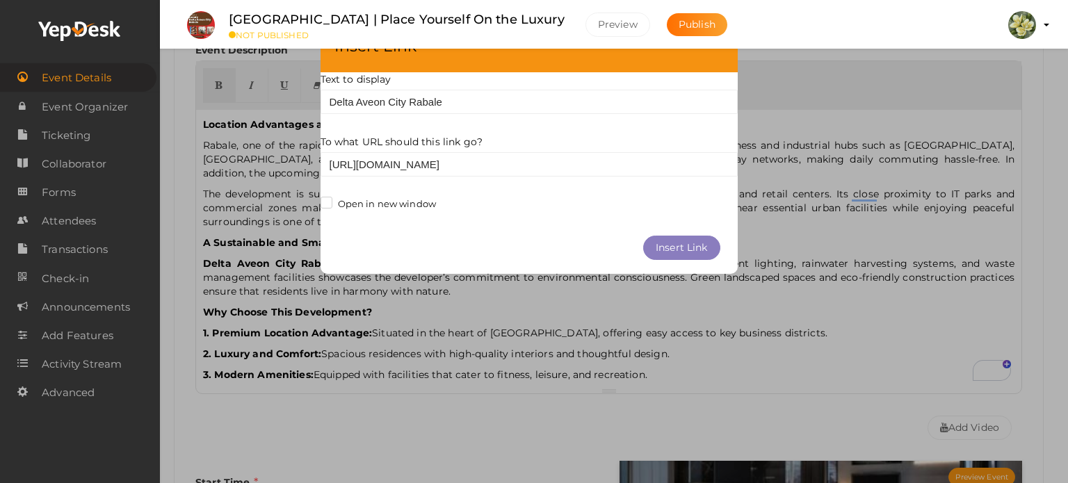
click at [685, 250] on button "Insert Link" at bounding box center [681, 248] width 77 height 24
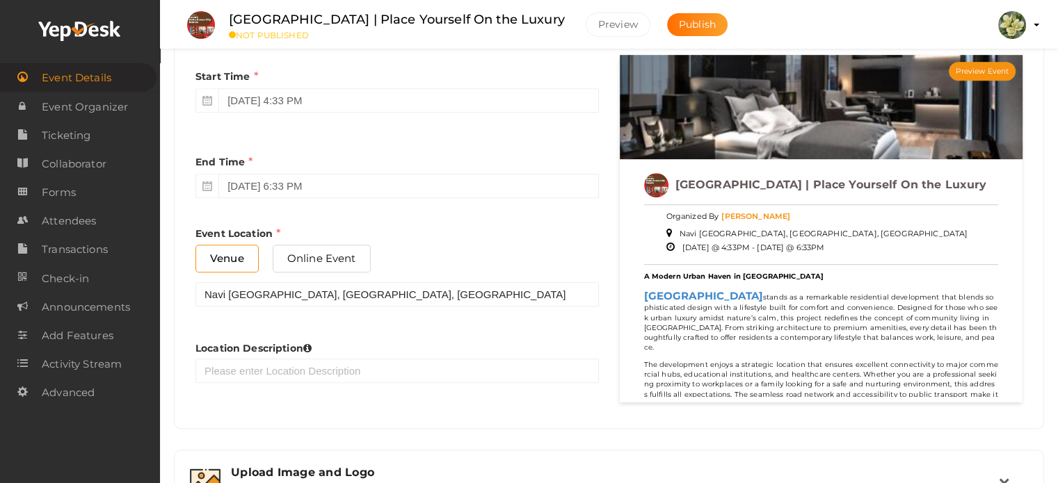
scroll to position [765, 0]
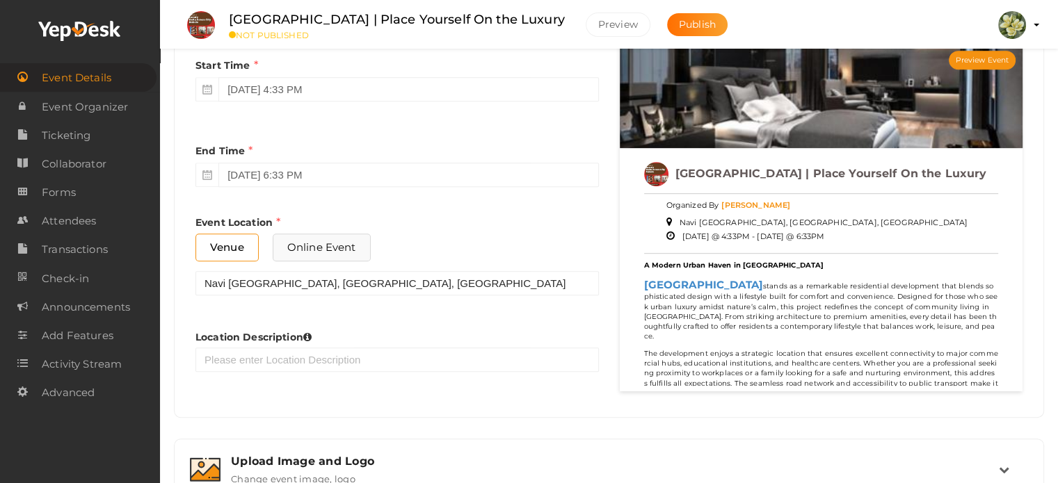
drag, startPoint x: 387, startPoint y: 31, endPoint x: 348, endPoint y: 250, distance: 222.5
click at [348, 250] on span "Online Event" at bounding box center [322, 247] width 98 height 27
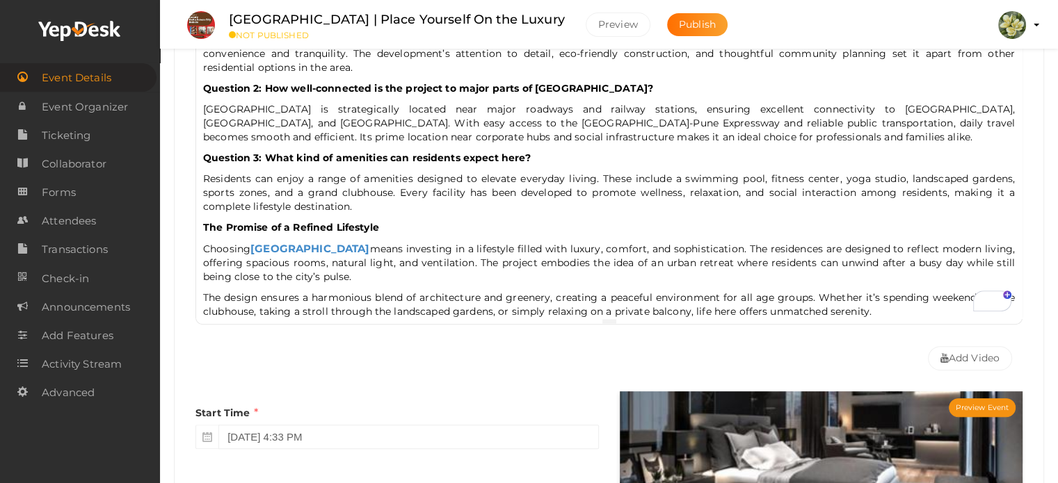
scroll to position [803, 0]
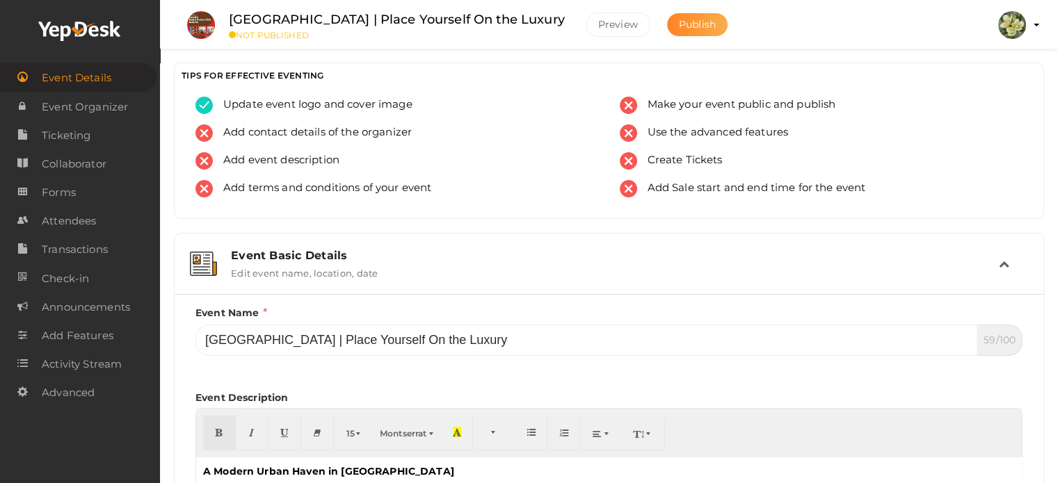
click at [728, 33] on button "Publish" at bounding box center [697, 24] width 61 height 23
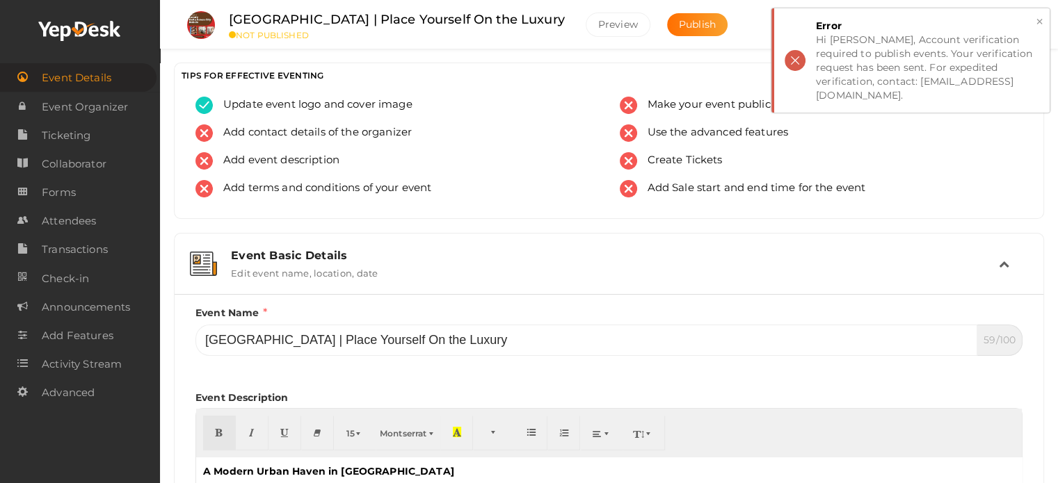
click at [1038, 22] on button "×" at bounding box center [1039, 22] width 9 height 16
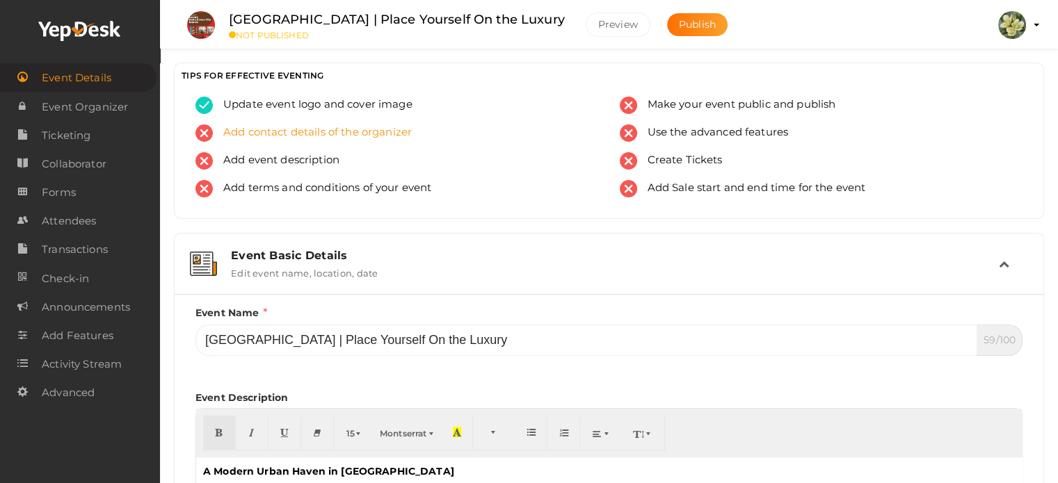
click at [356, 134] on span "Add contact details of the organizer" at bounding box center [312, 133] width 199 height 17
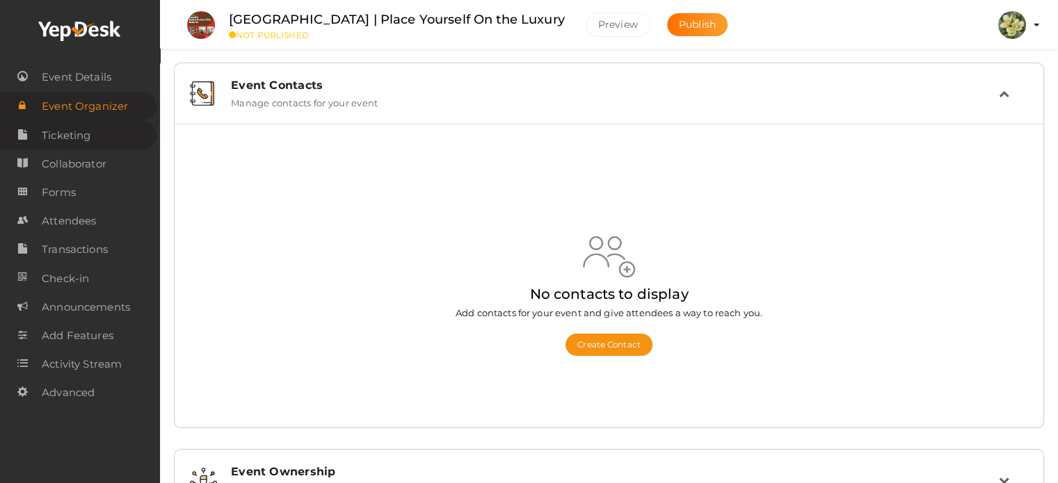
click at [79, 133] on span "Ticketing" at bounding box center [66, 136] width 49 height 28
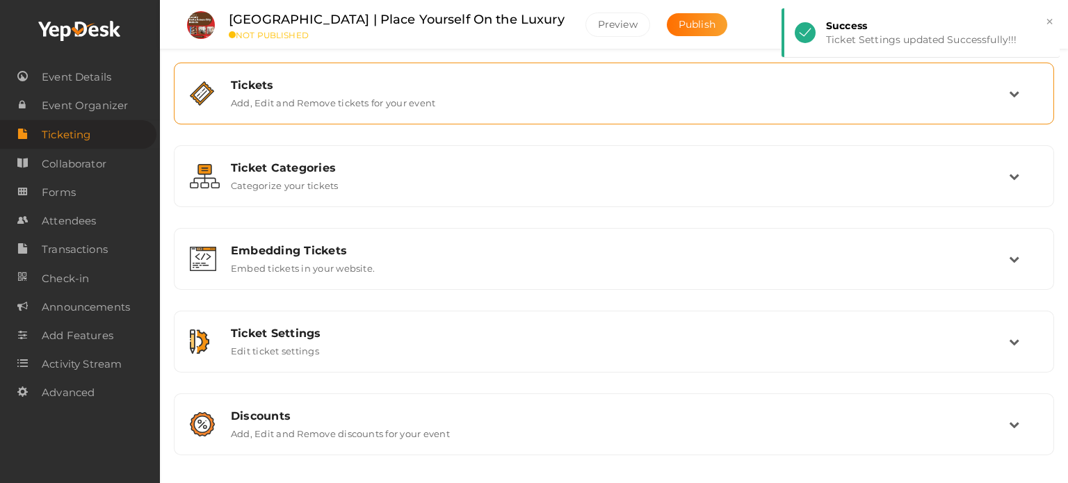
click at [794, 83] on div "Tickets" at bounding box center [620, 85] width 778 height 13
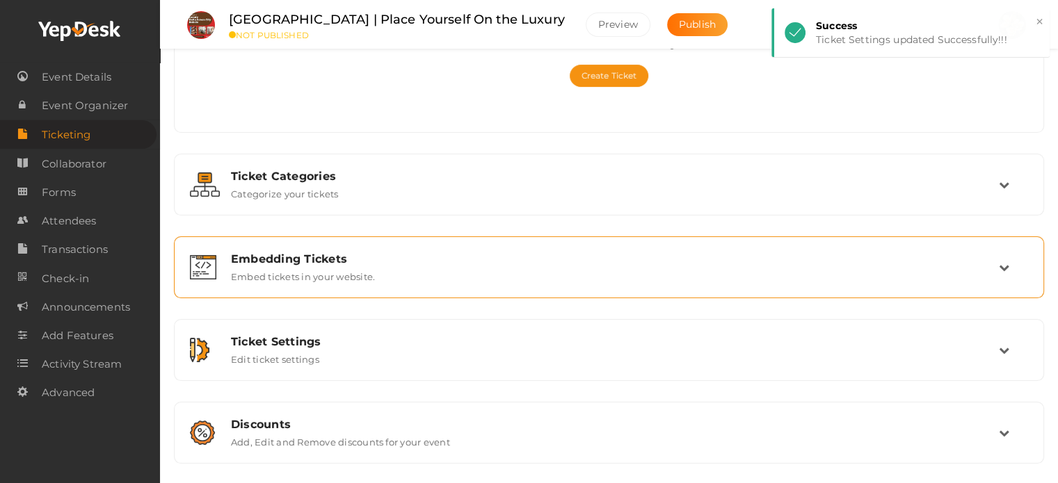
scroll to position [207, 0]
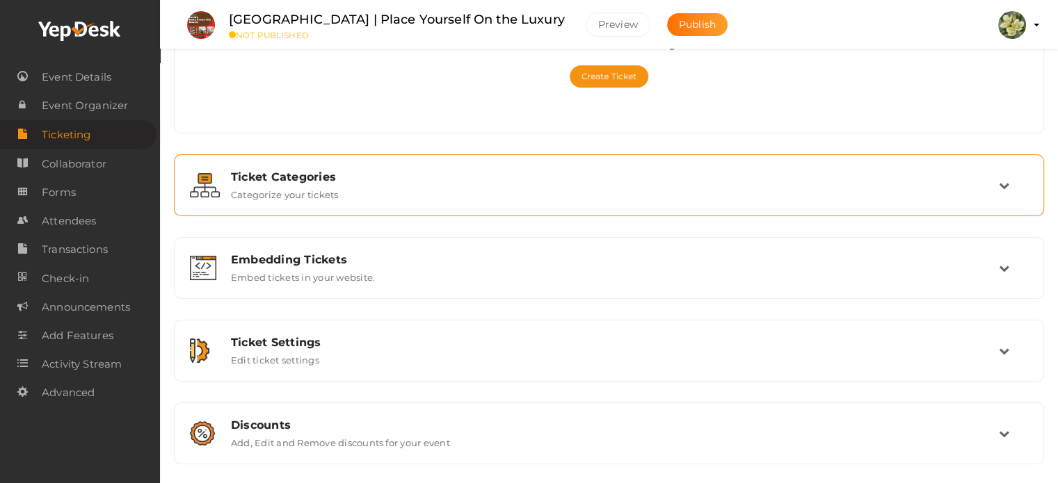
click at [506, 172] on div "Ticket Categories" at bounding box center [615, 176] width 768 height 13
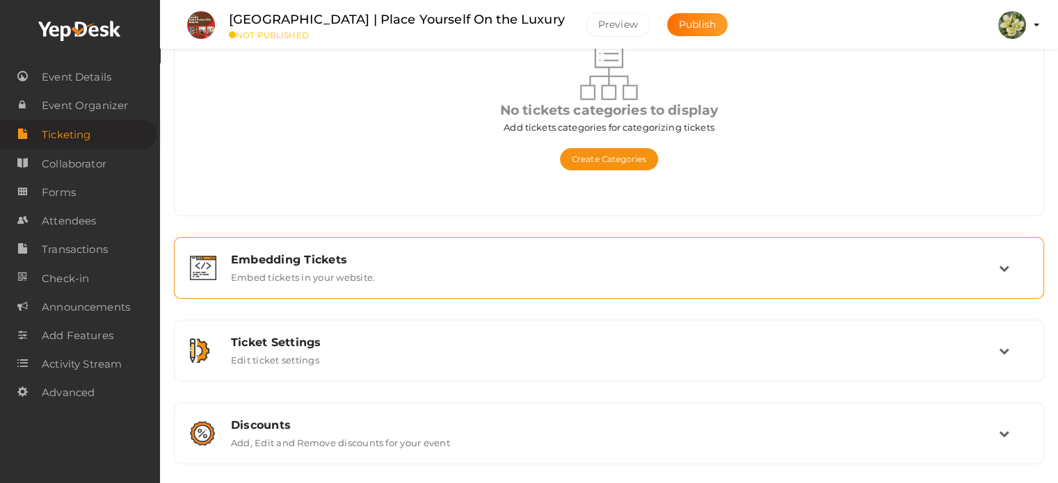
click at [453, 269] on div "Embedding Tickets Embed tickets in your website." at bounding box center [609, 268] width 778 height 30
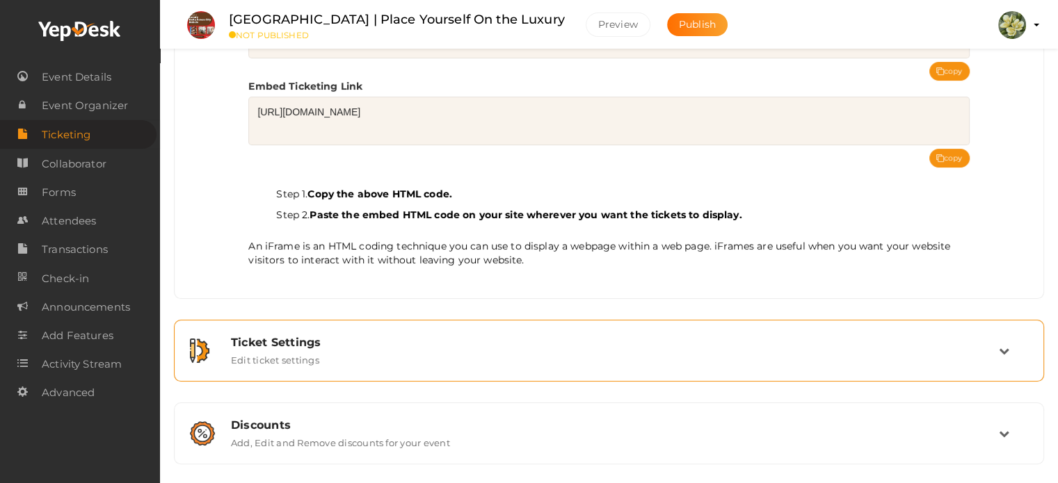
click at [372, 339] on div "Ticket Settings" at bounding box center [615, 342] width 768 height 13
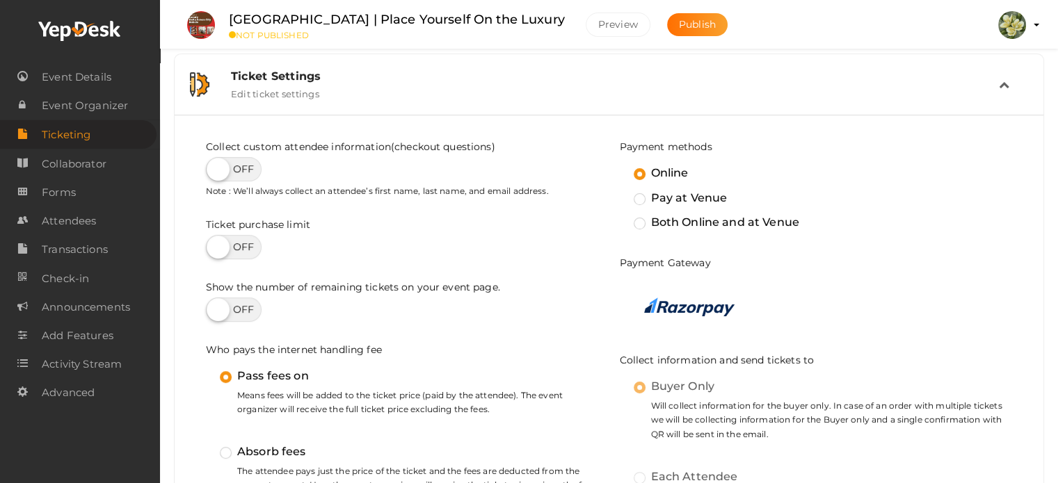
scroll to position [231, 0]
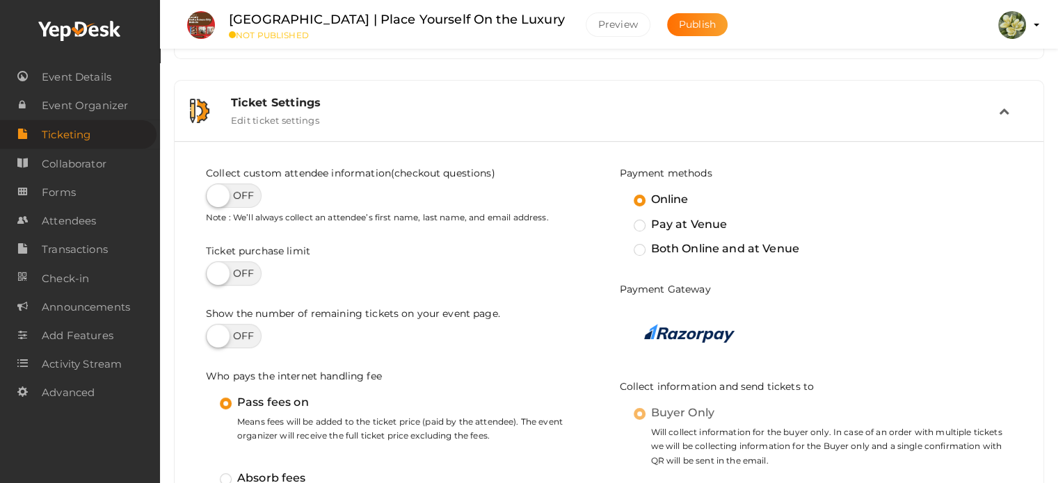
click at [1034, 20] on li "Preview vaishali ruhela vaishaliruhela701@gmail.com Personal Profile My Events …" at bounding box center [1012, 25] width 56 height 49
click at [1027, 26] on button "vaishali ruhela vaishaliruhela701@gmail.com Personal Profile My Events Admin Sw…" at bounding box center [1012, 24] width 36 height 29
click at [1026, 25] on profile-pic at bounding box center [1012, 24] width 28 height 13
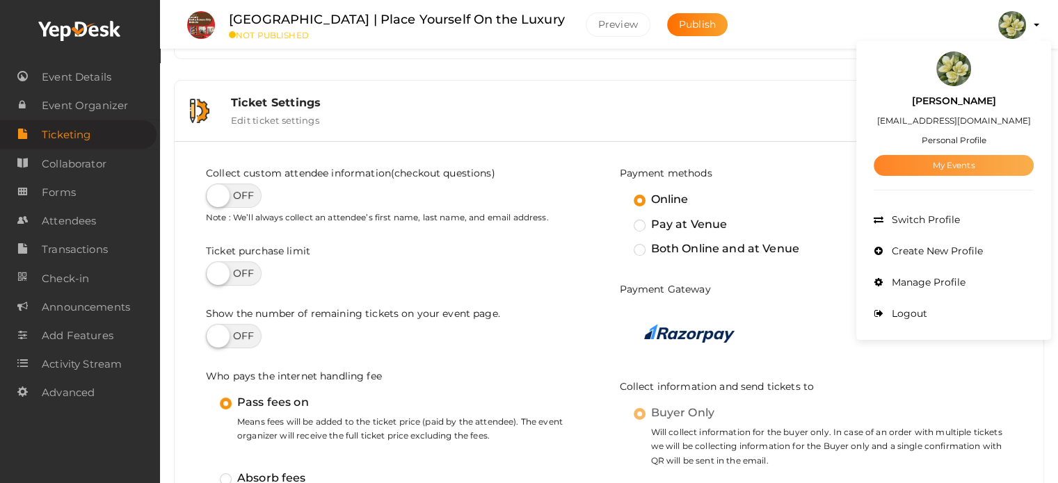
click at [964, 169] on link "My Events" at bounding box center [954, 165] width 160 height 21
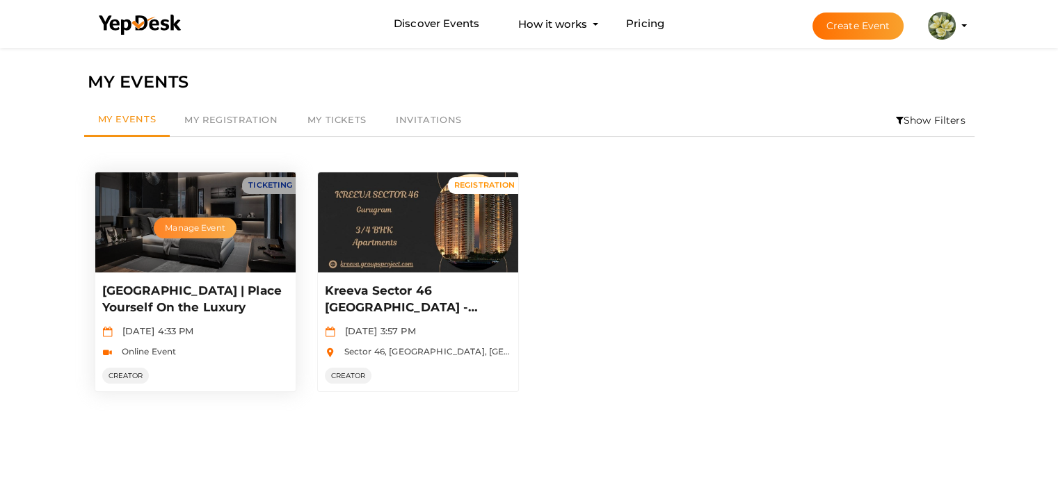
click at [208, 229] on button "Manage Event" at bounding box center [195, 228] width 82 height 21
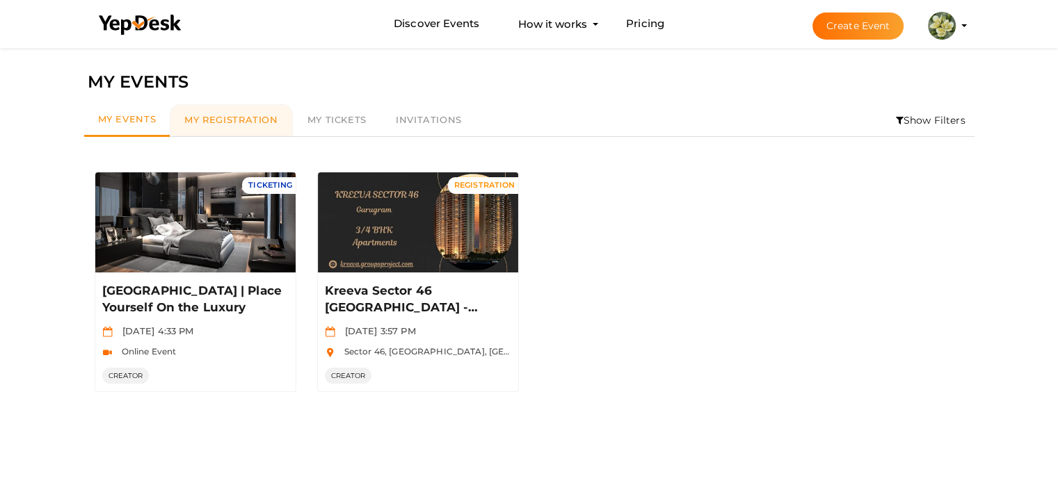
click at [204, 123] on span "My Registration" at bounding box center [230, 119] width 93 height 11
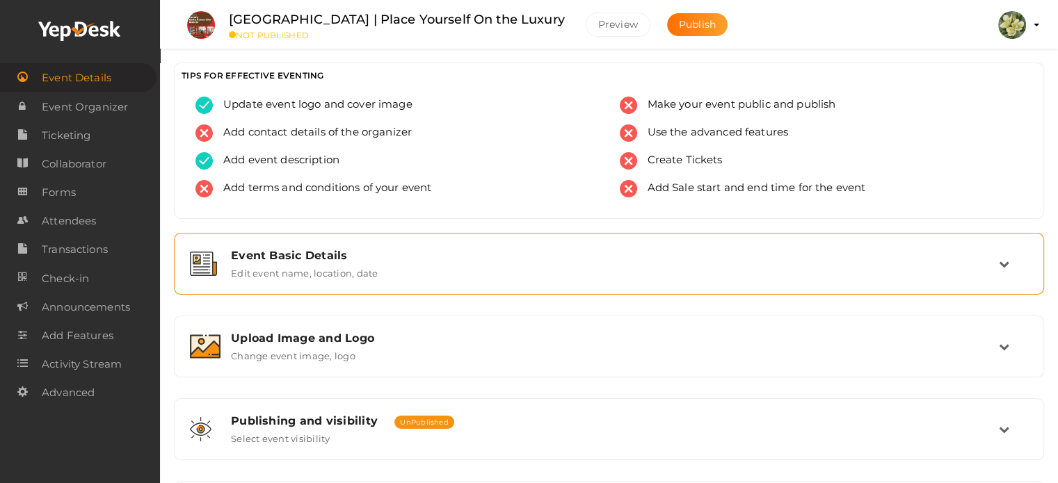
click at [438, 266] on div "Event Basic Details Edit event name, location, date" at bounding box center [609, 264] width 778 height 30
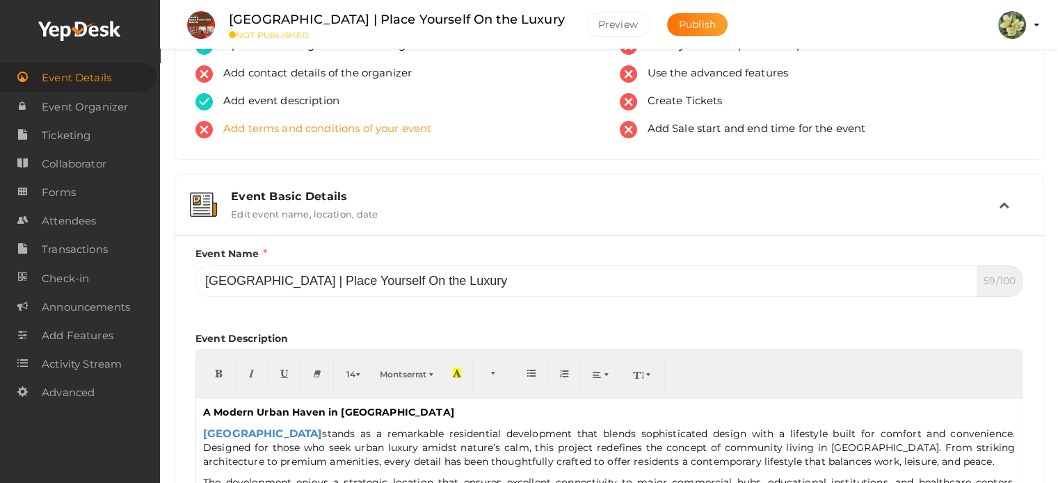
scroll to position [139, 0]
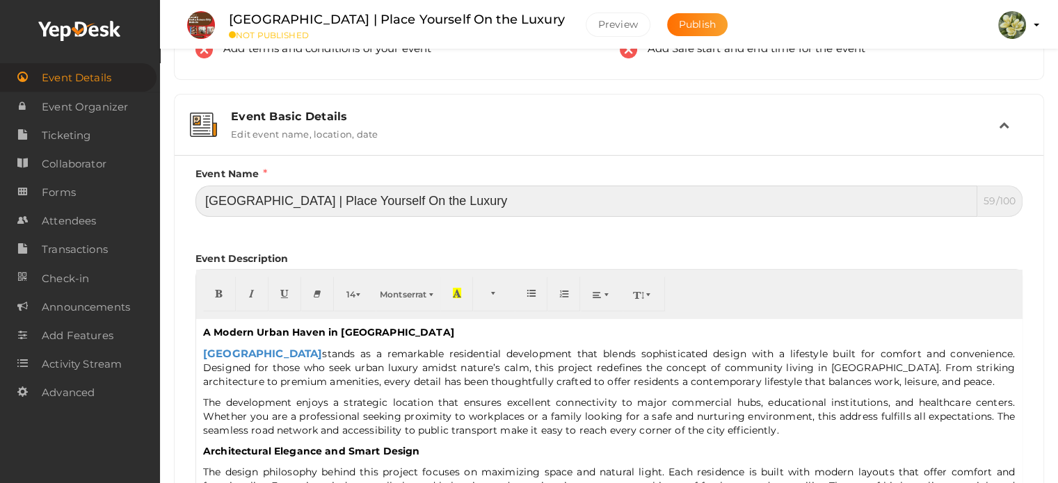
click at [378, 205] on input "[GEOGRAPHIC_DATA] | Place Yourself On the Luxury" at bounding box center [586, 201] width 782 height 31
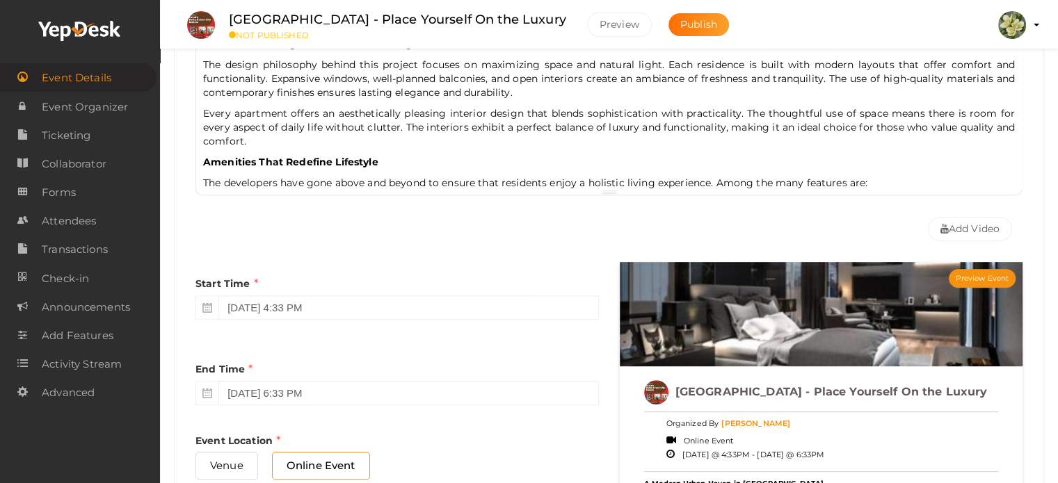
scroll to position [487, 0]
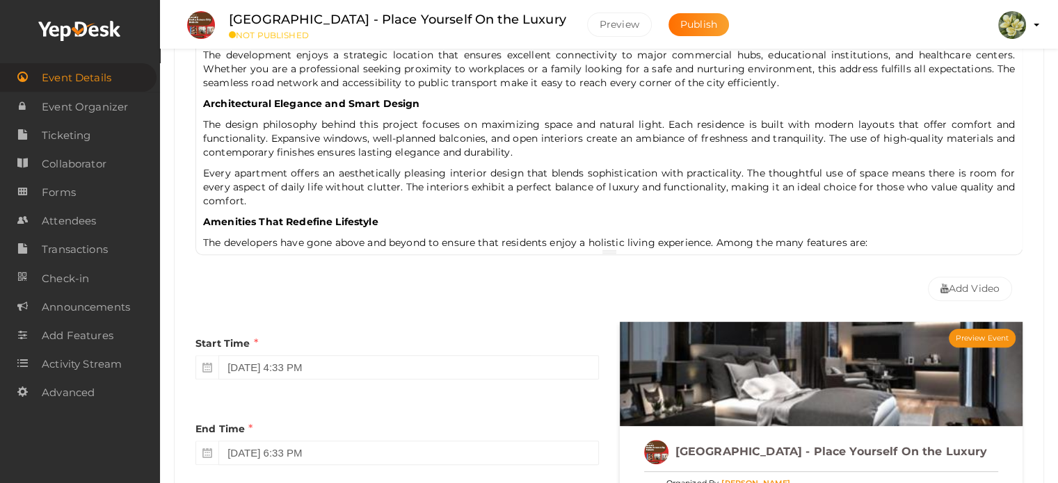
type input "[GEOGRAPHIC_DATA] - Place Yourself On the Luxury"
click at [421, 161] on div "A Modern Urban Haven in [GEOGRAPHIC_DATA] stands as a remarkable residential de…" at bounding box center [609, 110] width 826 height 278
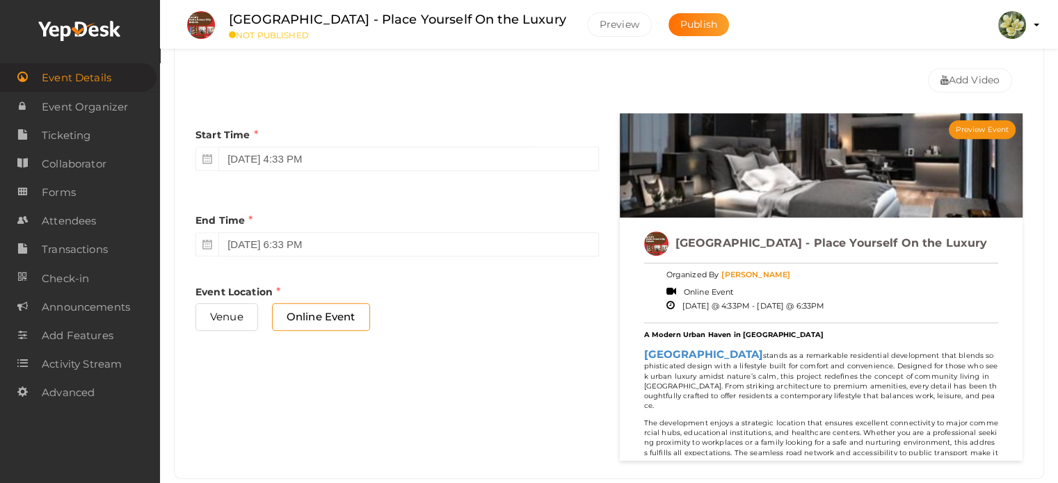
scroll to position [946, 0]
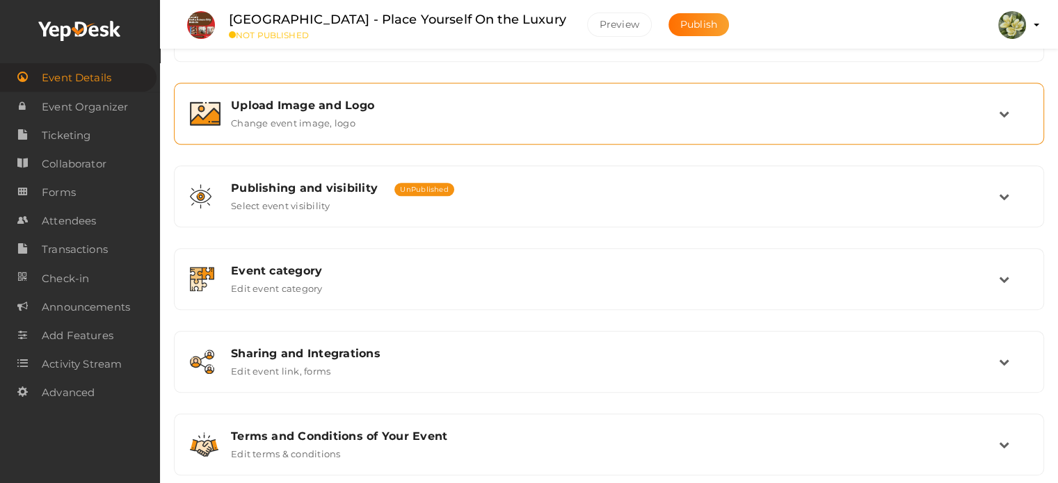
click at [384, 114] on div "Upload Image and Logo Change event image, logo" at bounding box center [609, 114] width 778 height 30
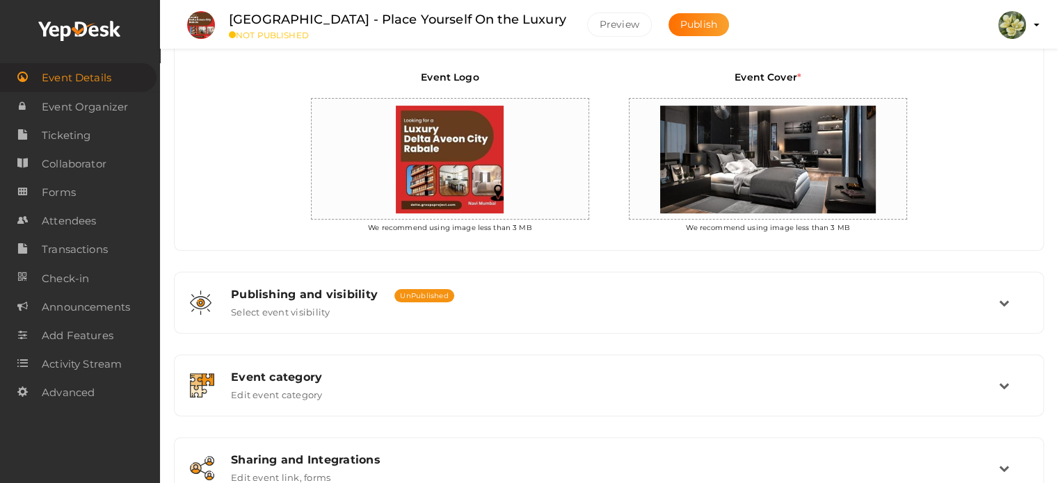
scroll to position [473, 0]
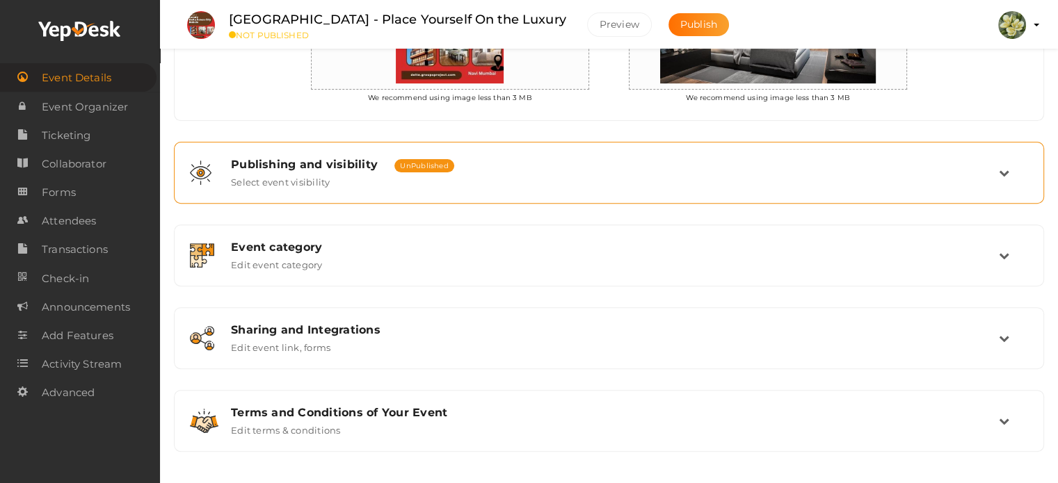
click at [545, 165] on div "Publishing and visibility Published UnPublished" at bounding box center [615, 164] width 768 height 13
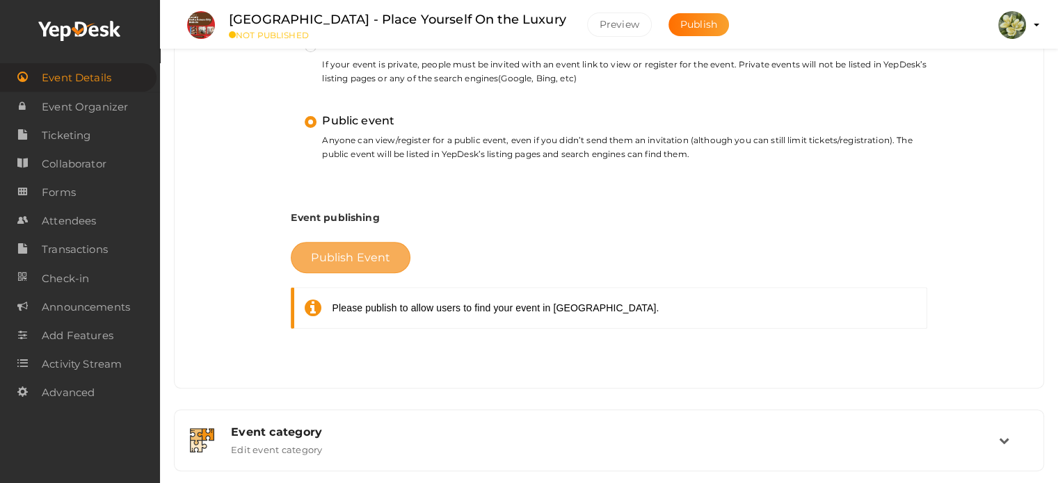
click at [365, 259] on span "Publish Event" at bounding box center [350, 257] width 79 height 13
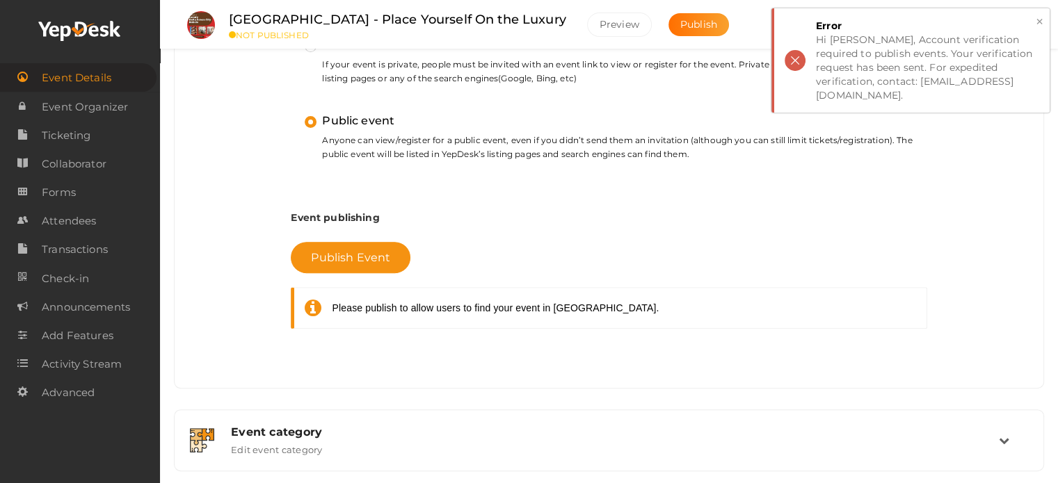
click at [915, 65] on div "Hi [PERSON_NAME], Account verification required to publish events. Your verific…" at bounding box center [927, 68] width 223 height 70
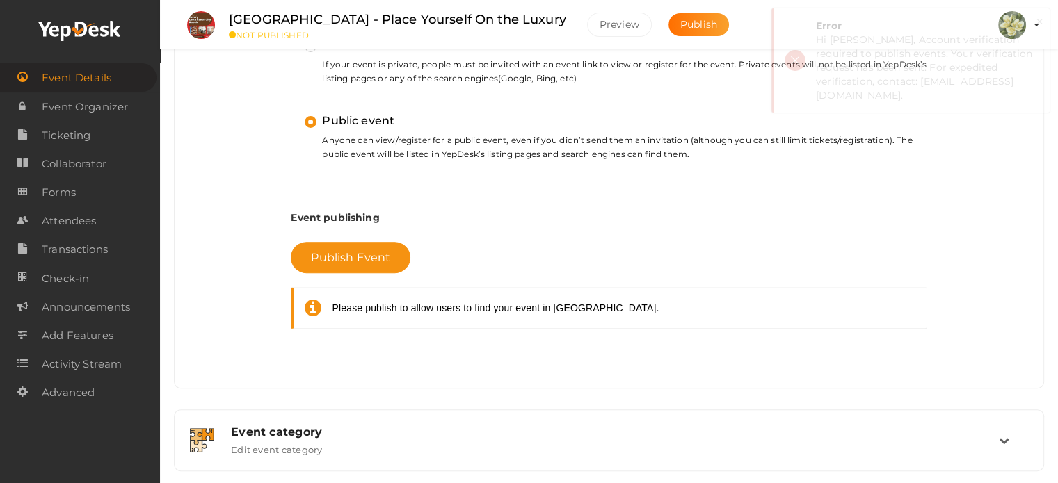
click at [970, 83] on div "Hi [PERSON_NAME], Account verification required to publish events. Your verific…" at bounding box center [927, 68] width 223 height 70
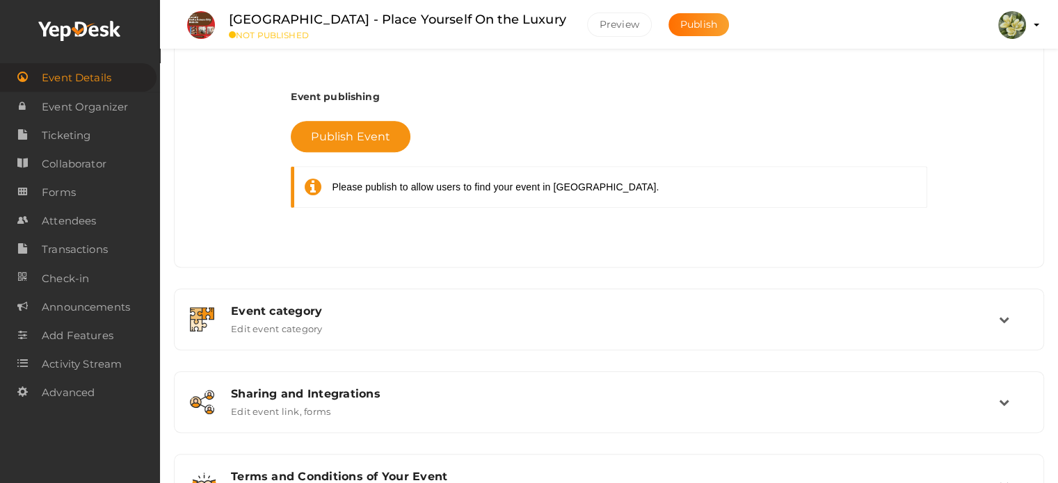
scroll to position [612, 0]
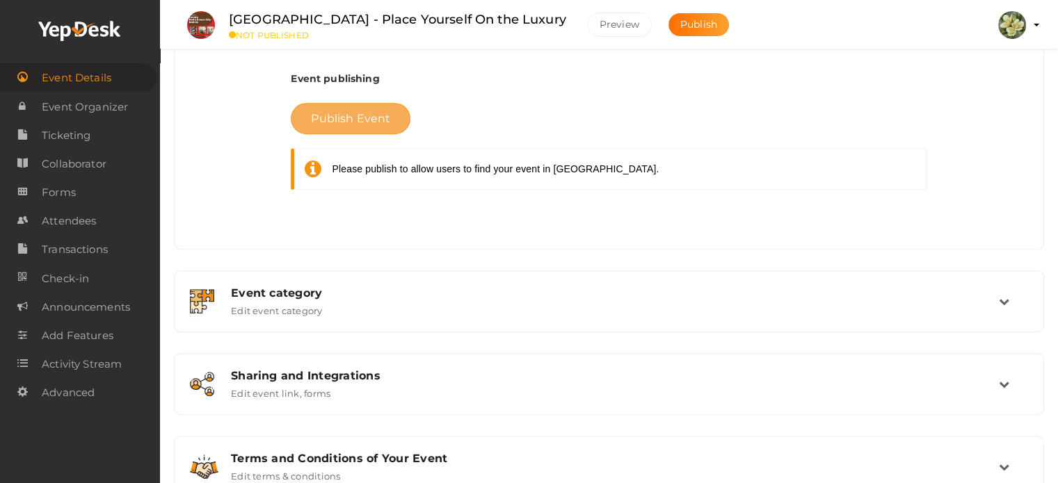
click at [358, 130] on button "Publish Event" at bounding box center [351, 118] width 120 height 31
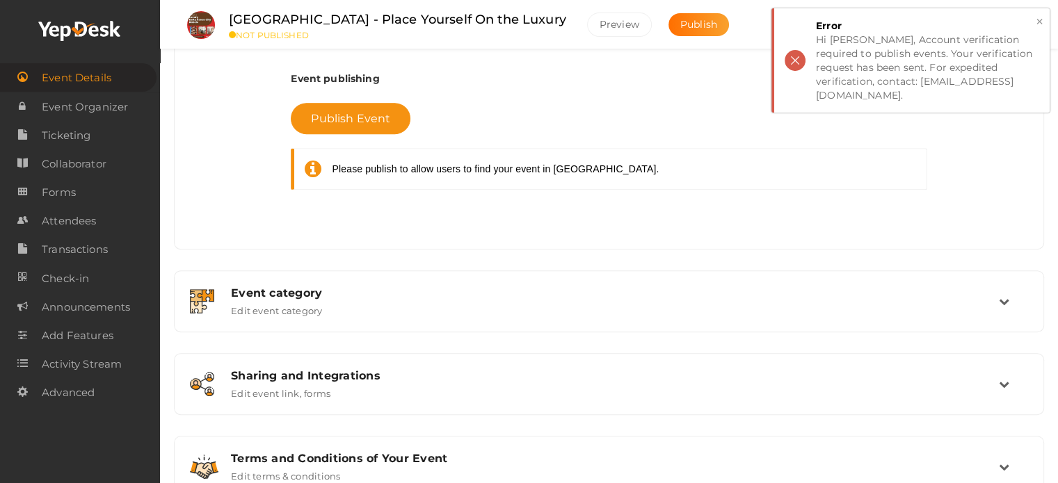
click at [939, 83] on div "Hi [PERSON_NAME], Account verification required to publish events. Your verific…" at bounding box center [927, 68] width 223 height 70
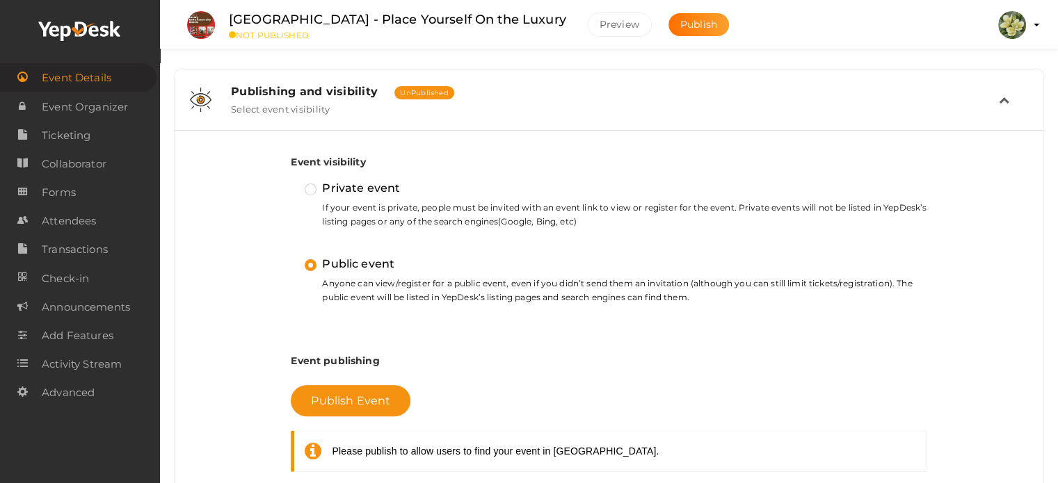
scroll to position [195, 0]
